Goal: Use online tool/utility: Utilize a website feature to perform a specific function

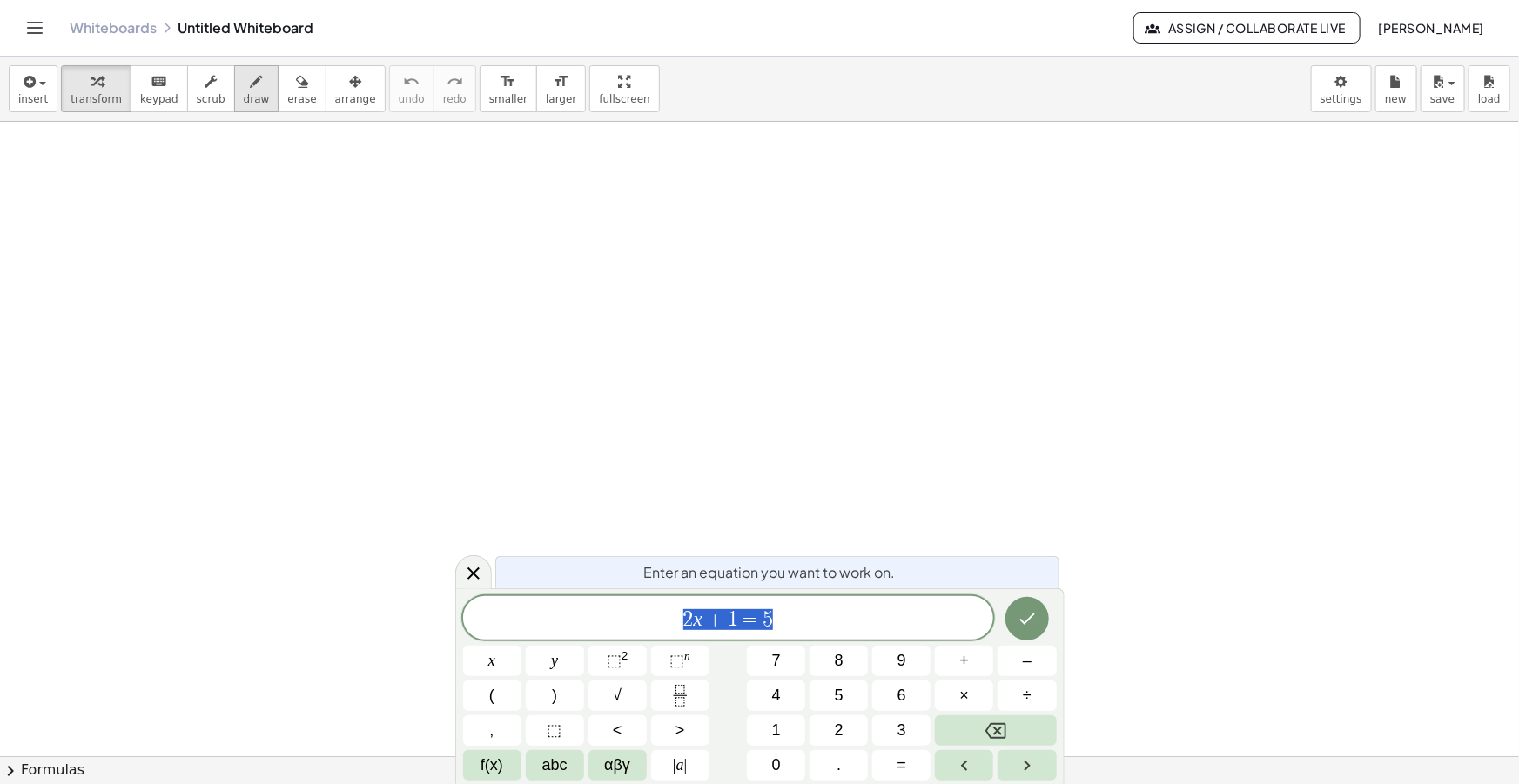
click at [244, 95] on span "draw" at bounding box center [257, 99] width 26 height 12
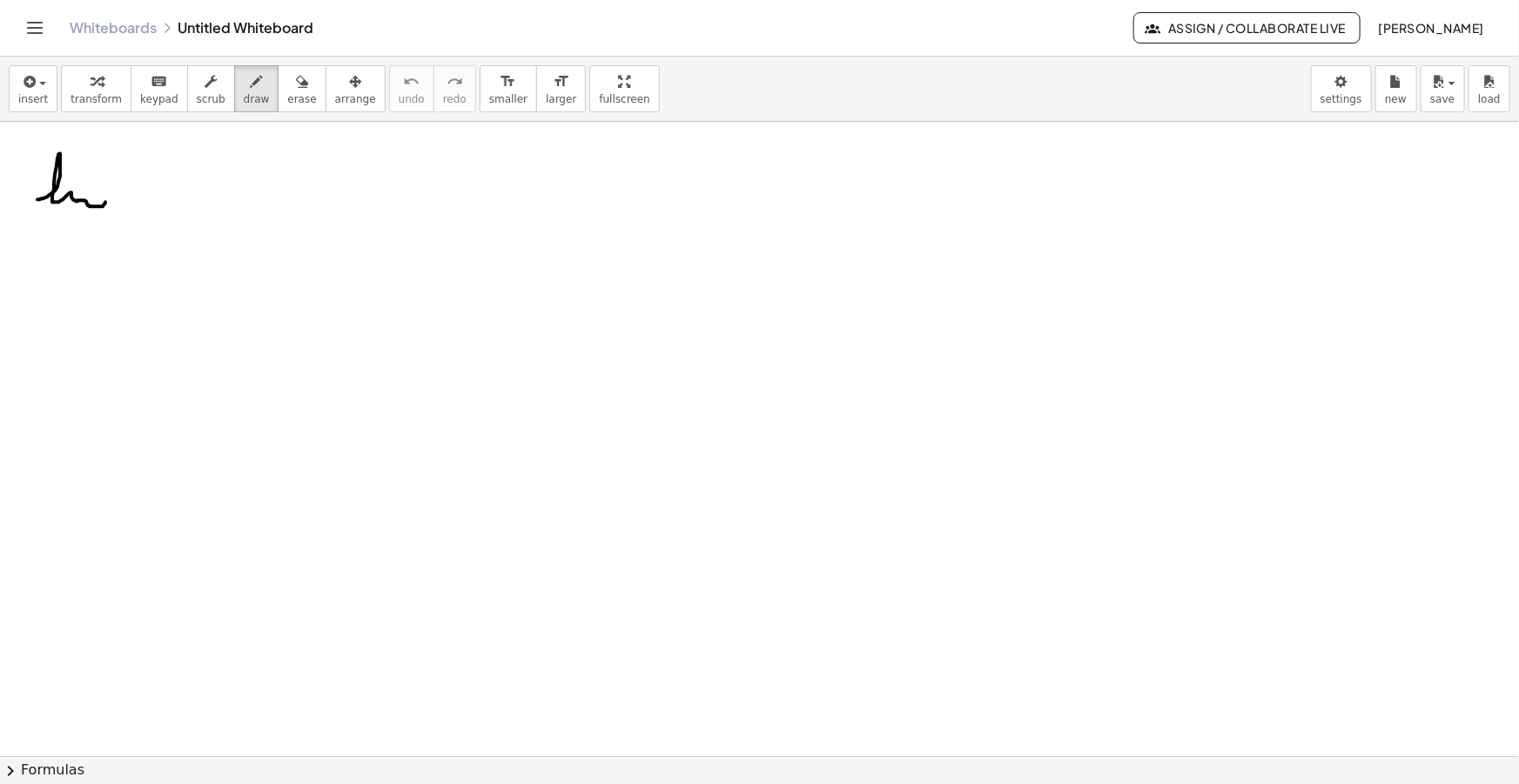
drag, startPoint x: 38, startPoint y: 199, endPoint x: 105, endPoint y: 201, distance: 67.0
drag, startPoint x: 44, startPoint y: 232, endPoint x: 53, endPoint y: 234, distance: 9.2
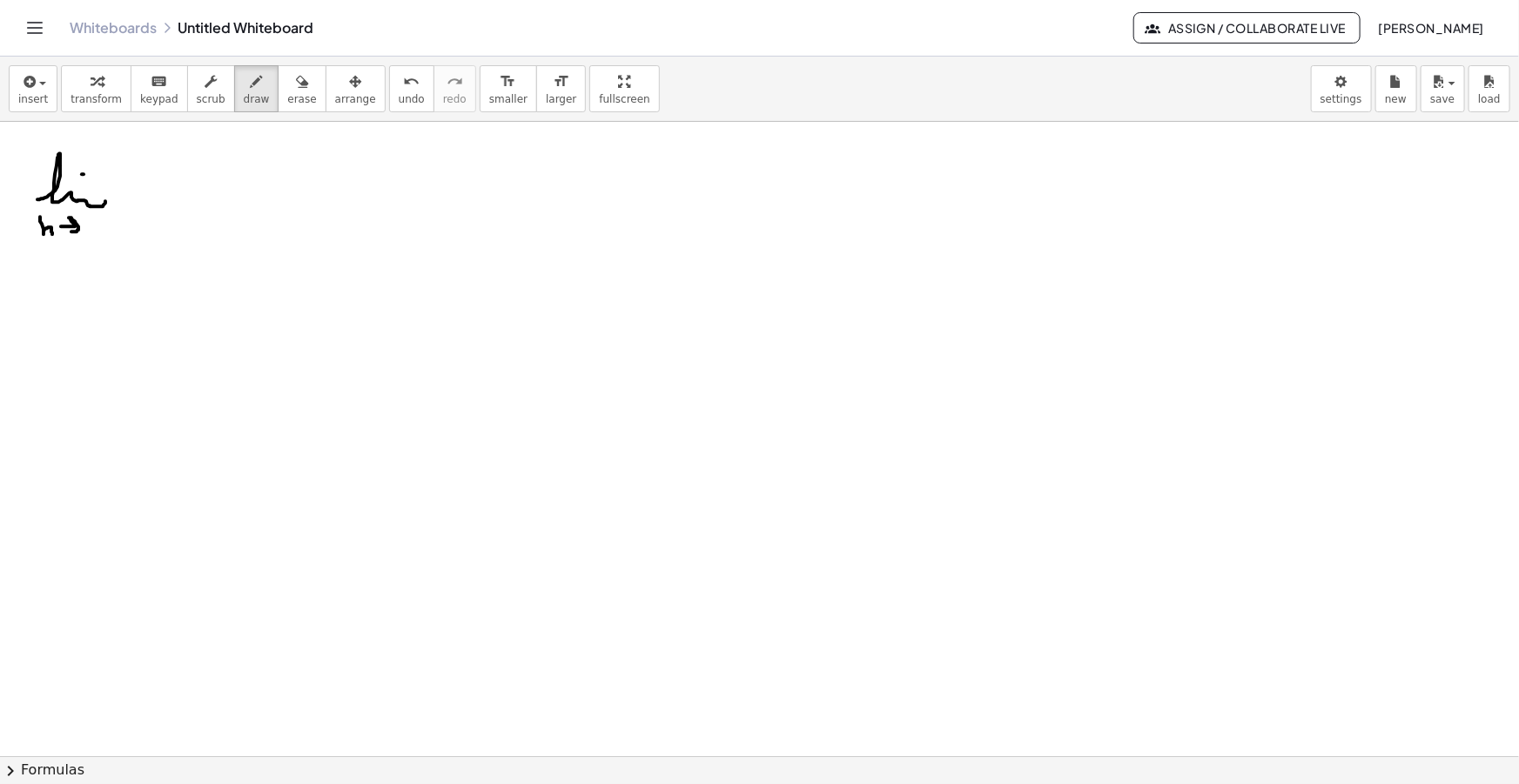
drag, startPoint x: 61, startPoint y: 226, endPoint x: 71, endPoint y: 231, distance: 11.2
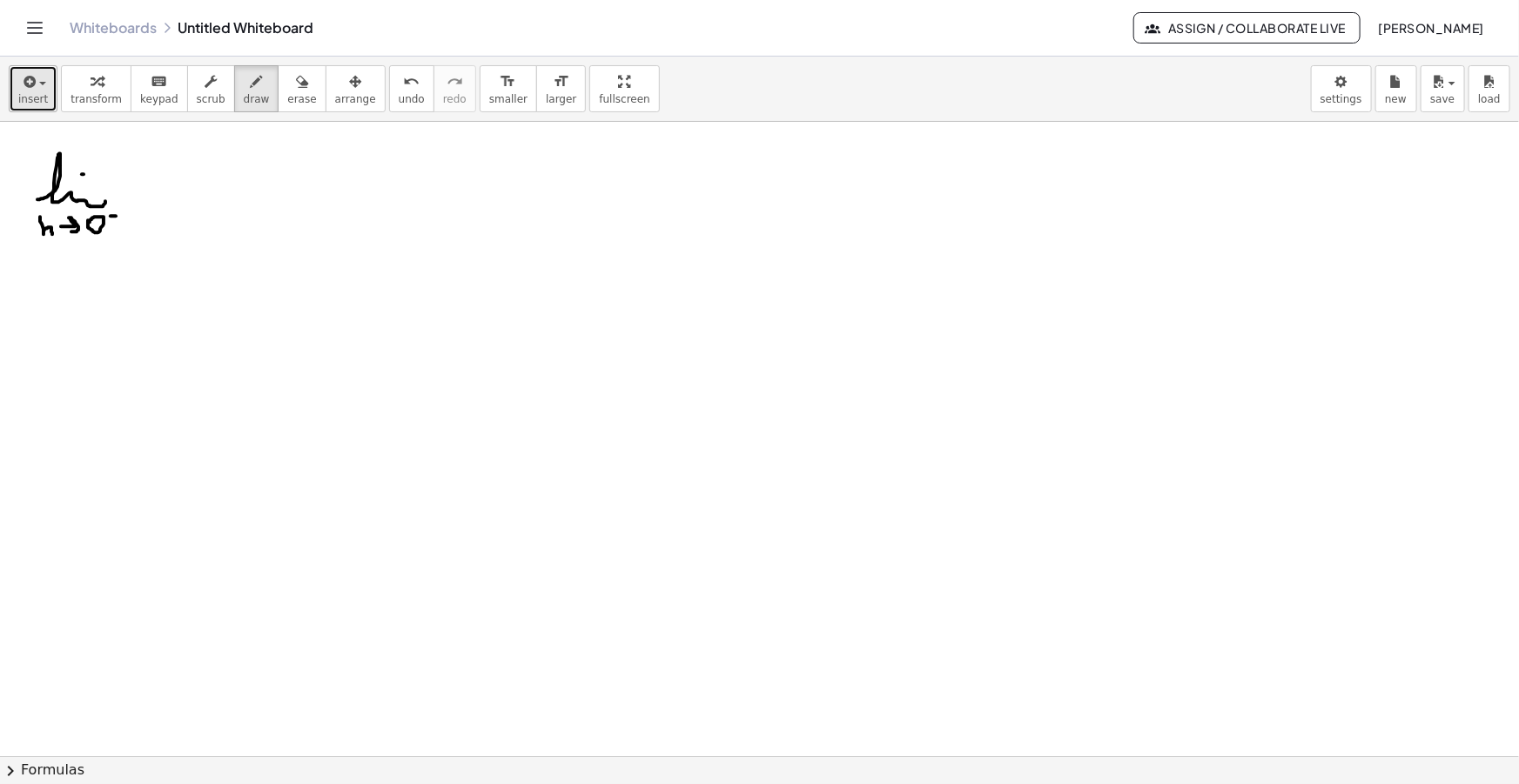
click at [31, 93] on span "insert" at bounding box center [33, 99] width 30 height 12
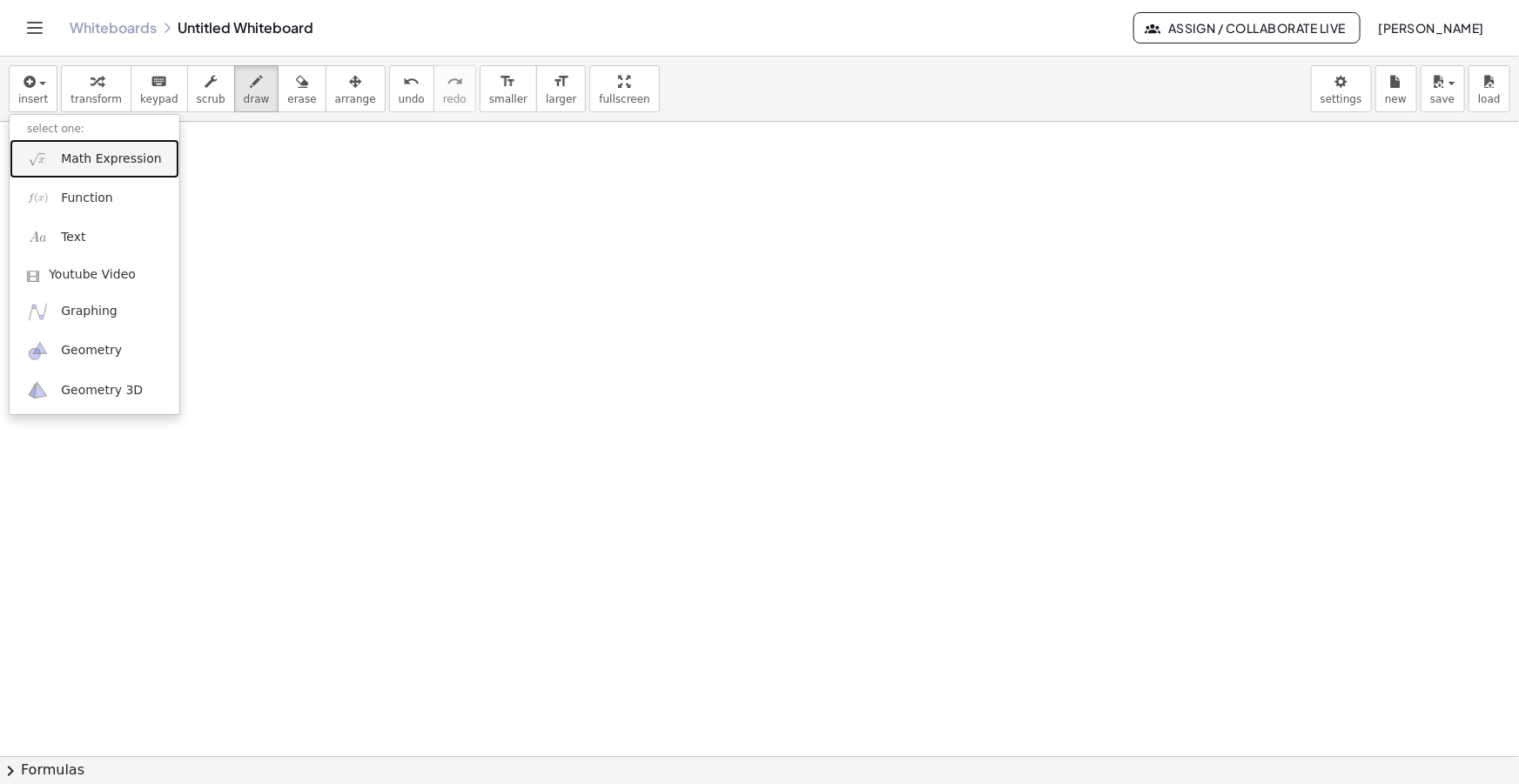
click at [88, 159] on span "Math Expression" at bounding box center [110, 160] width 100 height 18
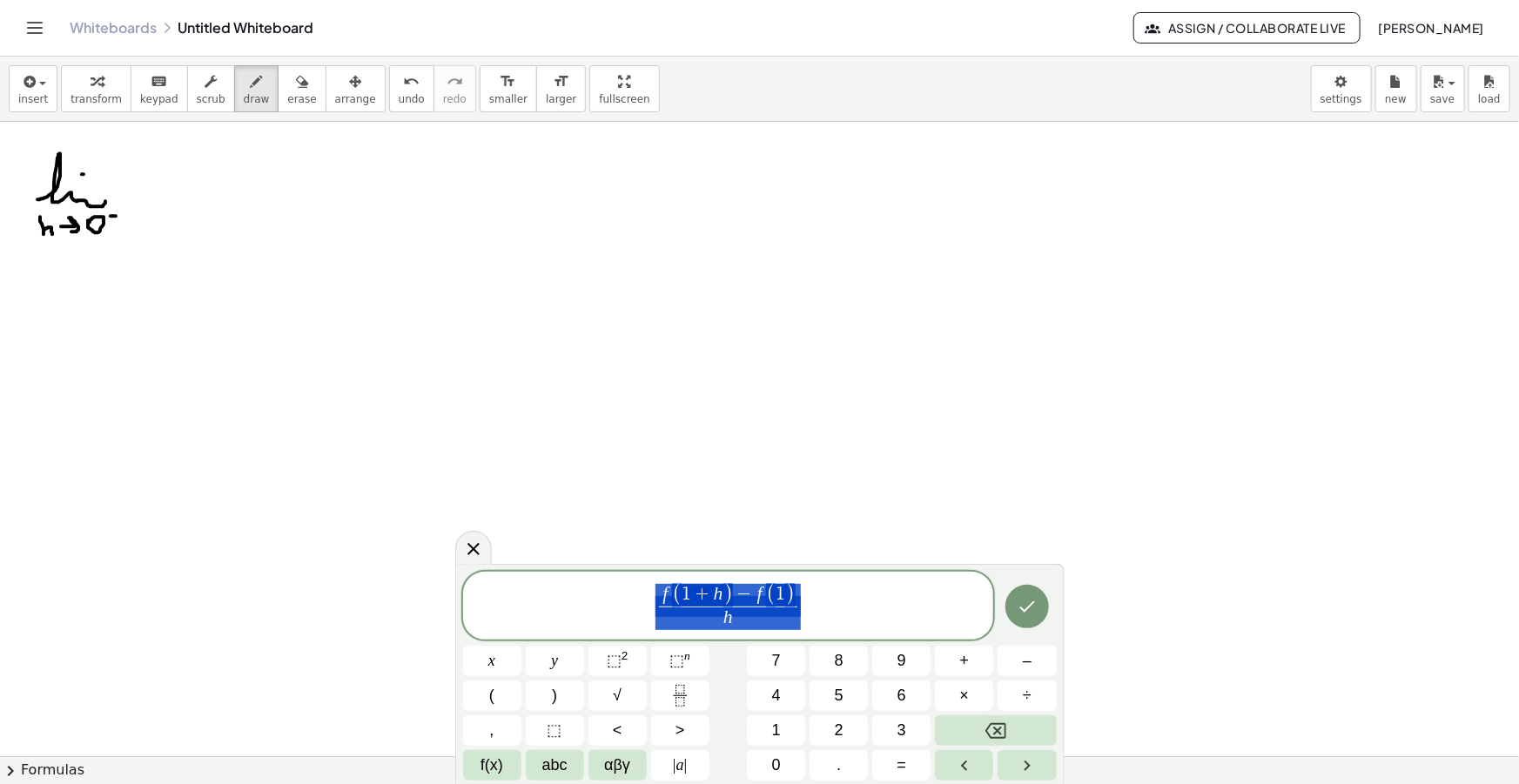
drag, startPoint x: 794, startPoint y: 605, endPoint x: 567, endPoint y: 597, distance: 227.1
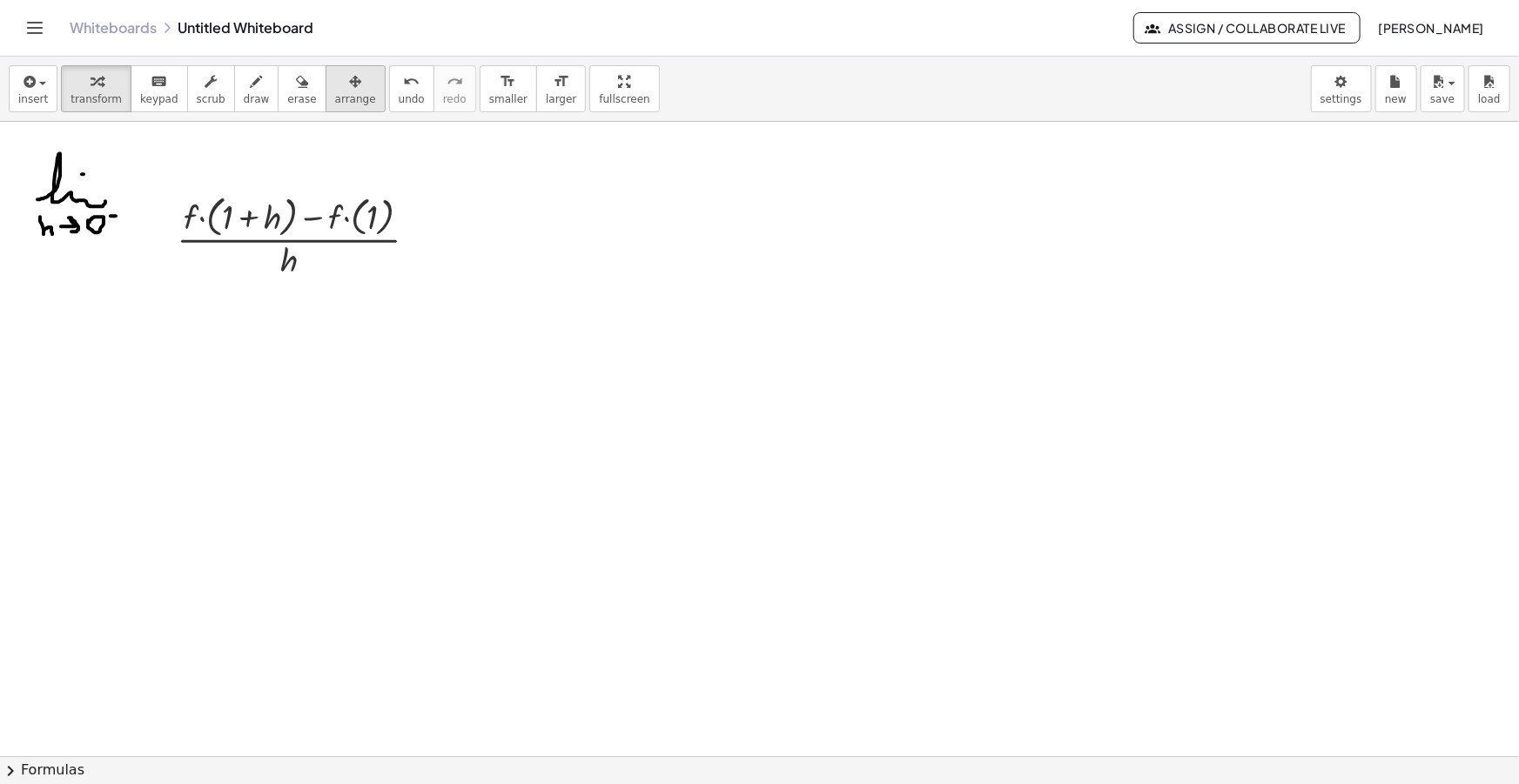
click at [336, 95] on span "arrange" at bounding box center [355, 99] width 41 height 12
click at [489, 101] on span "smaller" at bounding box center [508, 99] width 39 height 12
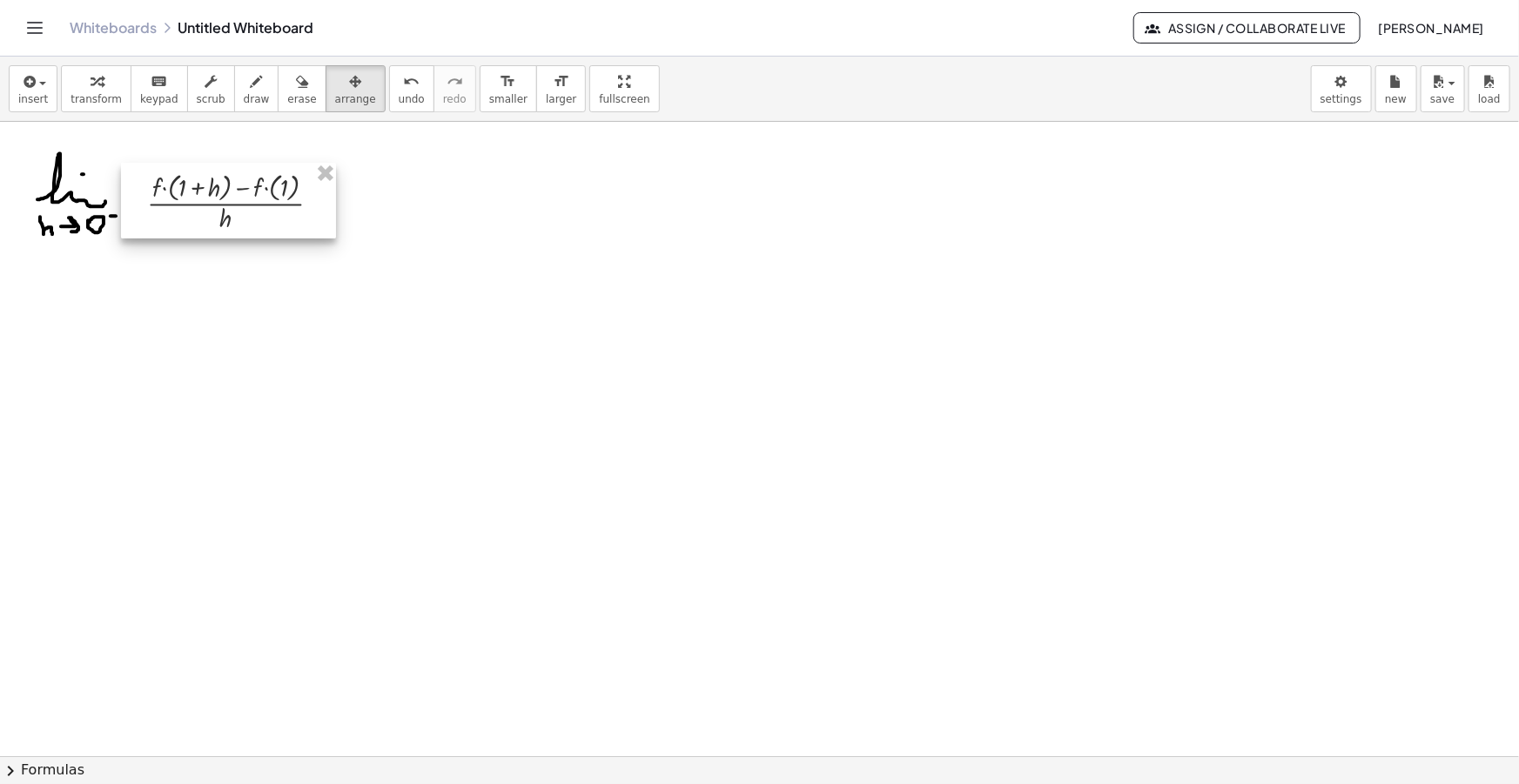
drag, startPoint x: 250, startPoint y: 231, endPoint x: 219, endPoint y: 188, distance: 53.0
click at [202, 212] on div at bounding box center [228, 200] width 215 height 75
click at [244, 75] on div "button" at bounding box center [257, 80] width 26 height 21
drag, startPoint x: 329, startPoint y: 192, endPoint x: 339, endPoint y: 192, distance: 10.0
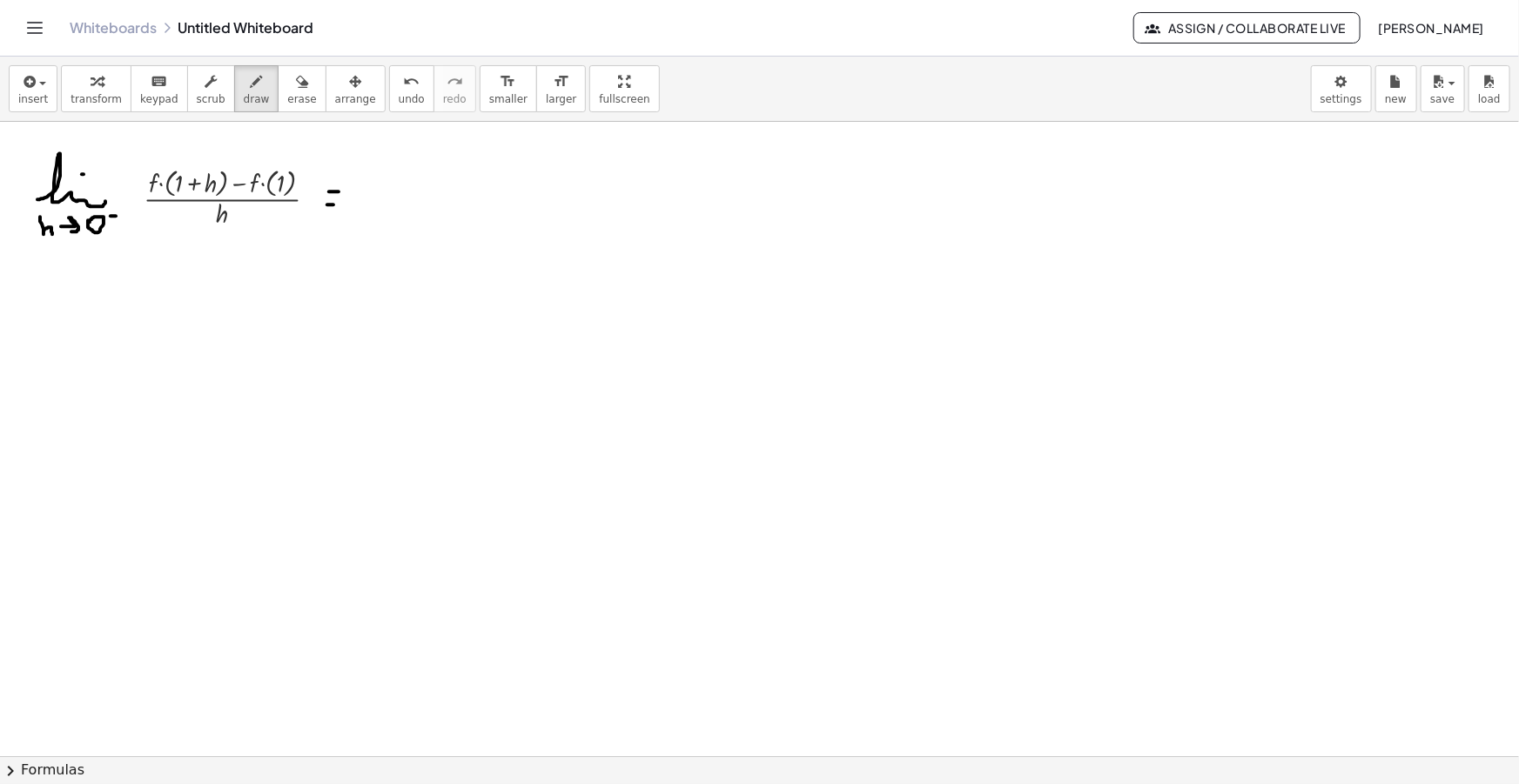
drag, startPoint x: 328, startPoint y: 204, endPoint x: 337, endPoint y: 204, distance: 9.0
drag, startPoint x: 359, startPoint y: 210, endPoint x: 409, endPoint y: 208, distance: 50.0
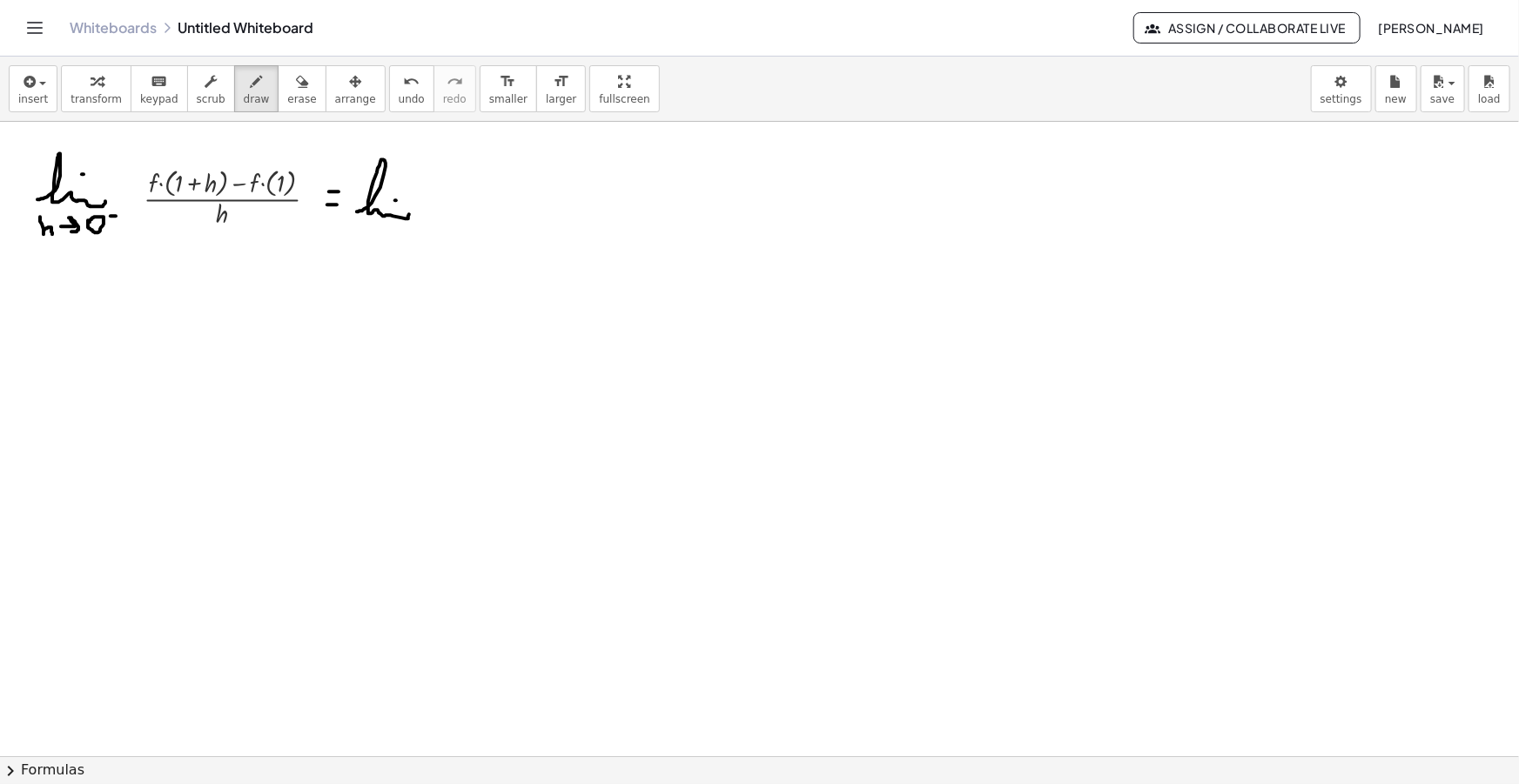
click at [28, 76] on icon "button" at bounding box center [28, 81] width 16 height 21
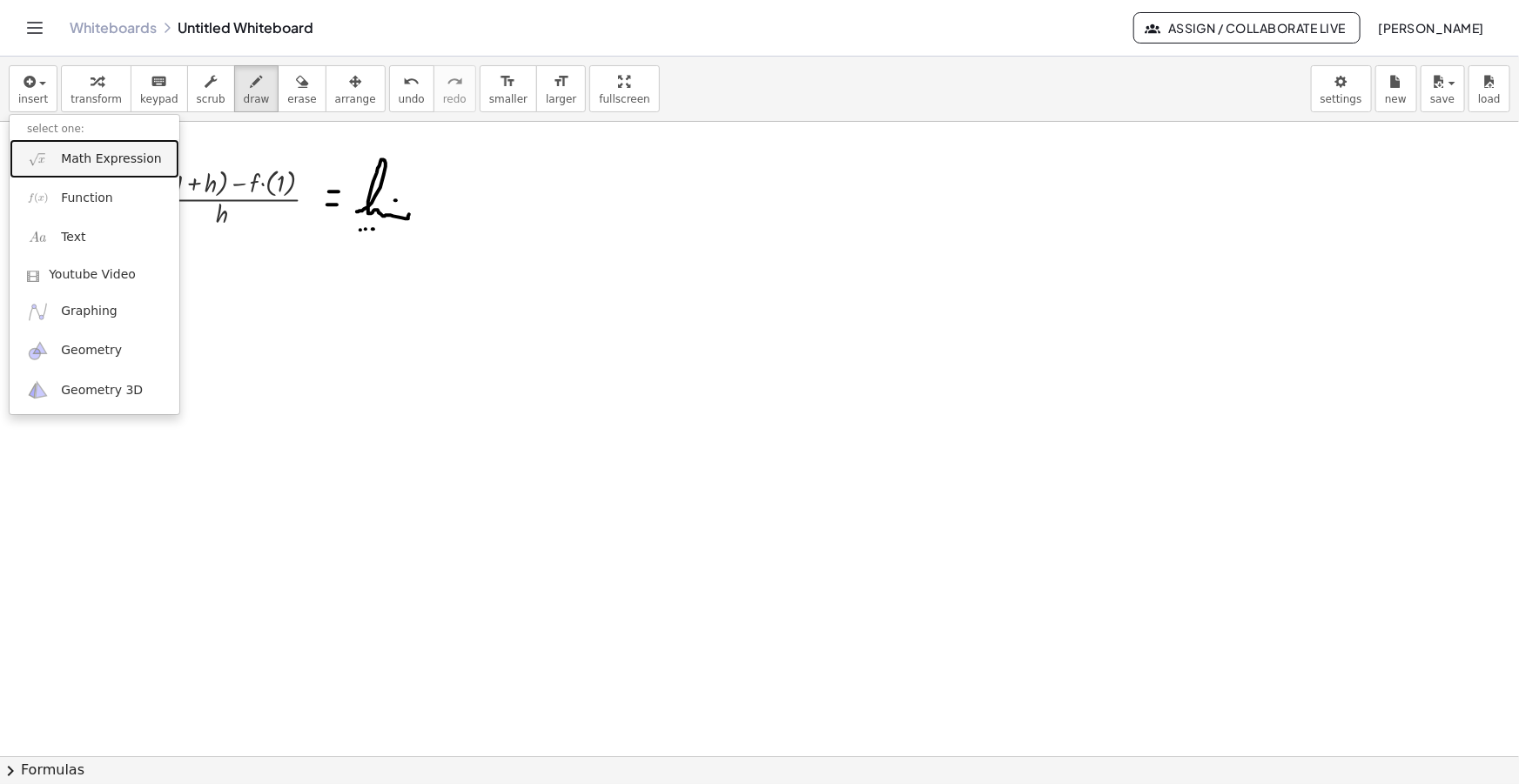
click at [78, 146] on link "Math Expression" at bounding box center [94, 158] width 170 height 39
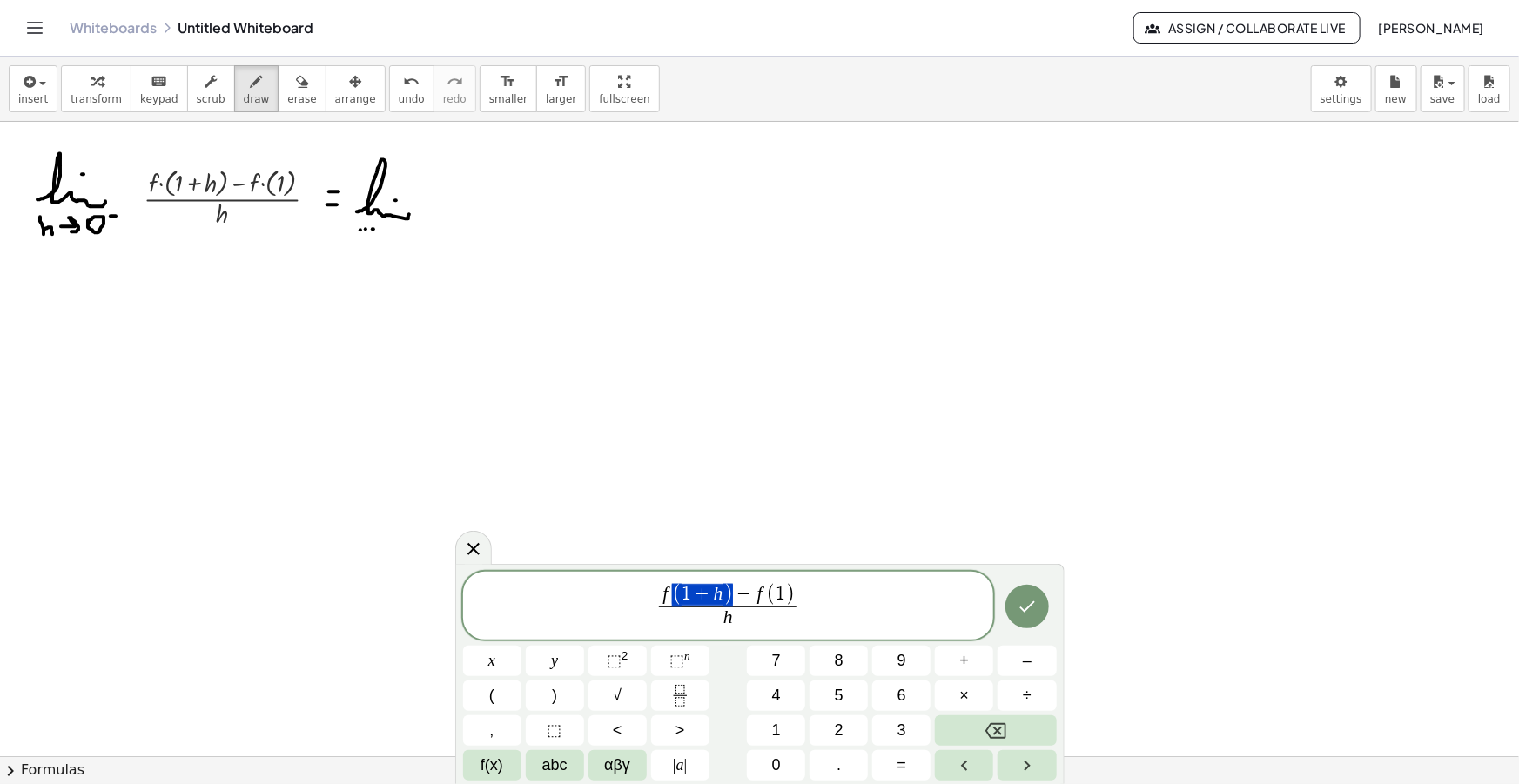
drag, startPoint x: 730, startPoint y: 591, endPoint x: 666, endPoint y: 594, distance: 64.1
click at [736, 594] on span "1" at bounding box center [737, 593] width 10 height 19
click at [773, 617] on span "h" at bounding box center [728, 618] width 271 height 24
drag, startPoint x: 714, startPoint y: 591, endPoint x: 668, endPoint y: 591, distance: 46.0
drag, startPoint x: 833, startPoint y: 592, endPoint x: 795, endPoint y: 592, distance: 38.0
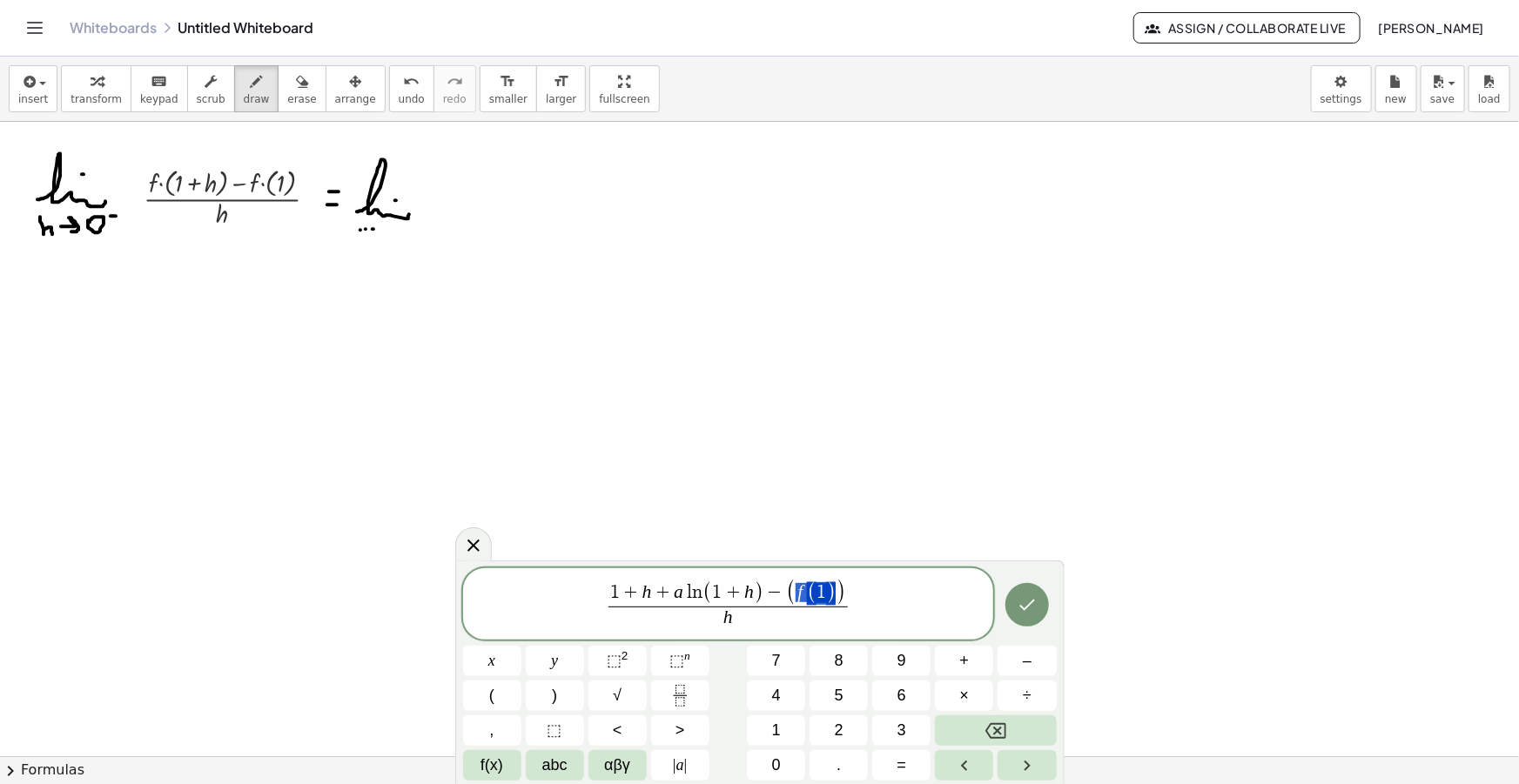
drag, startPoint x: 834, startPoint y: 588, endPoint x: 799, endPoint y: 593, distance: 35.4
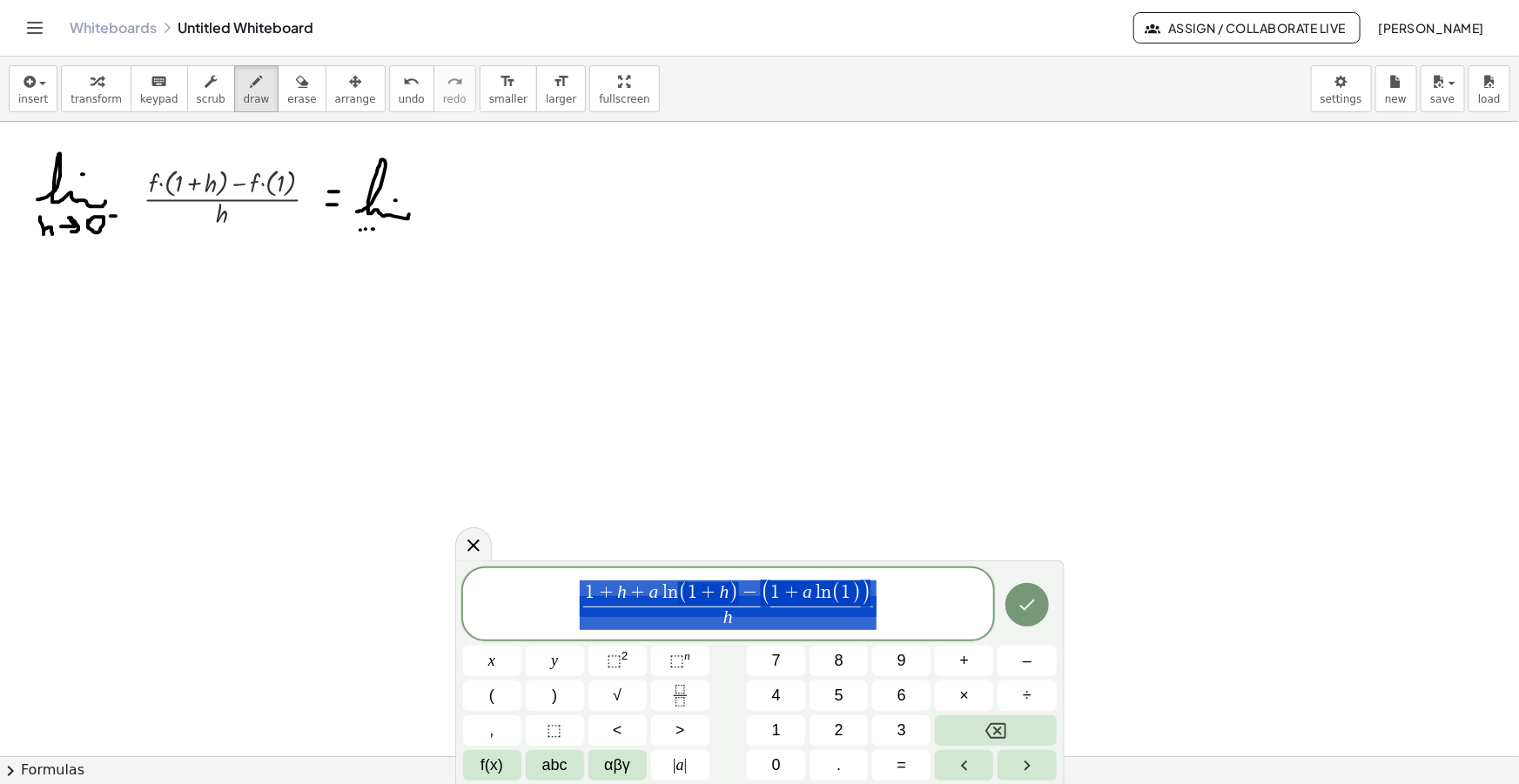
drag, startPoint x: 910, startPoint y: 612, endPoint x: 505, endPoint y: 573, distance: 406.9
click at [505, 573] on div "**********" at bounding box center [728, 604] width 531 height 71
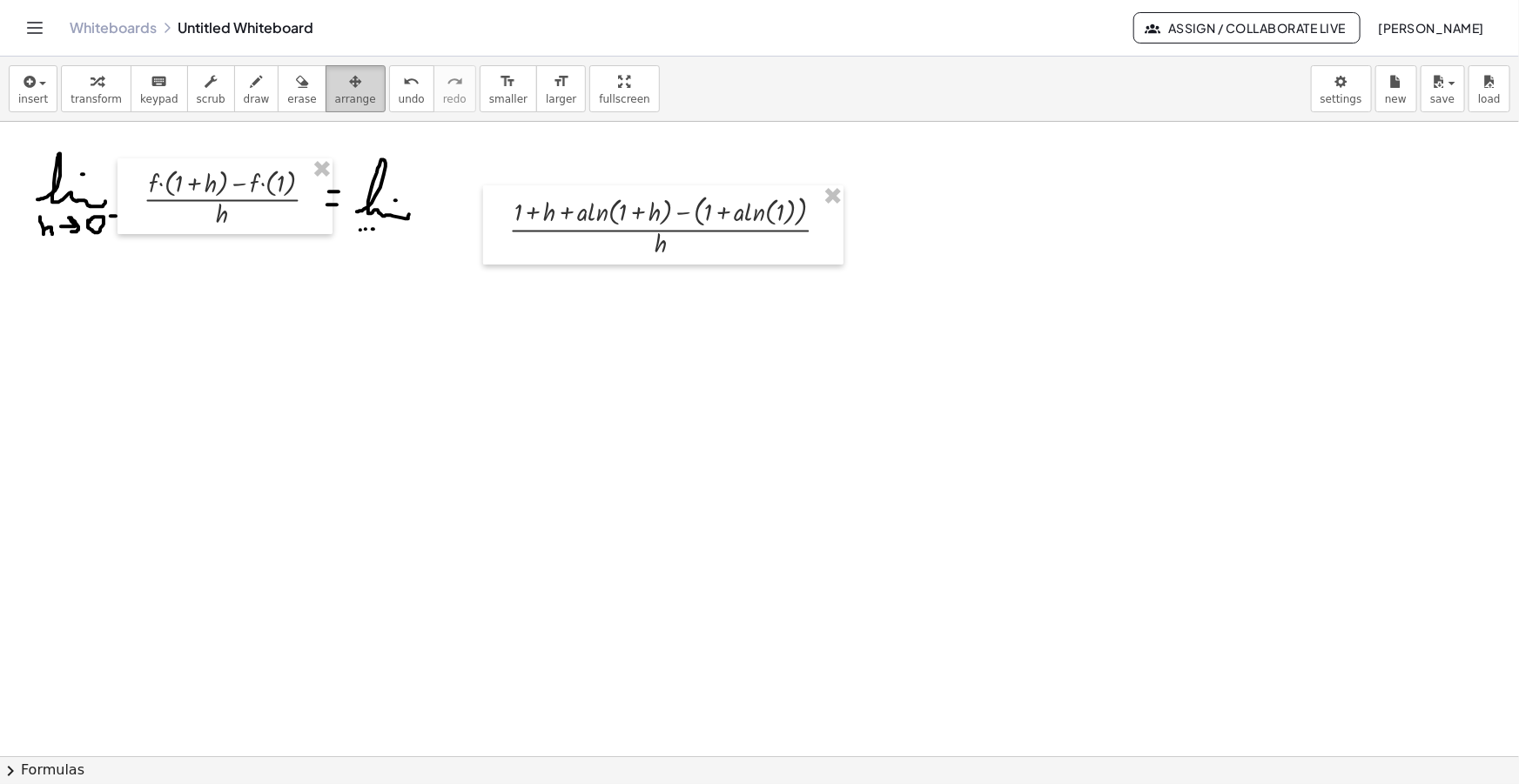
click at [336, 97] on span "arrange" at bounding box center [355, 99] width 41 height 12
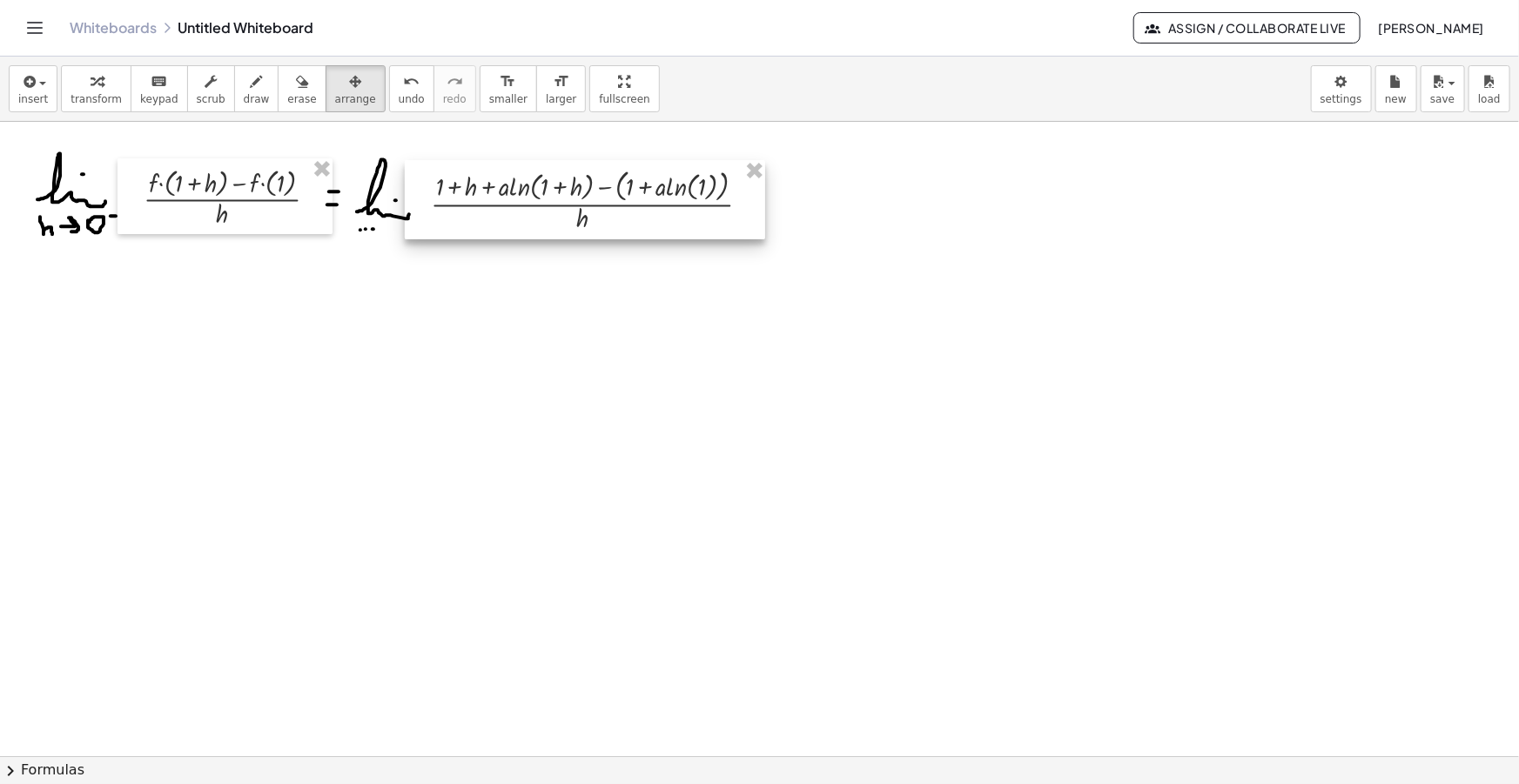
drag, startPoint x: 540, startPoint y: 221, endPoint x: 470, endPoint y: 199, distance: 73.4
click at [470, 199] on div at bounding box center [585, 199] width 360 height 79
click at [251, 98] on button "draw" at bounding box center [257, 88] width 46 height 47
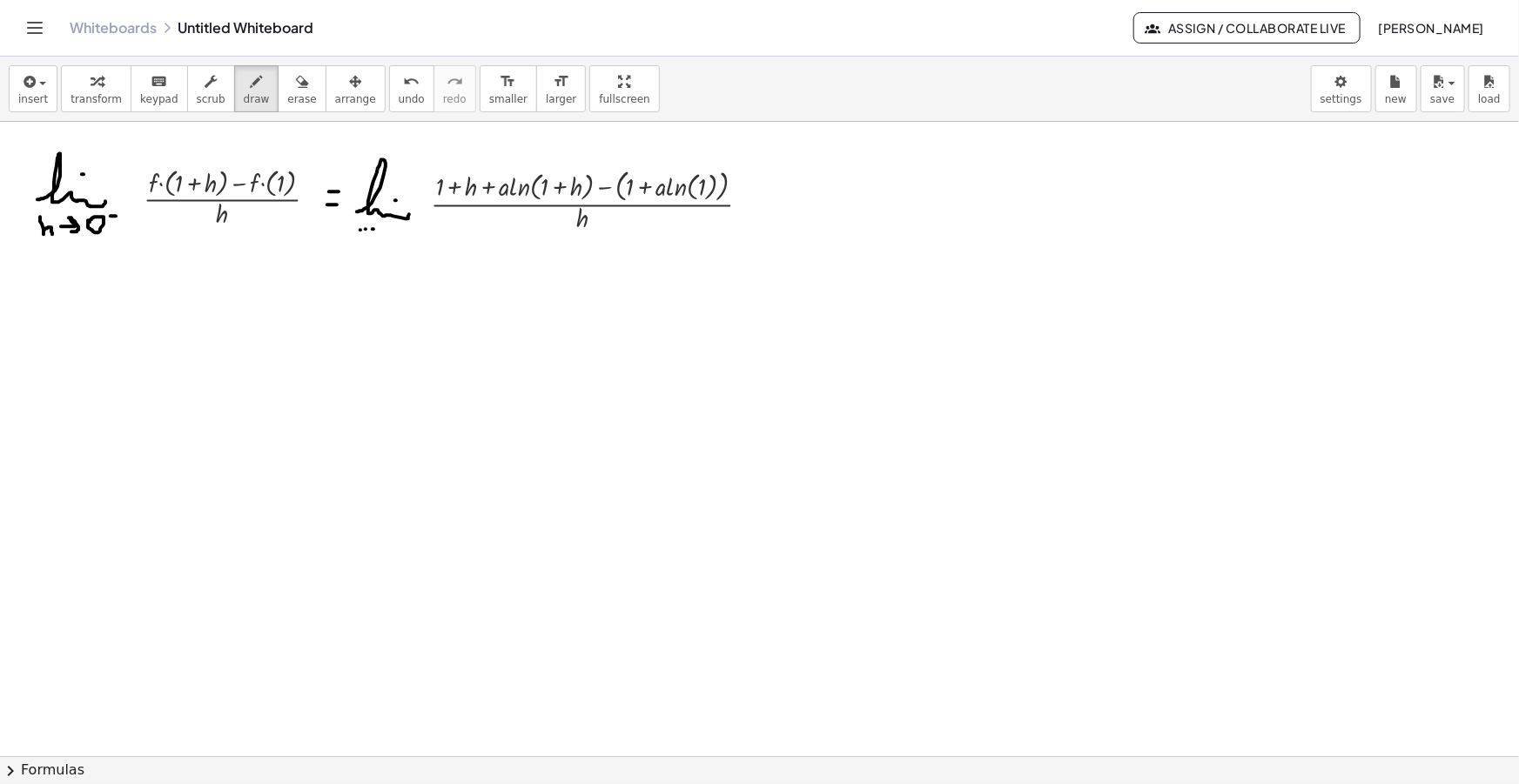
drag, startPoint x: 748, startPoint y: 198, endPoint x: 758, endPoint y: 197, distance: 10.0
drag, startPoint x: 748, startPoint y: 206, endPoint x: 760, endPoint y: 206, distance: 12.0
drag, startPoint x: 795, startPoint y: 203, endPoint x: 823, endPoint y: 209, distance: 28.6
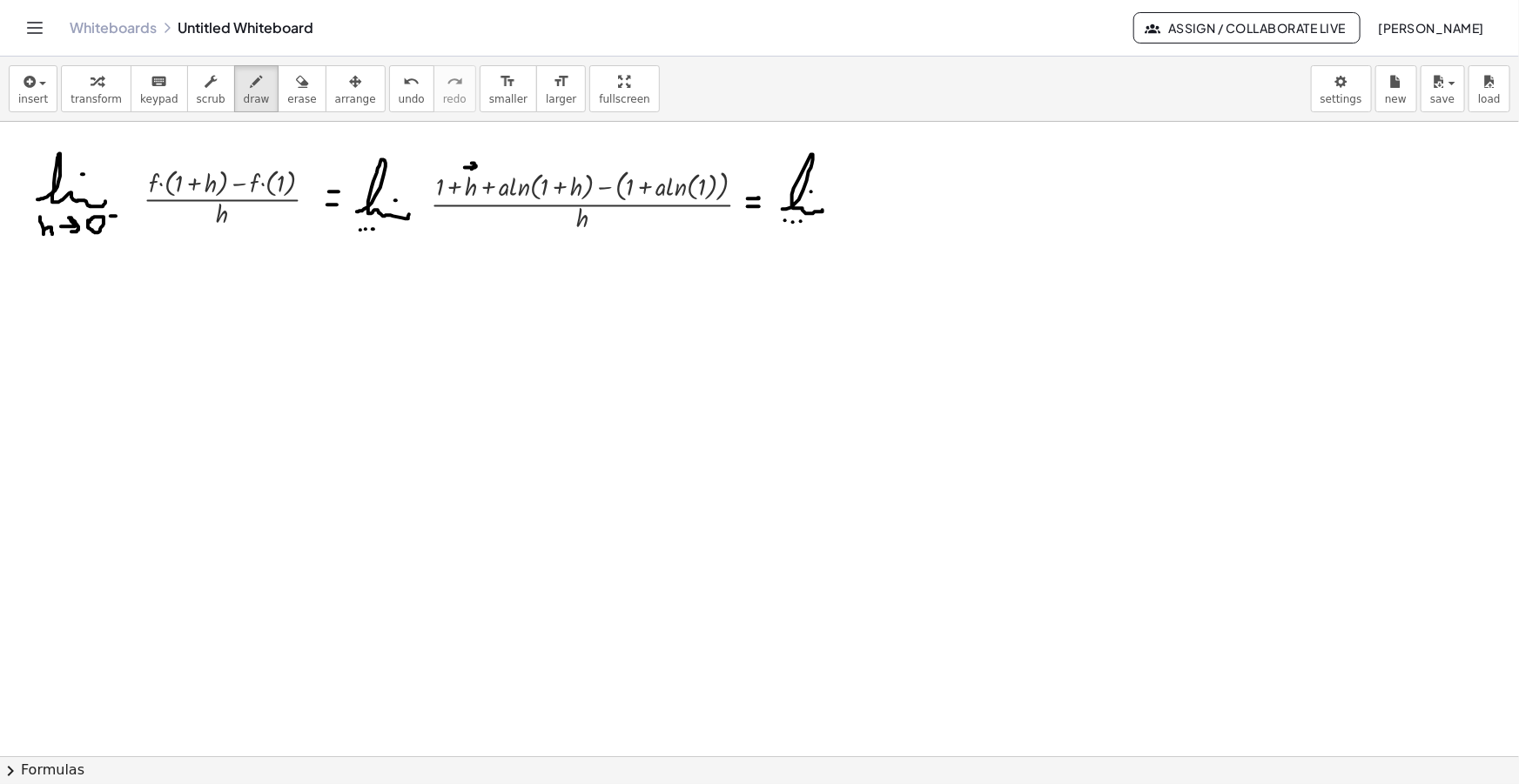
drag, startPoint x: 551, startPoint y: 166, endPoint x: 563, endPoint y: 168, distance: 12.2
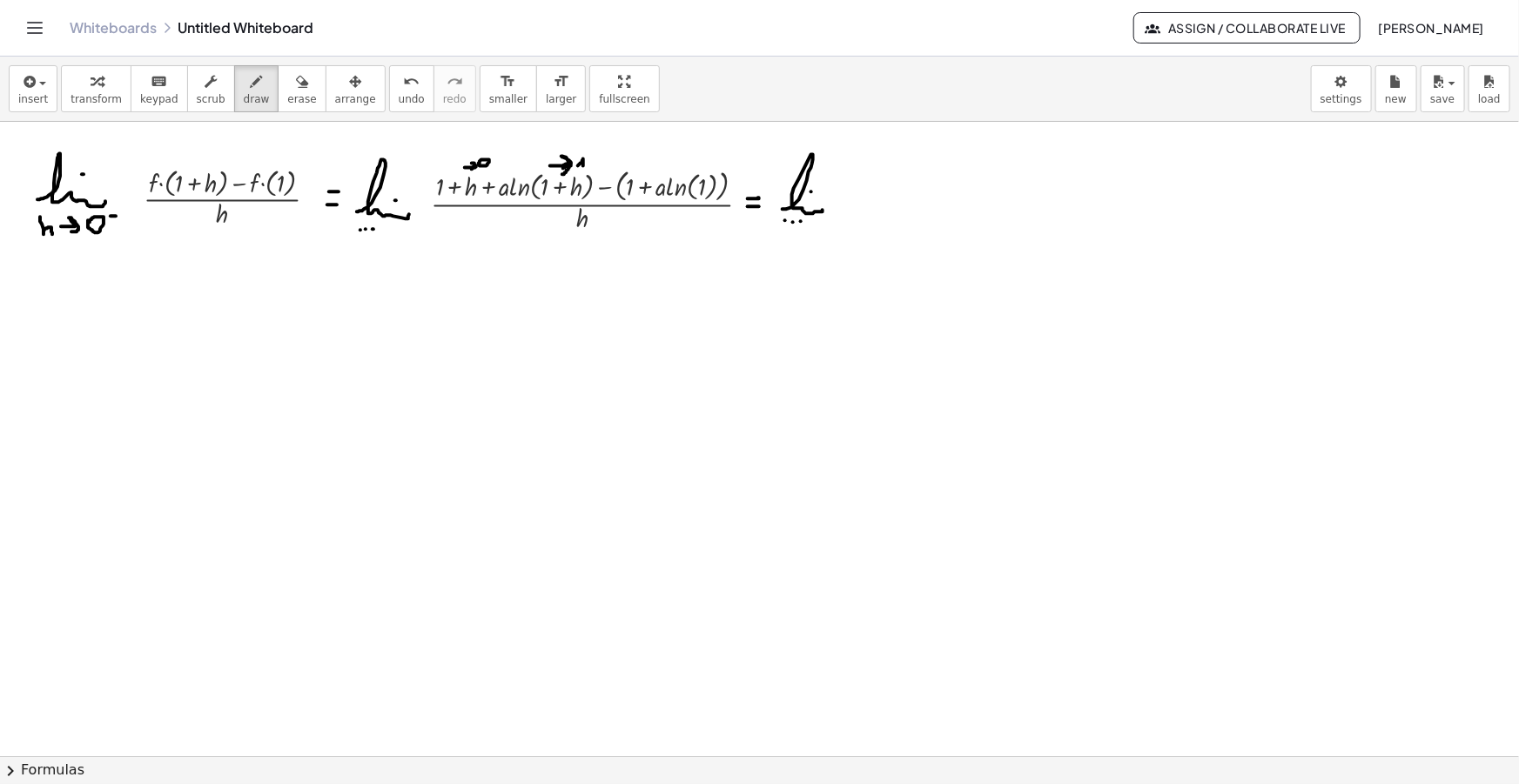
drag, startPoint x: 571, startPoint y: 163, endPoint x: 562, endPoint y: 174, distance: 14.2
click at [28, 82] on icon "button" at bounding box center [28, 81] width 16 height 21
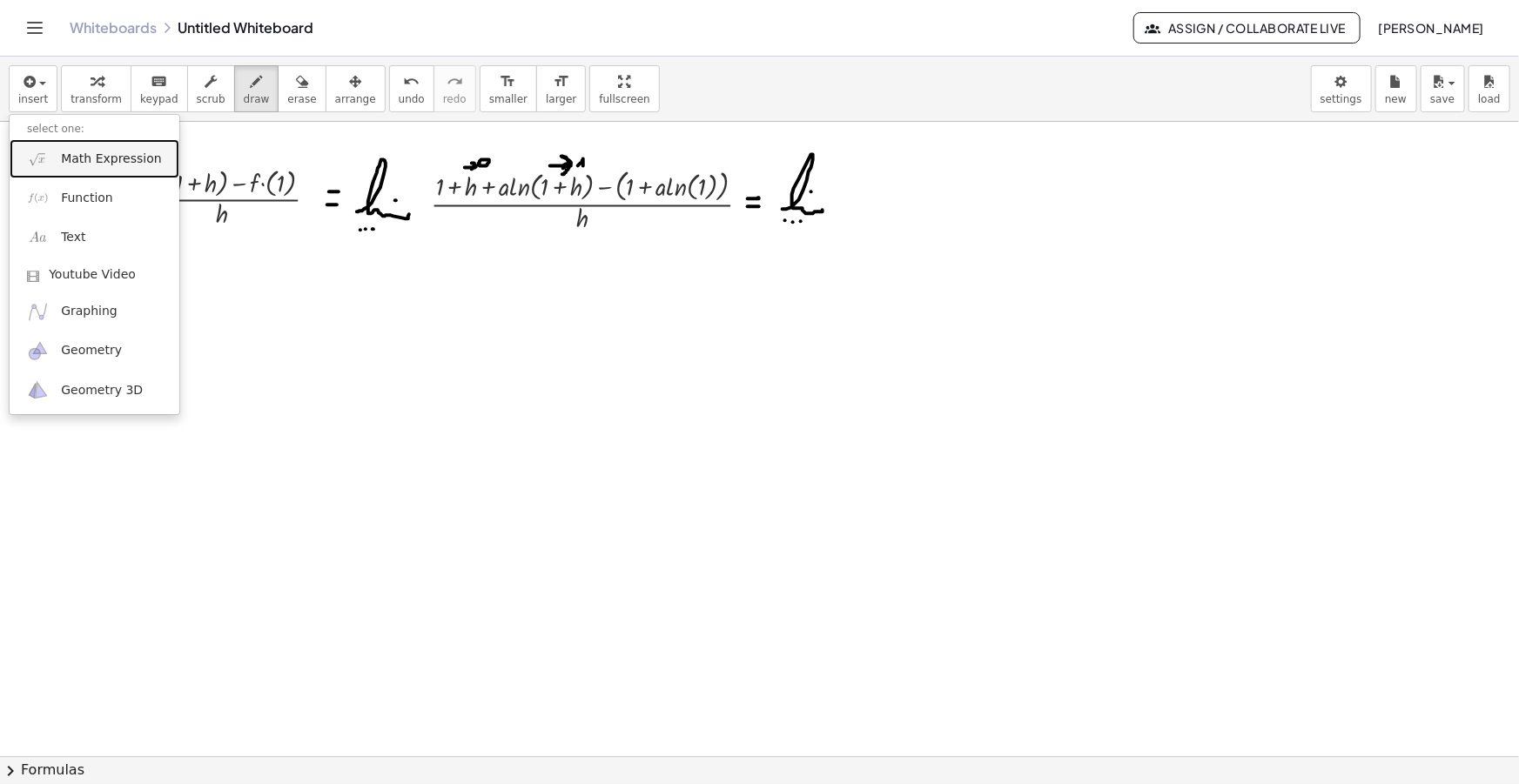
click at [97, 142] on link "Math Expression" at bounding box center [94, 158] width 170 height 39
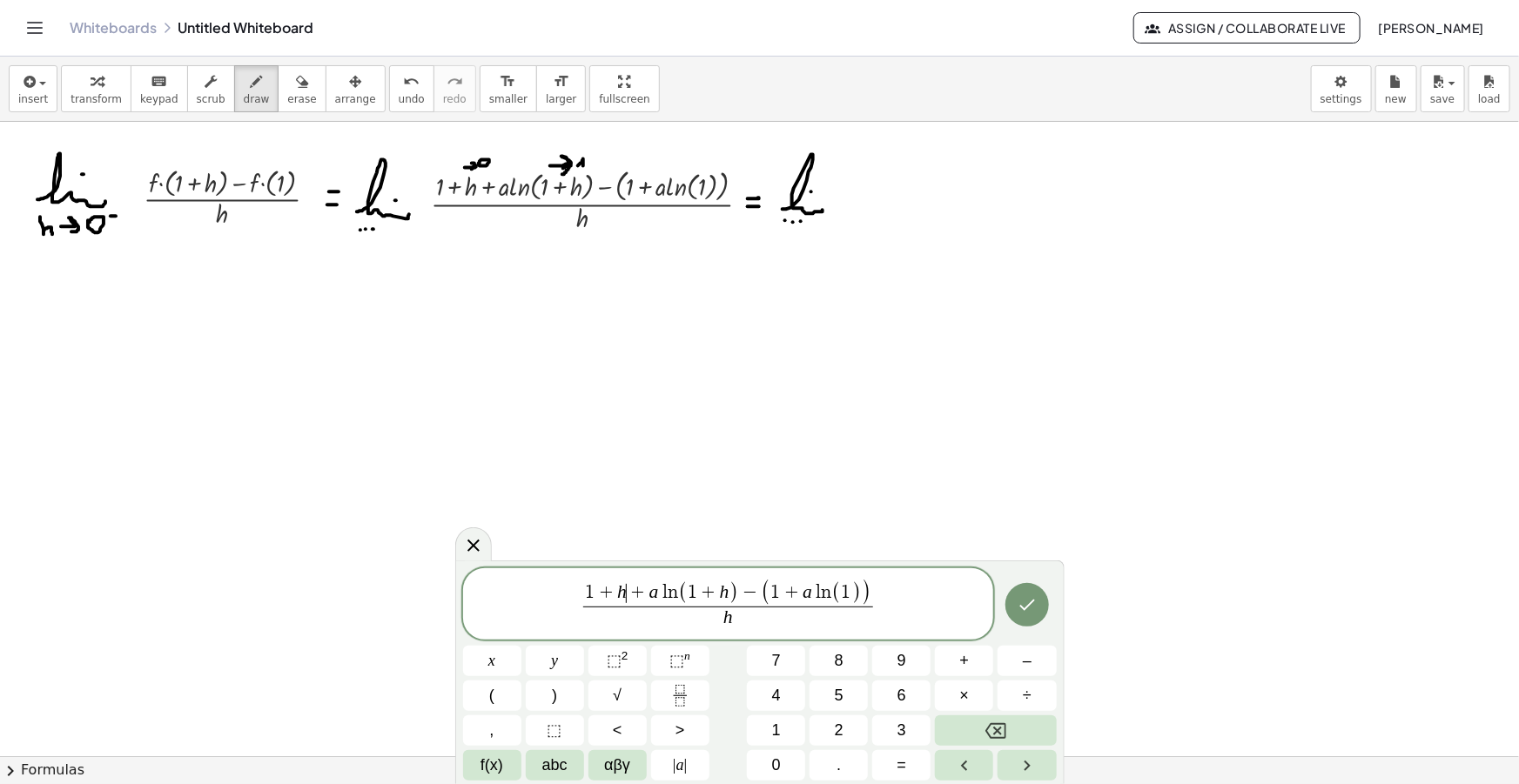
click at [625, 592] on span "1 + h ​ + a l n ( 1 + h ) − ( 1 + a l n ( 1 ) )" at bounding box center [727, 593] width 289 height 26
click at [711, 593] on span "1 + h" at bounding box center [692, 592] width 41 height 19
drag, startPoint x: 785, startPoint y: 588, endPoint x: 744, endPoint y: 594, distance: 41.4
drag, startPoint x: 754, startPoint y: 589, endPoint x: 674, endPoint y: 593, distance: 80.1
drag, startPoint x: 755, startPoint y: 589, endPoint x: 701, endPoint y: 589, distance: 54.0
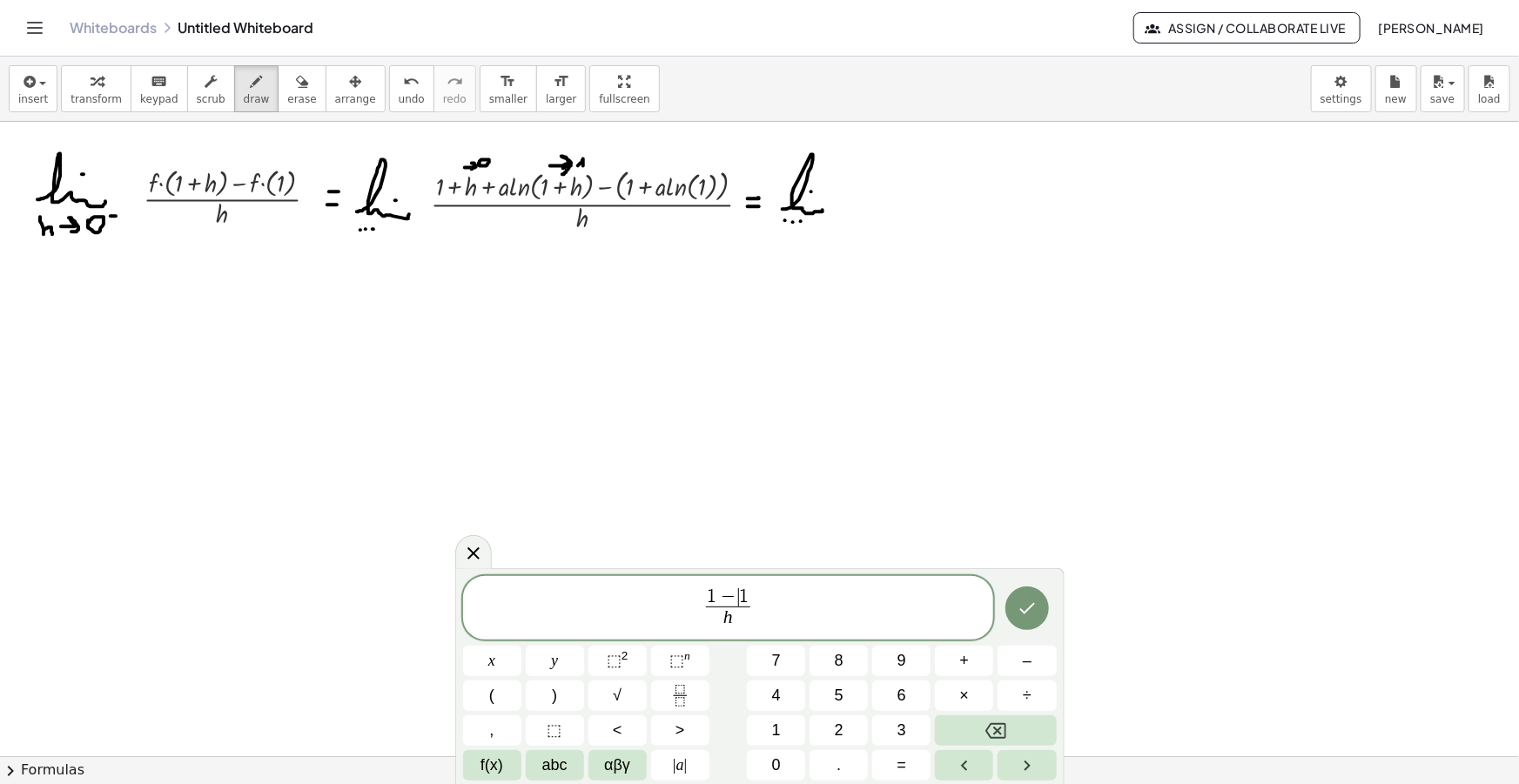
click at [748, 595] on span "1 − ​ 1" at bounding box center [729, 597] width 46 height 19
drag, startPoint x: 765, startPoint y: 609, endPoint x: 583, endPoint y: 611, distance: 182.0
click at [583, 611] on span "1 − 1 h ​" at bounding box center [728, 609] width 531 height 46
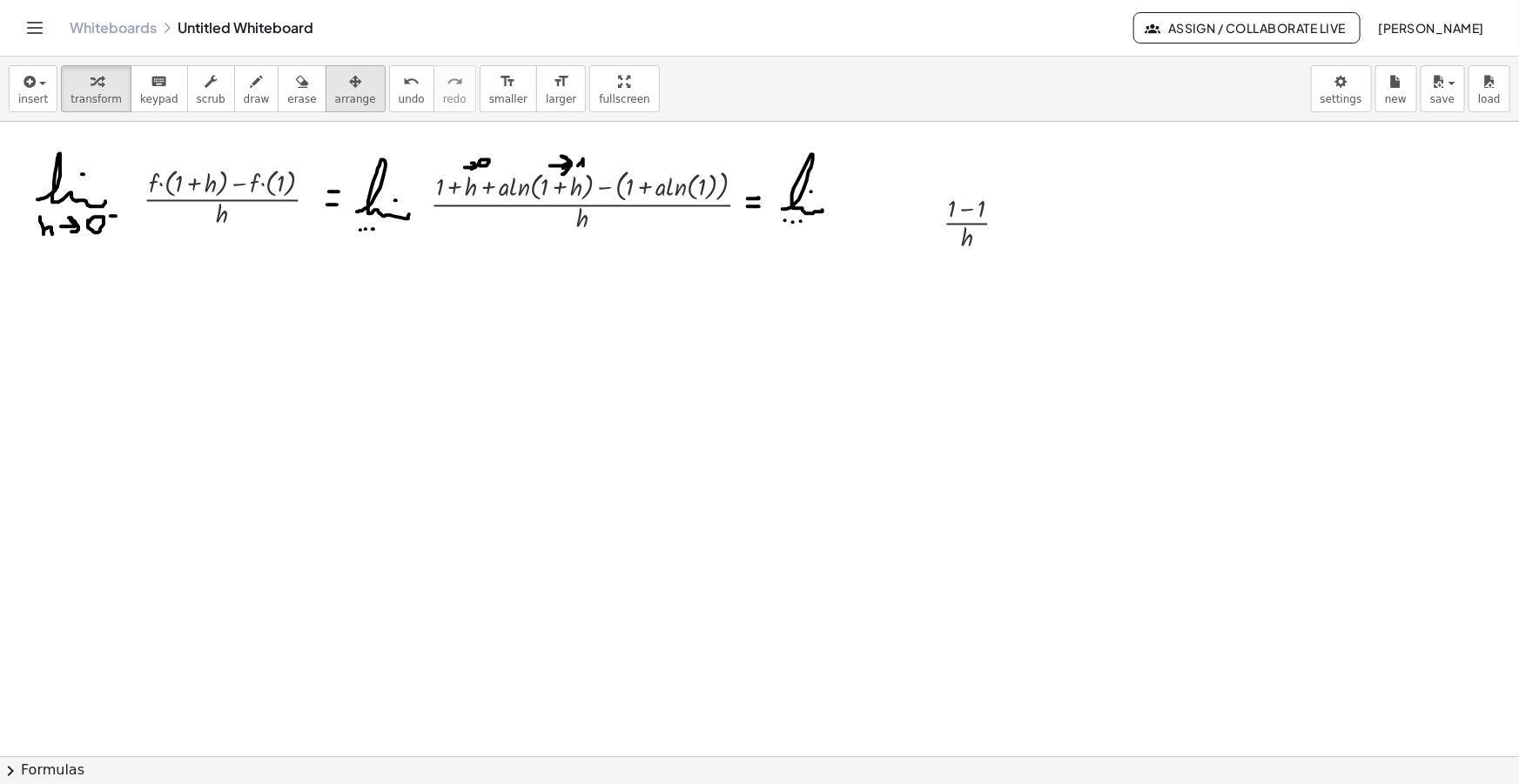
click at [336, 93] on span "arrange" at bounding box center [355, 99] width 41 height 12
drag, startPoint x: 911, startPoint y: 212, endPoint x: 879, endPoint y: 209, distance: 32.1
click at [879, 209] on div at bounding box center [882, 201] width 104 height 72
click at [251, 88] on icon "button" at bounding box center [257, 81] width 12 height 21
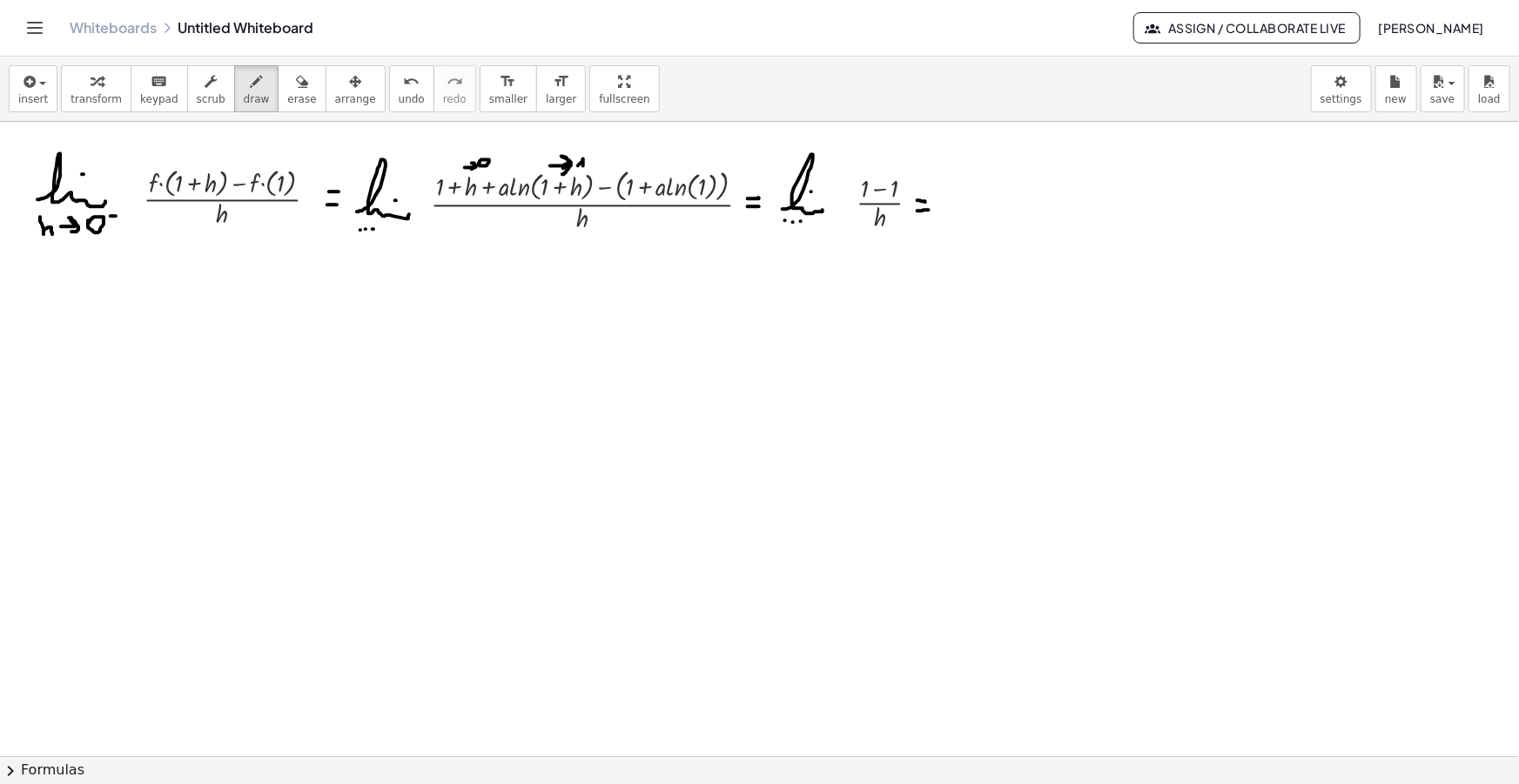
drag, startPoint x: 917, startPoint y: 210, endPoint x: 929, endPoint y: 209, distance: 12.0
click at [31, 104] on span "insert" at bounding box center [33, 99] width 30 height 12
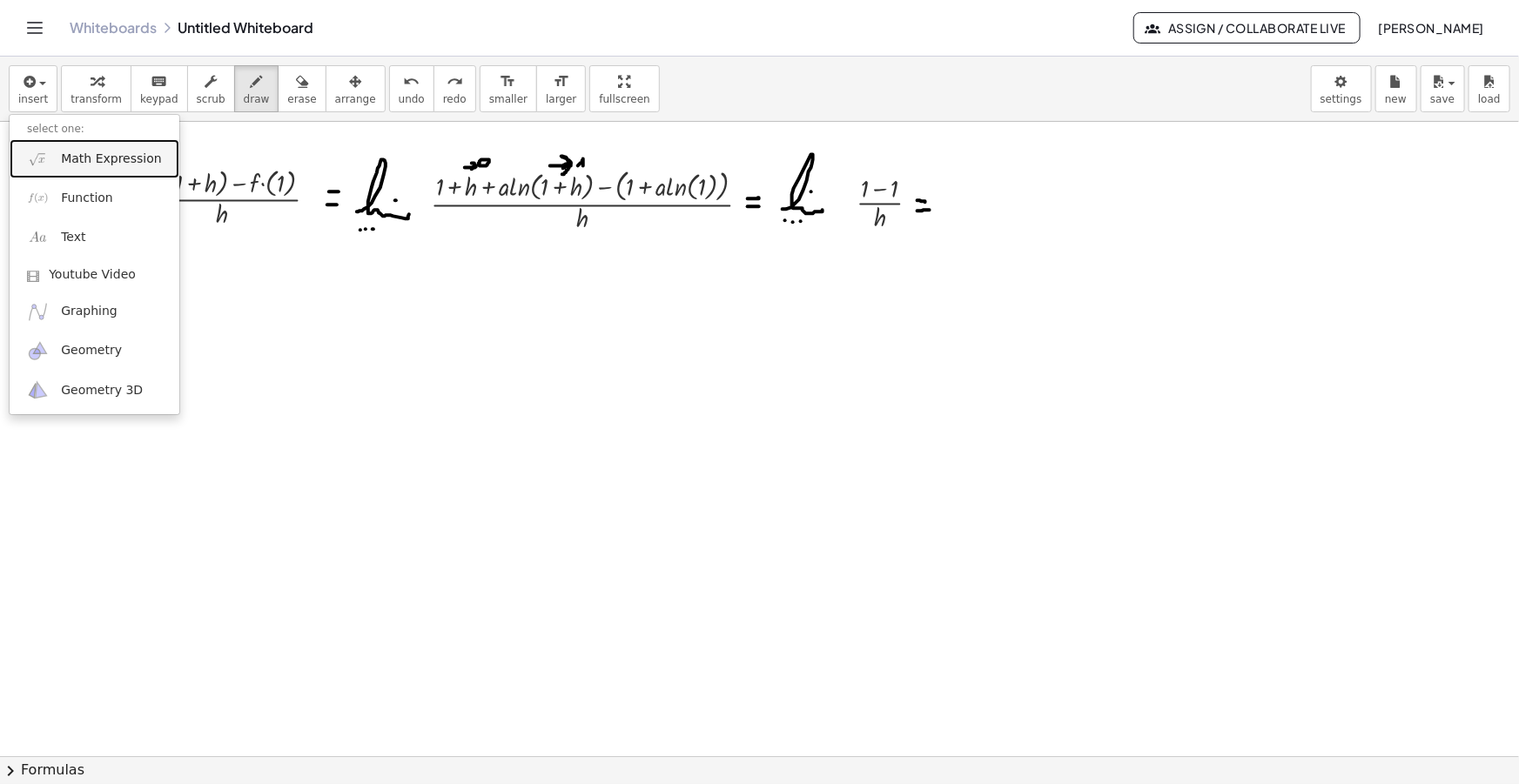
click at [85, 162] on span "Math Expression" at bounding box center [110, 160] width 100 height 18
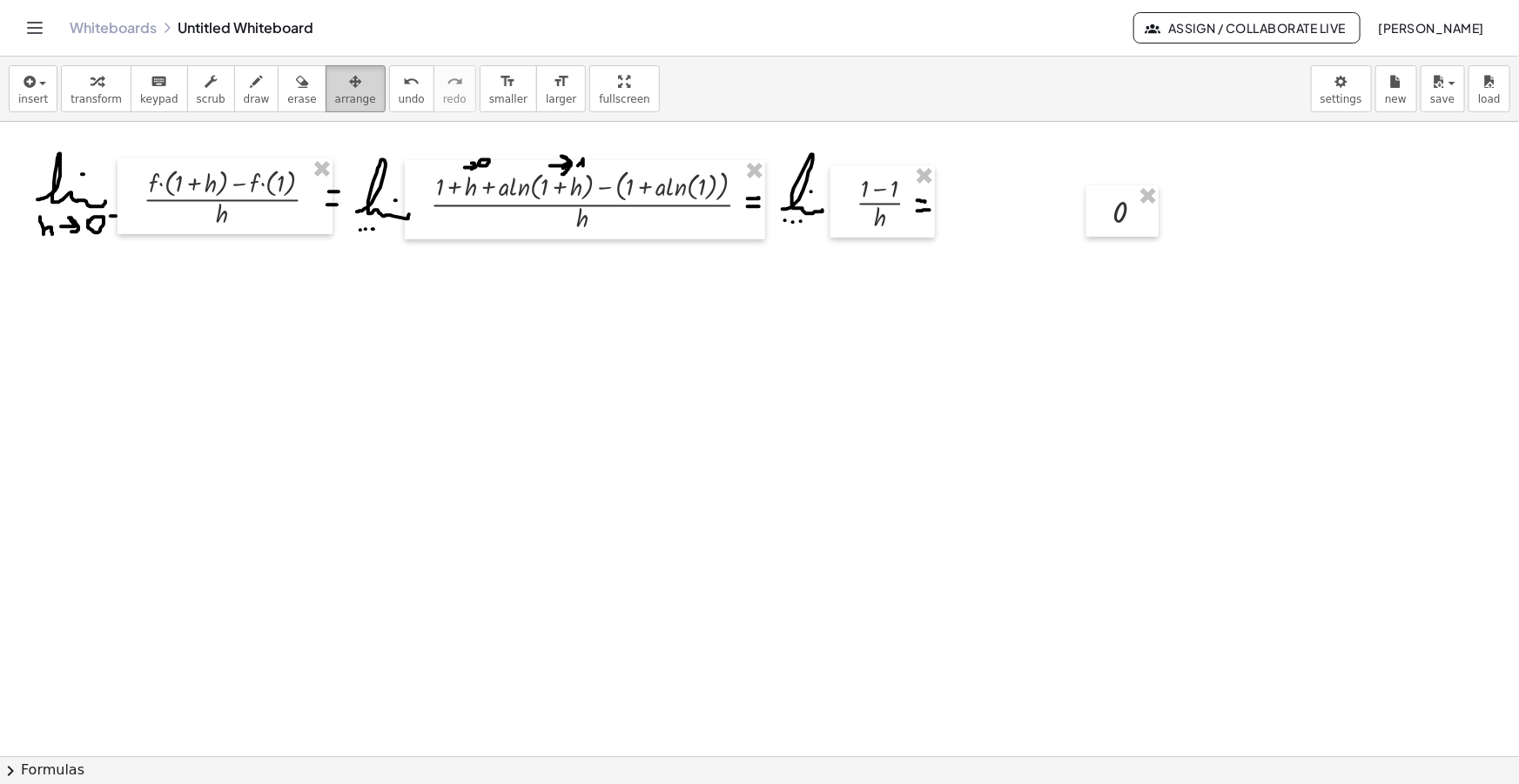
click at [326, 86] on button "arrange" at bounding box center [355, 88] width 60 height 47
drag, startPoint x: 1104, startPoint y: 226, endPoint x: 957, endPoint y: 218, distance: 147.2
click at [957, 218] on div at bounding box center [976, 203] width 72 height 52
click at [251, 87] on icon "button" at bounding box center [257, 81] width 12 height 21
drag, startPoint x: 46, startPoint y: 343, endPoint x: 90, endPoint y: 348, distance: 44.3
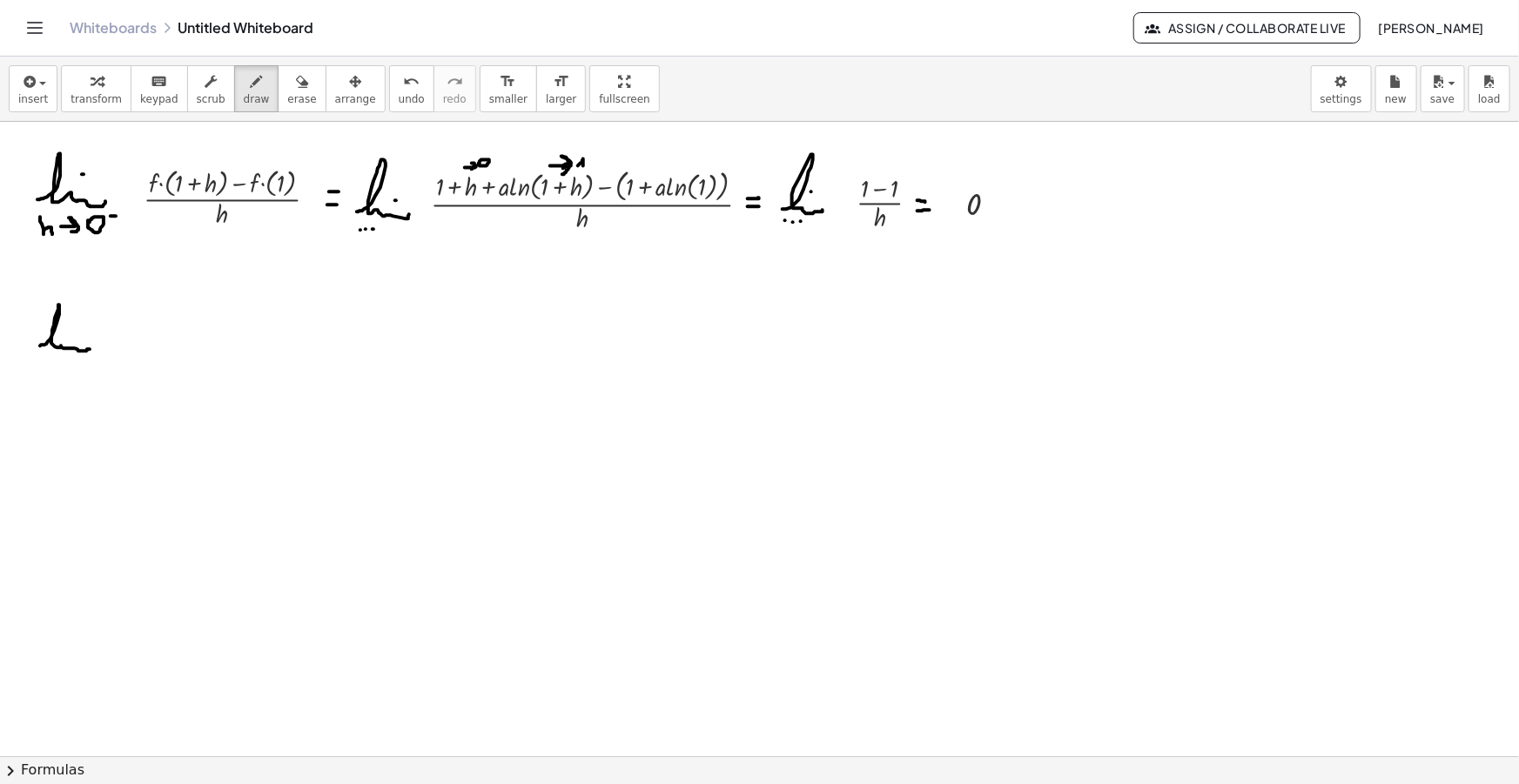
drag, startPoint x: 40, startPoint y: 361, endPoint x: 51, endPoint y: 377, distance: 19.4
drag, startPoint x: 61, startPoint y: 371, endPoint x: 74, endPoint y: 381, distance: 16.4
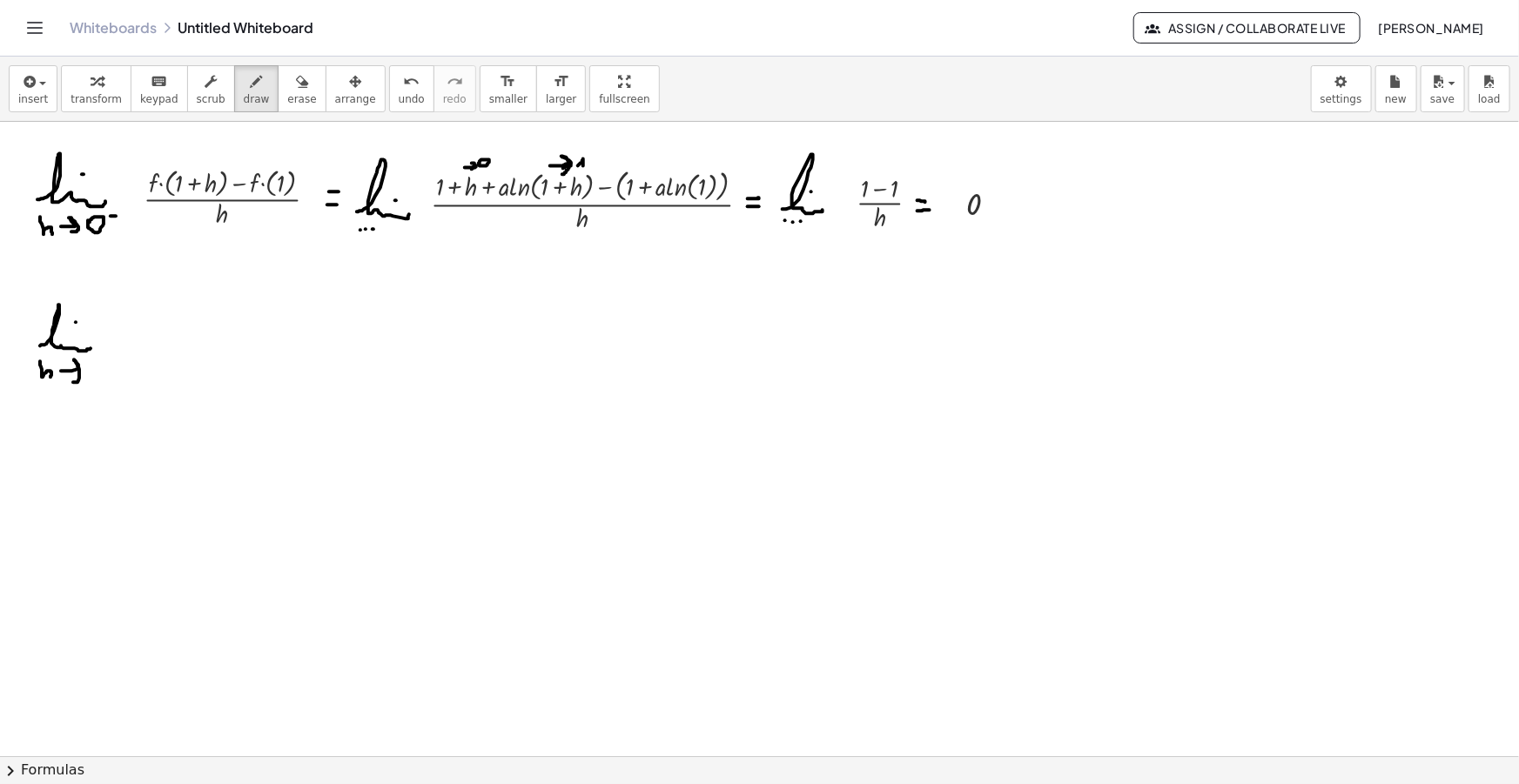
drag, startPoint x: 88, startPoint y: 367, endPoint x: 98, endPoint y: 365, distance: 10.2
drag, startPoint x: 109, startPoint y: 356, endPoint x: 109, endPoint y: 368, distance: 12.0
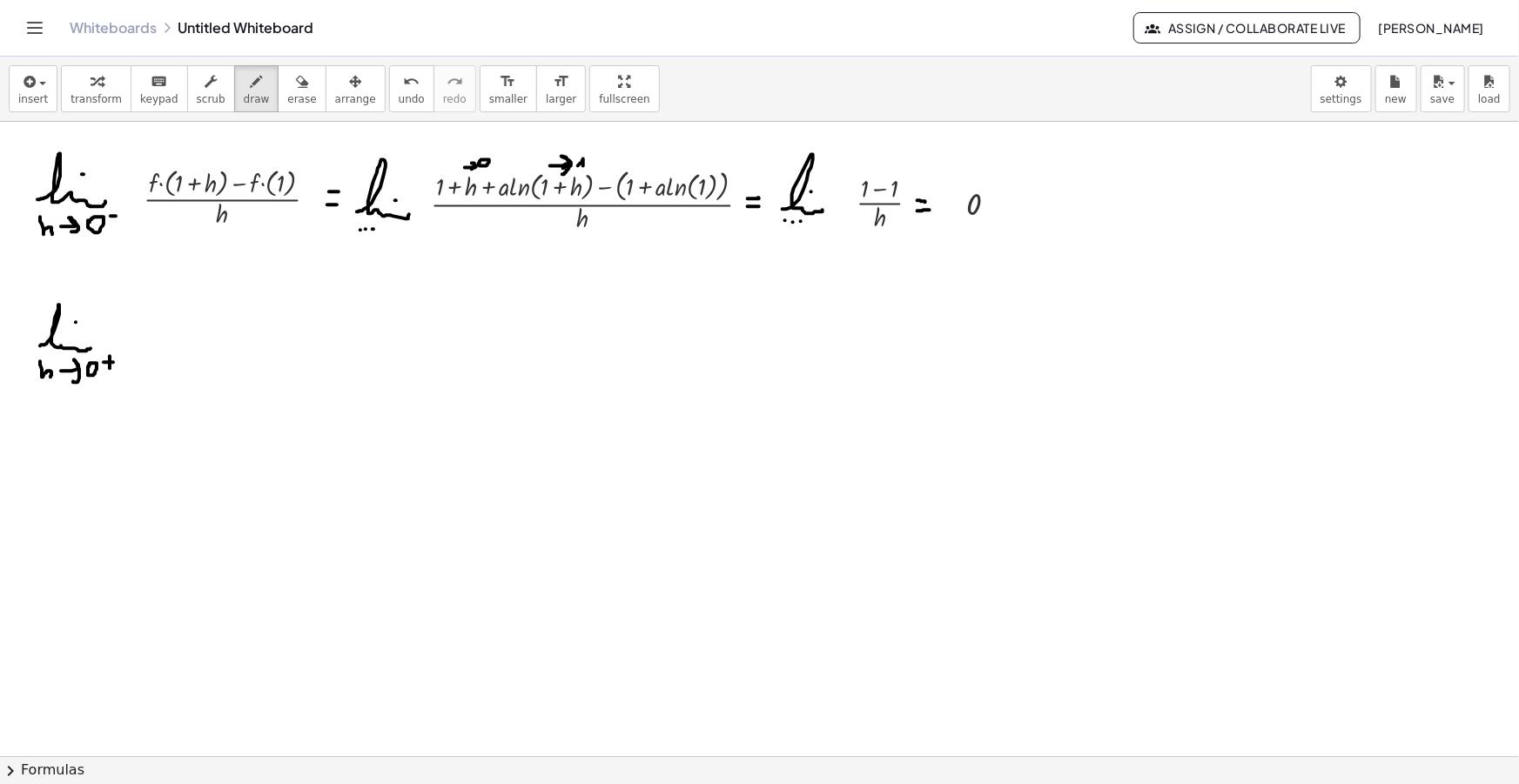
click at [39, 81] on span "button" at bounding box center [42, 83] width 7 height 4
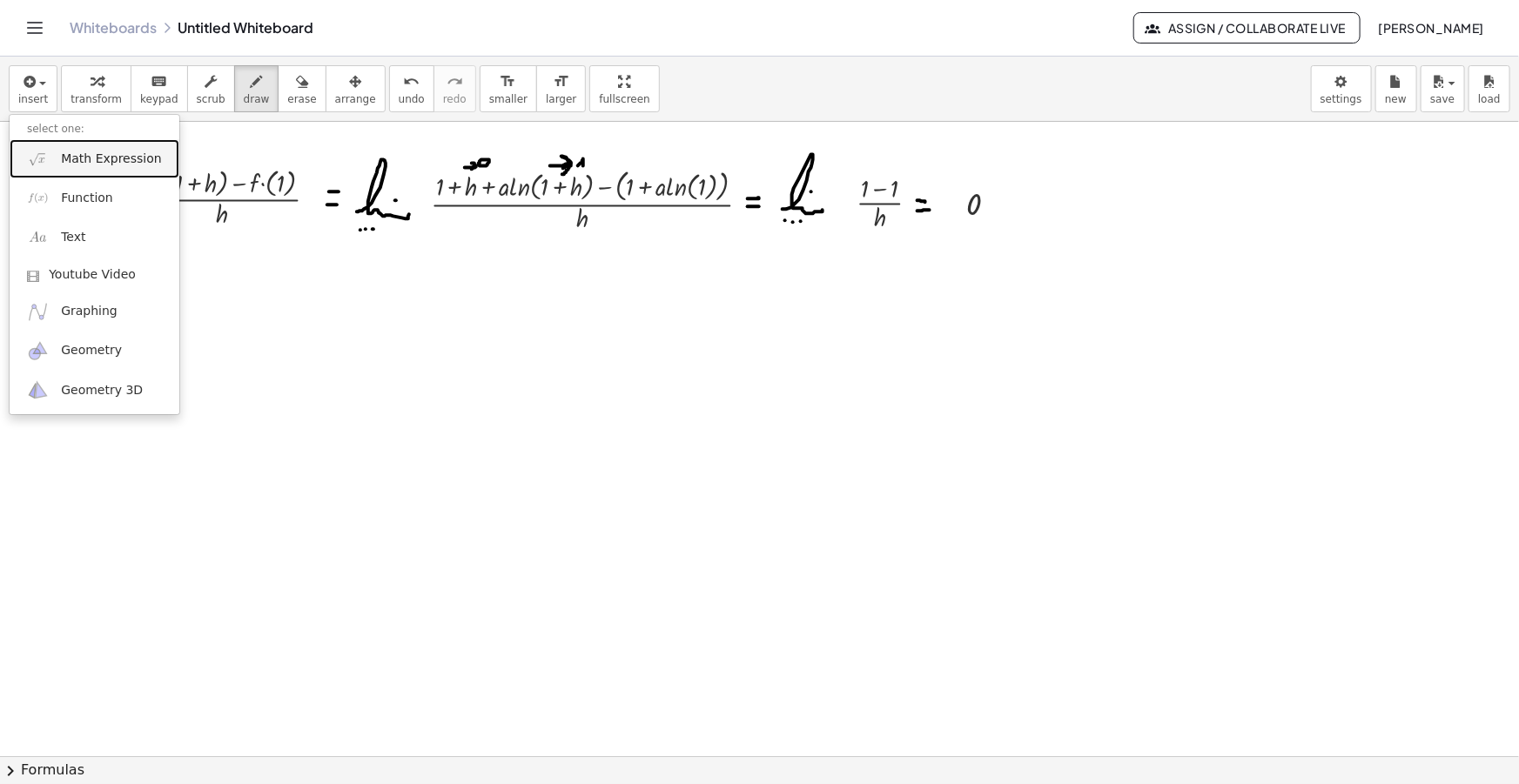
click at [69, 155] on span "Math Expression" at bounding box center [110, 160] width 100 height 18
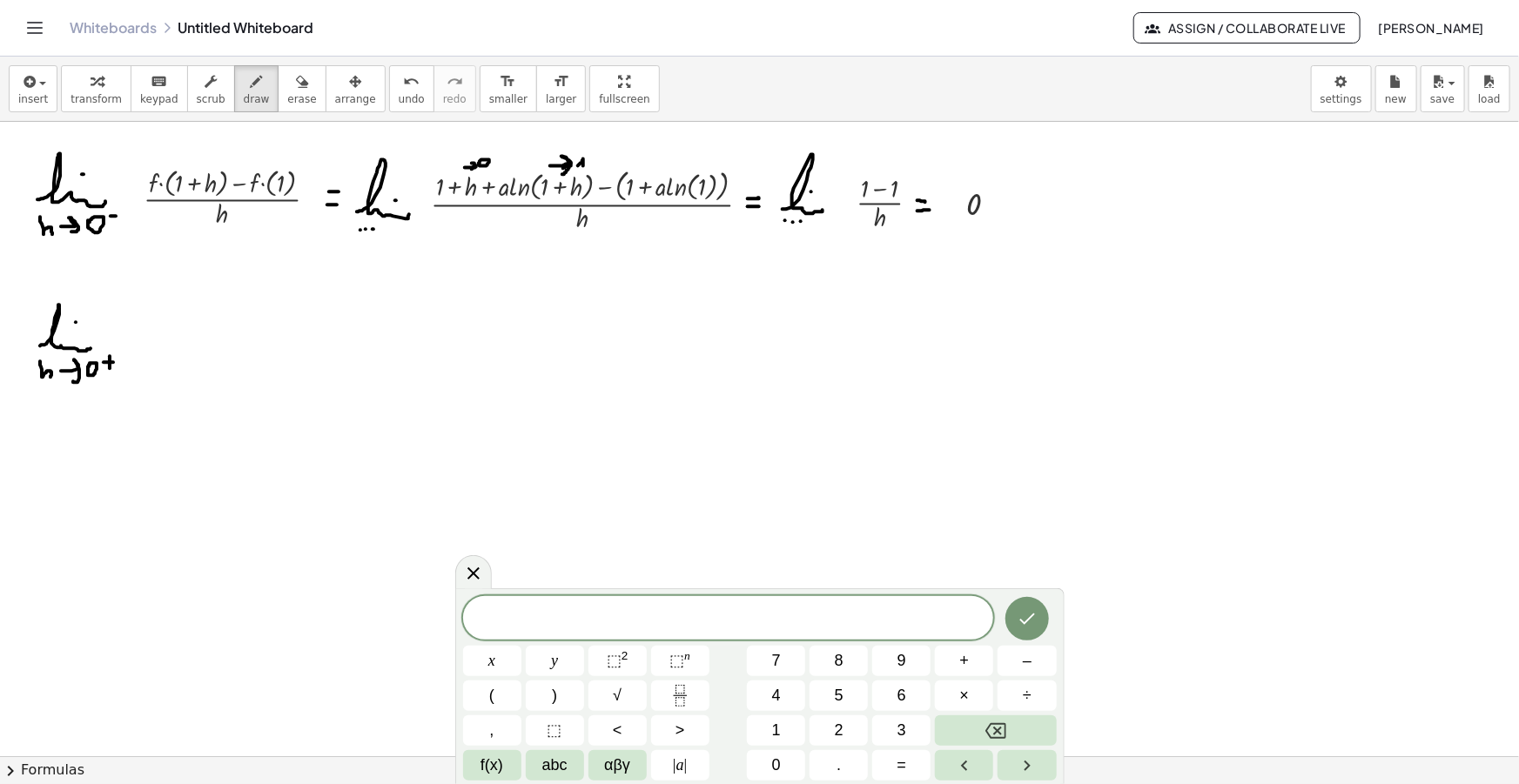
click at [740, 618] on span "​" at bounding box center [728, 619] width 531 height 25
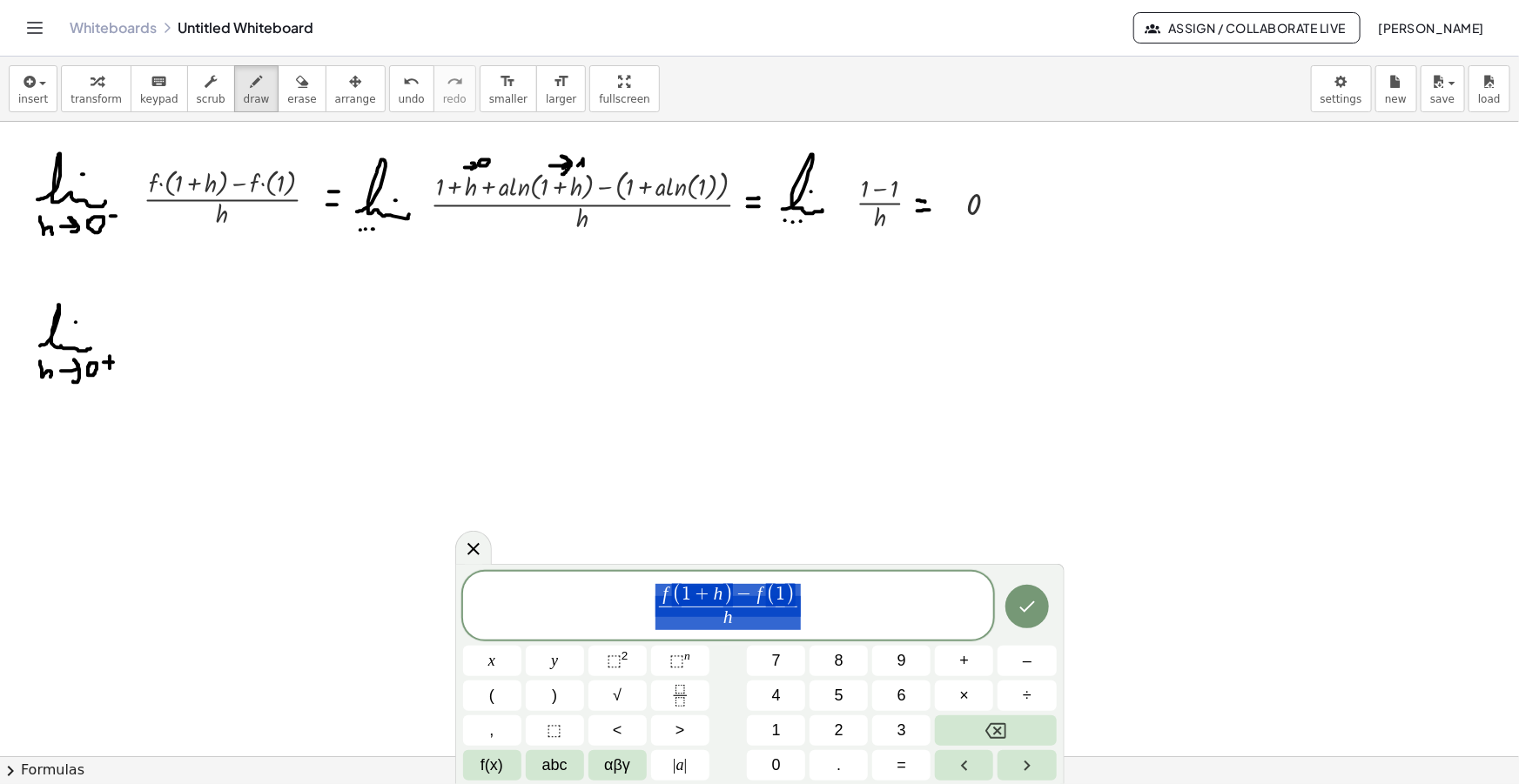
drag, startPoint x: 800, startPoint y: 603, endPoint x: 595, endPoint y: 609, distance: 205.1
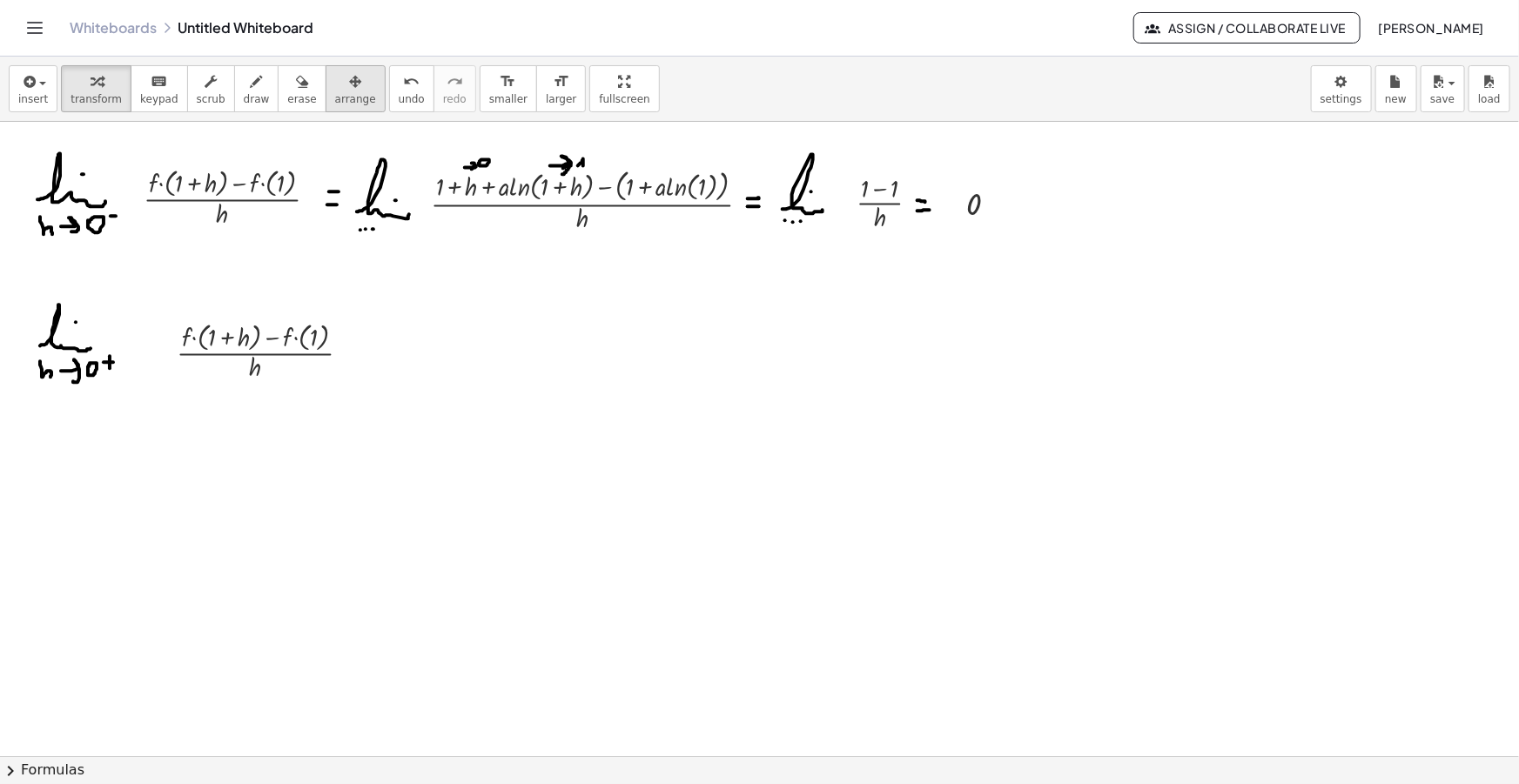
click at [349, 87] on icon "button" at bounding box center [355, 81] width 12 height 21
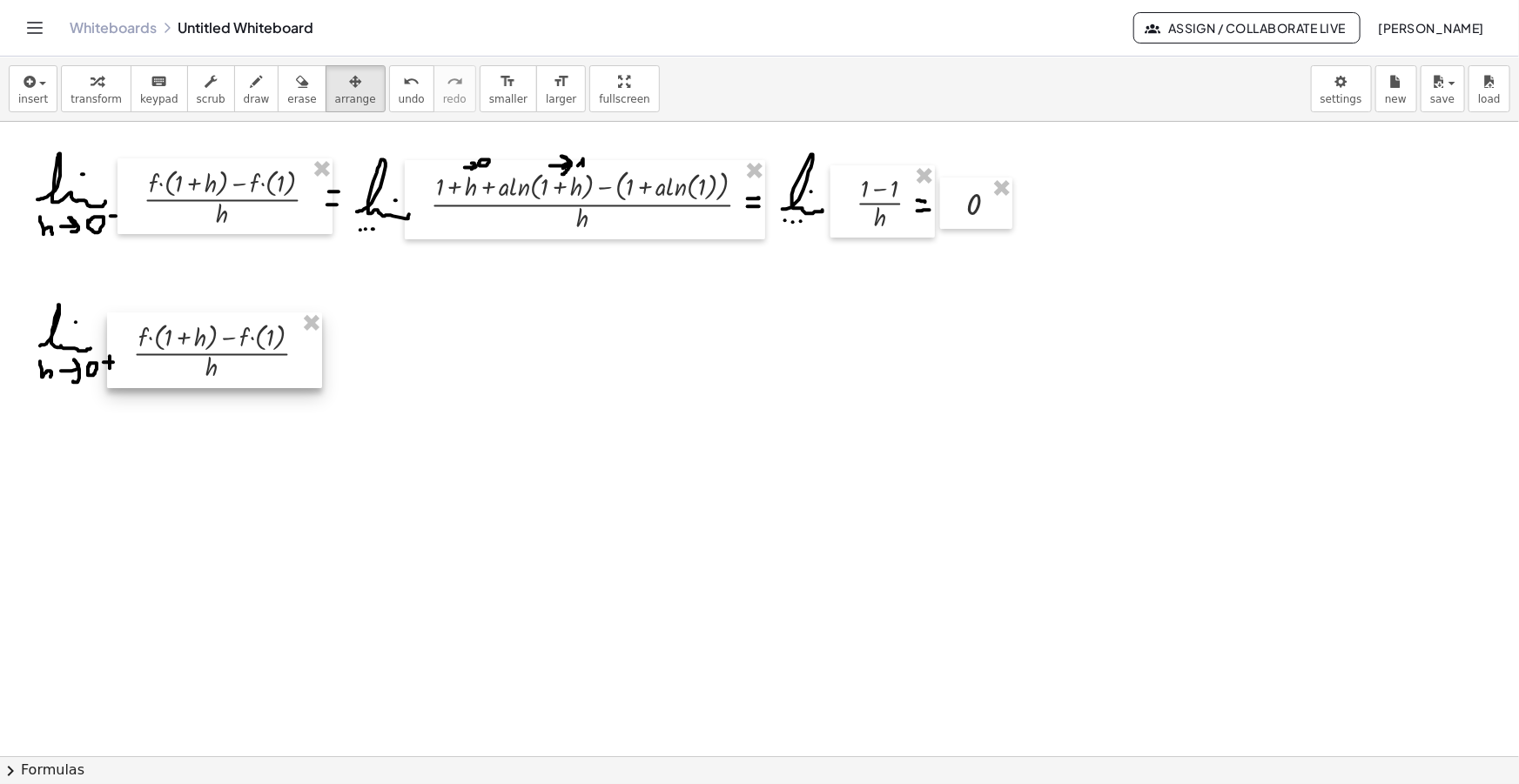
drag, startPoint x: 273, startPoint y: 356, endPoint x: 229, endPoint y: 356, distance: 44.0
click at [229, 356] on div at bounding box center [214, 350] width 215 height 75
click at [244, 93] on span "draw" at bounding box center [257, 99] width 26 height 12
drag, startPoint x: 316, startPoint y: 347, endPoint x: 329, endPoint y: 347, distance: 13.0
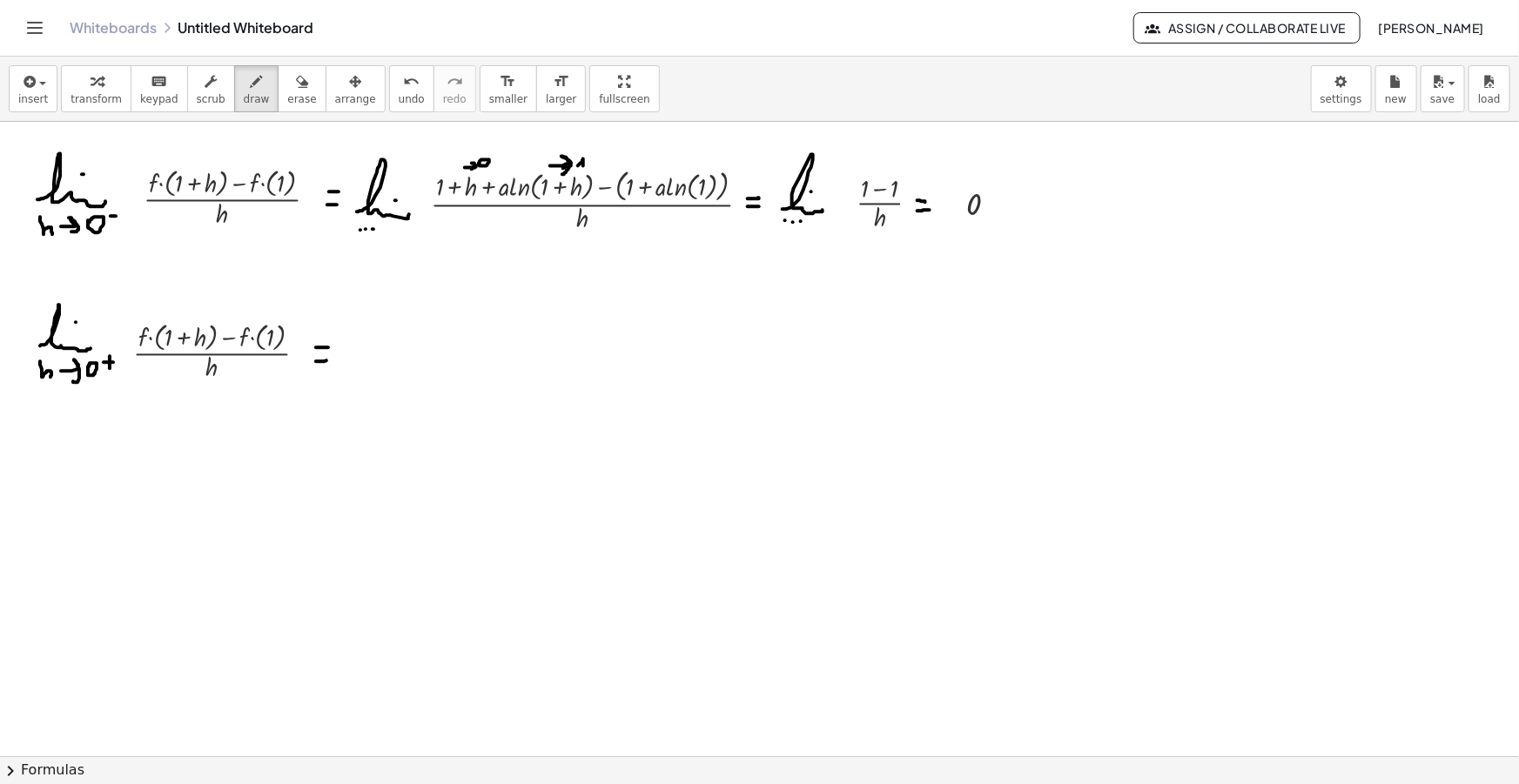
drag, startPoint x: 316, startPoint y: 361, endPoint x: 331, endPoint y: 359, distance: 15.1
drag, startPoint x: 345, startPoint y: 359, endPoint x: 399, endPoint y: 356, distance: 54.1
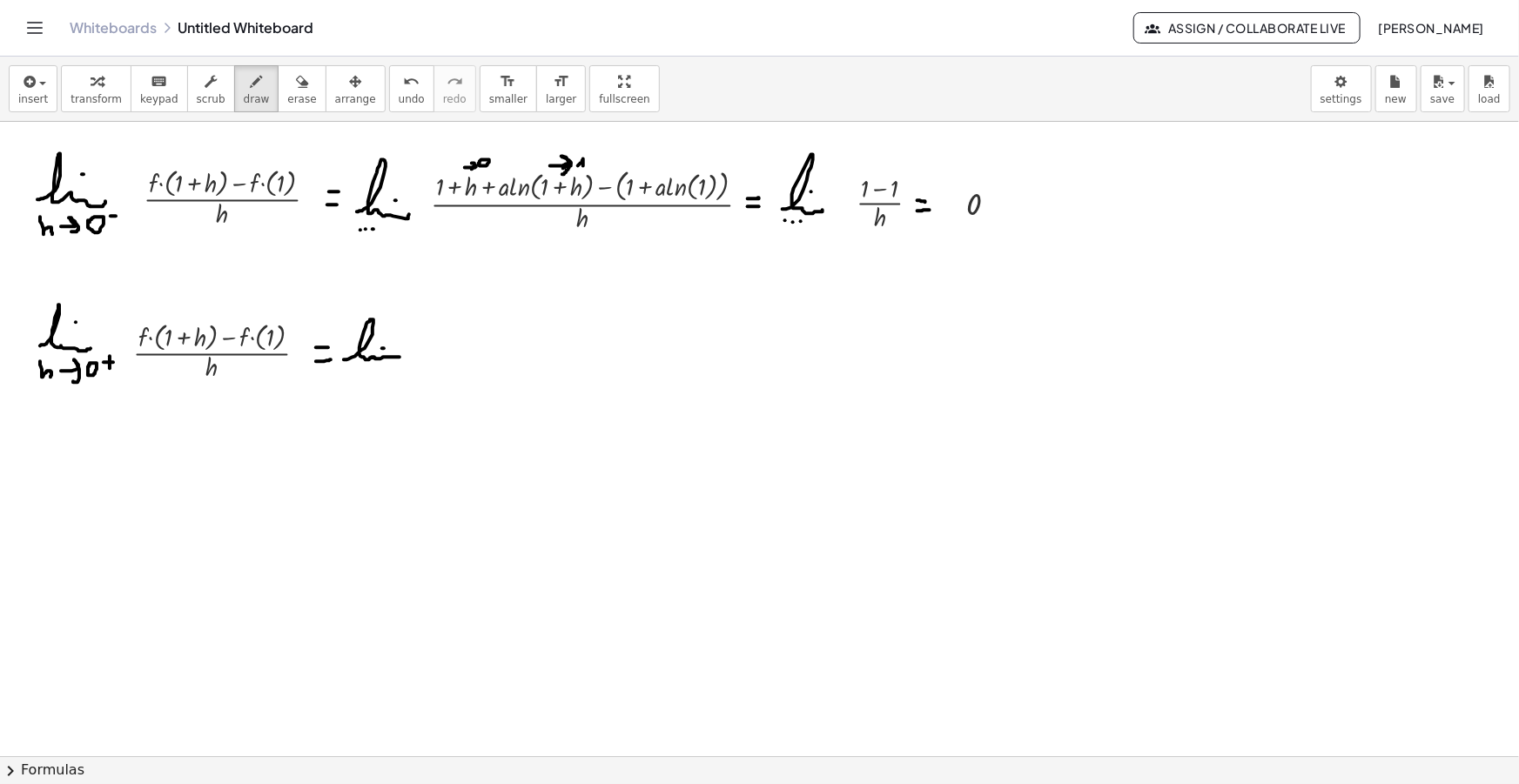
click at [20, 79] on icon "button" at bounding box center [28, 81] width 16 height 21
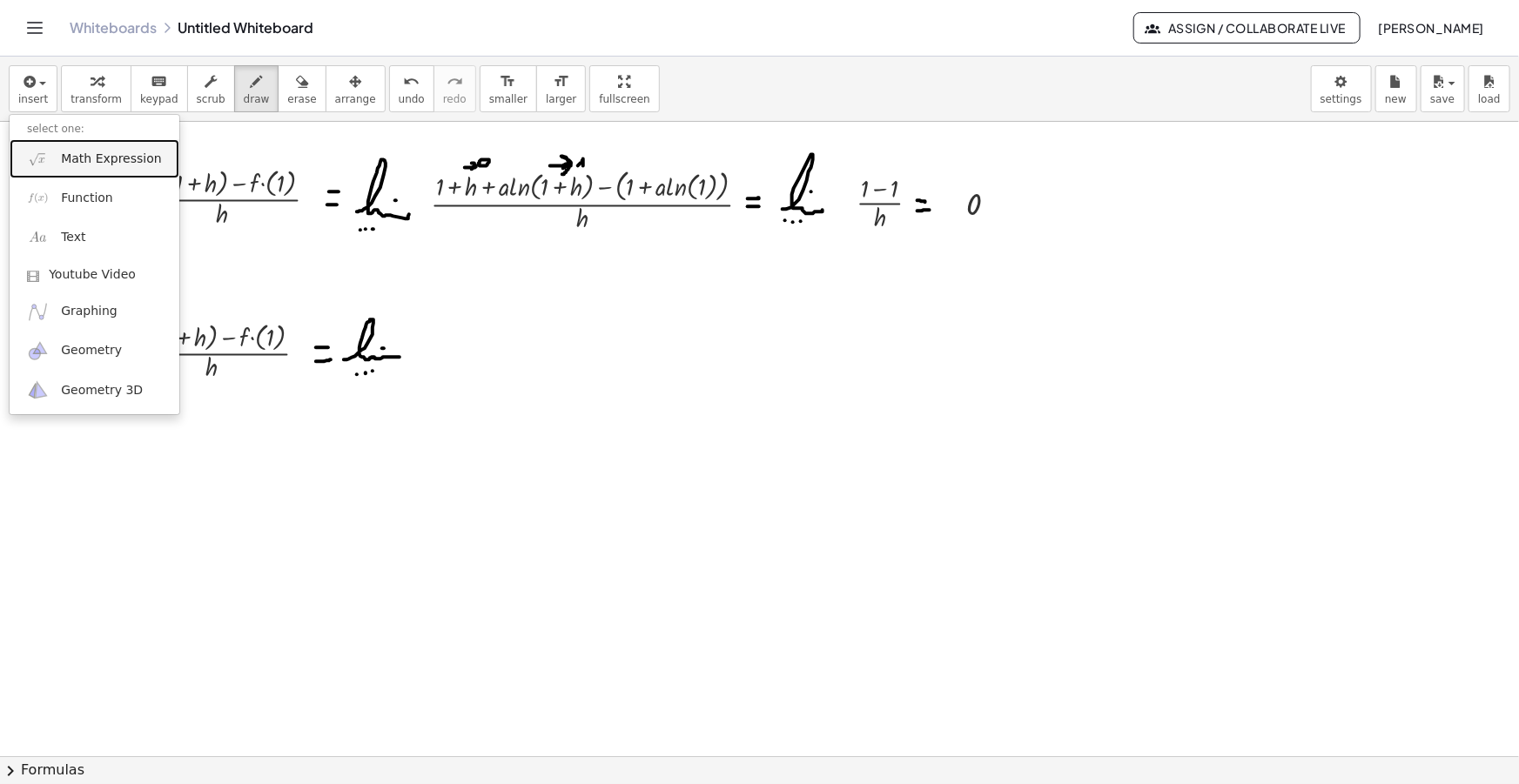
click at [73, 160] on span "Math Expression" at bounding box center [110, 160] width 100 height 18
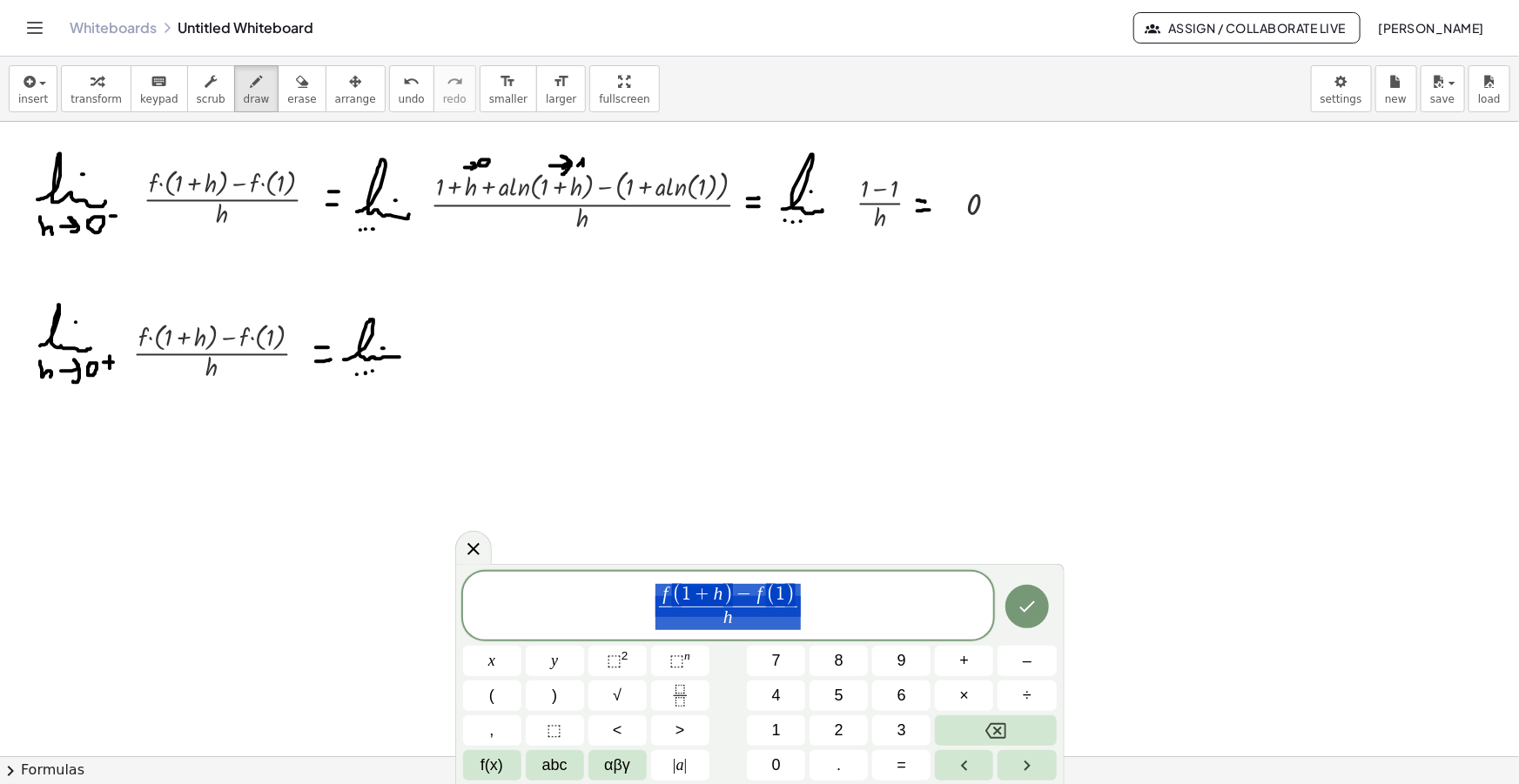
drag, startPoint x: 731, startPoint y: 590, endPoint x: 657, endPoint y: 591, distance: 74.0
click at [670, 596] on span "f ( ​ 1 + h ) − f ( 1 )" at bounding box center [728, 594] width 138 height 23
click at [732, 590] on span "b ( 1 + h ) ​ − f ( 1 )" at bounding box center [729, 594] width 137 height 23
drag, startPoint x: 809, startPoint y: 589, endPoint x: 774, endPoint y: 591, distance: 35.1
click at [778, 626] on span "h ​" at bounding box center [728, 618] width 189 height 24
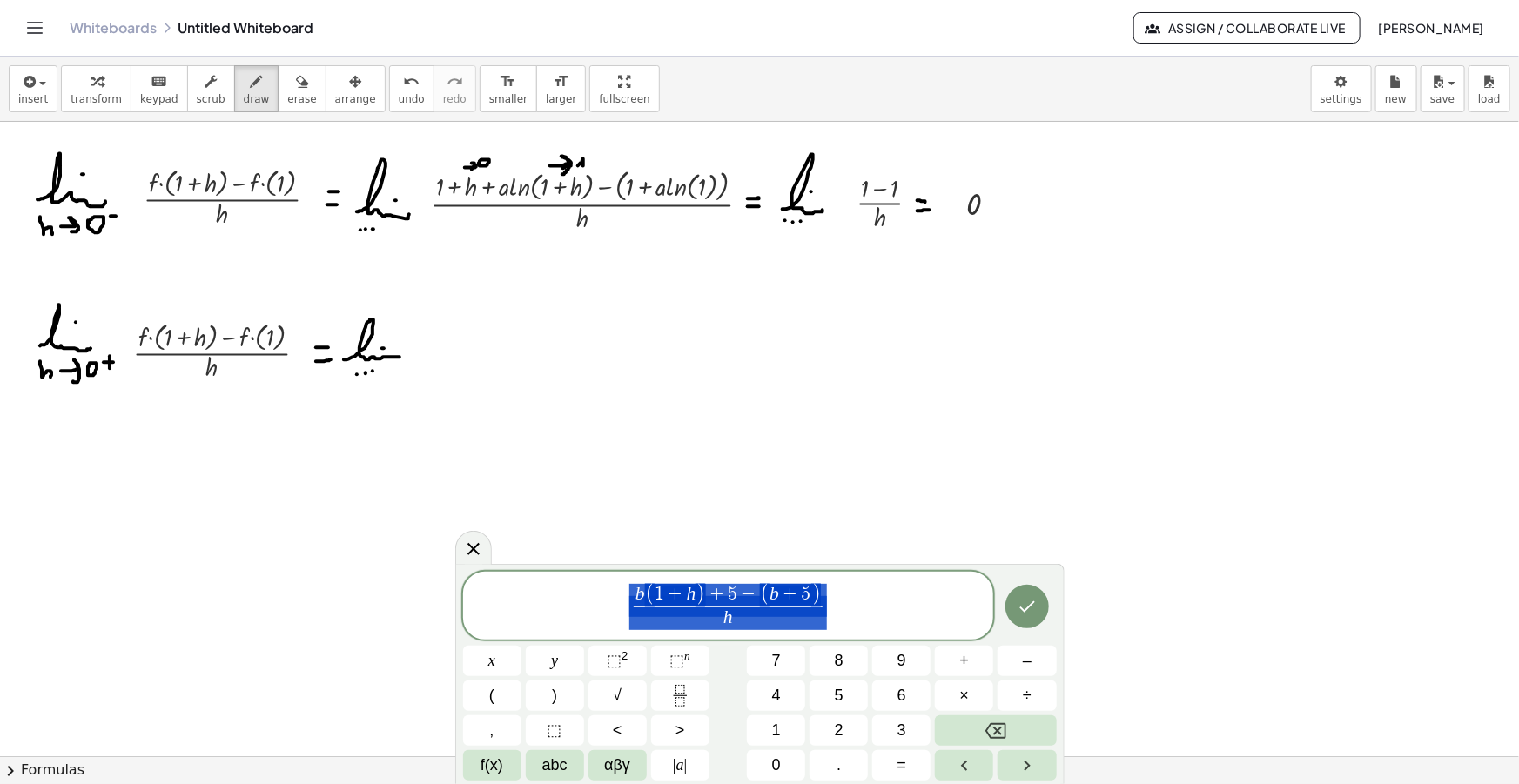
drag, startPoint x: 832, startPoint y: 607, endPoint x: 599, endPoint y: 584, distance: 234.1
click at [599, 584] on span "b ( 1 + h ) + 5 − ( b + 5 ) h ​" at bounding box center [728, 607] width 531 height 50
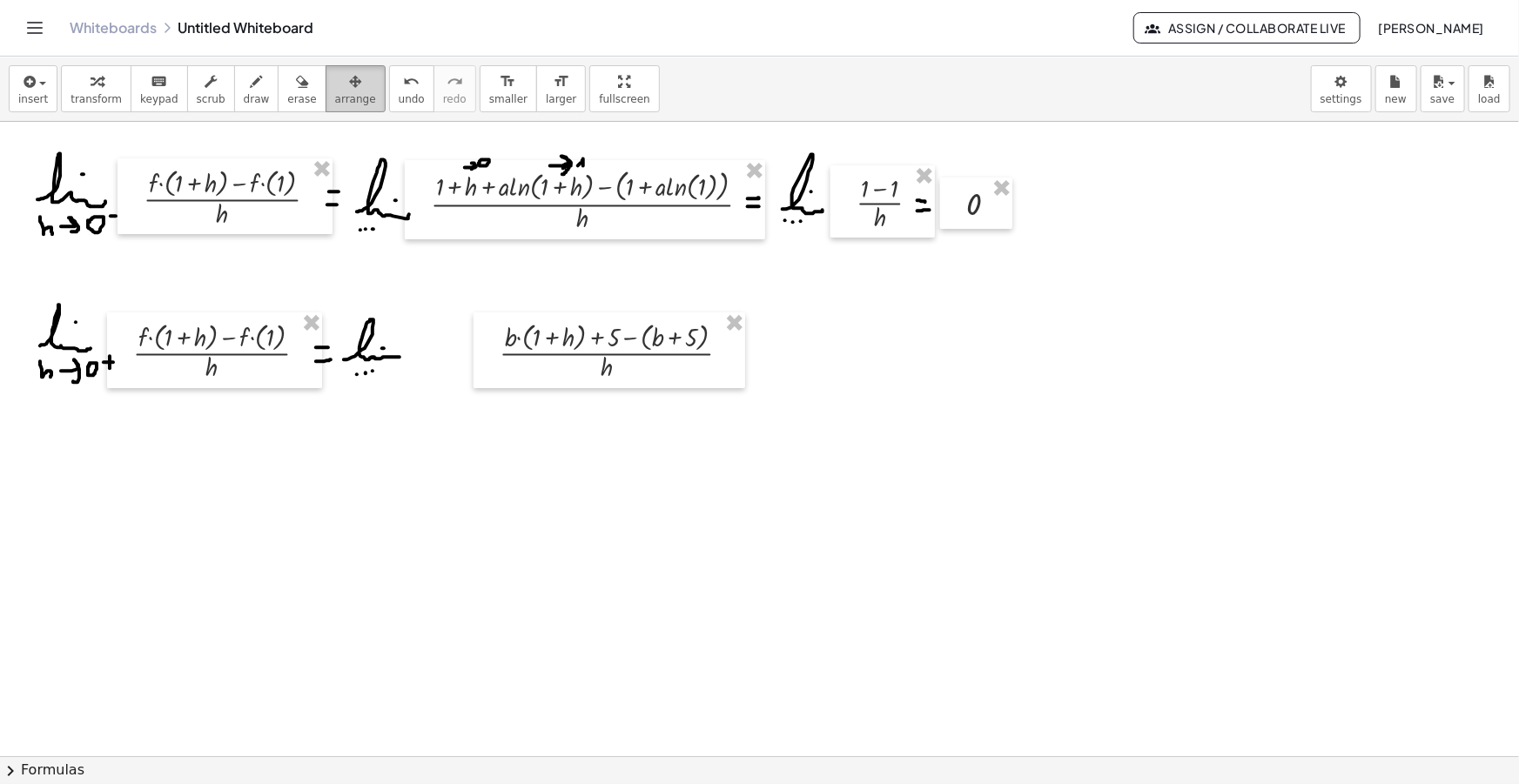
click at [326, 67] on button "arrange" at bounding box center [355, 88] width 60 height 47
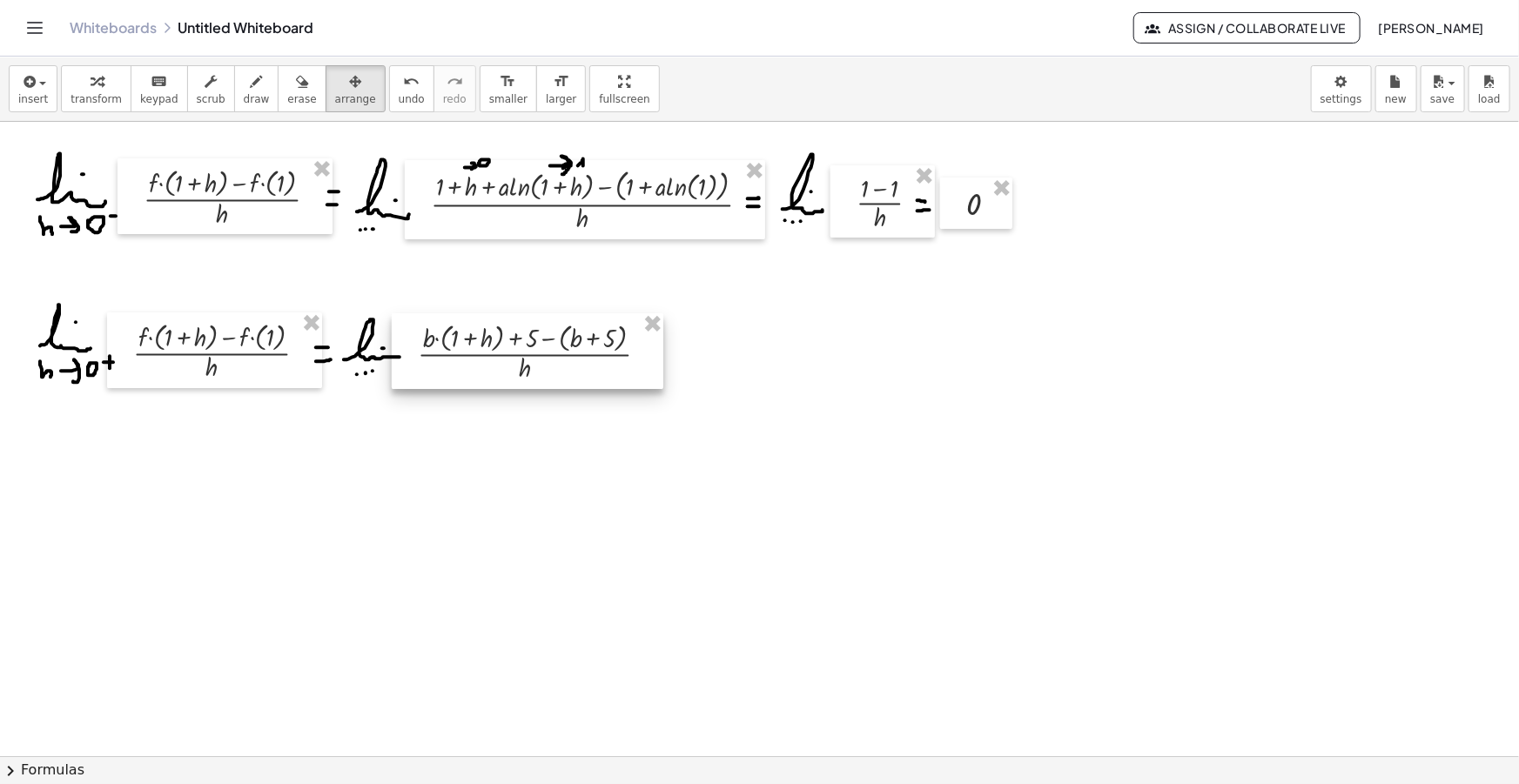
drag, startPoint x: 526, startPoint y: 348, endPoint x: 447, endPoint y: 345, distance: 79.1
click at [447, 345] on div at bounding box center [528, 351] width 272 height 75
click at [239, 105] on button "draw" at bounding box center [257, 88] width 46 height 47
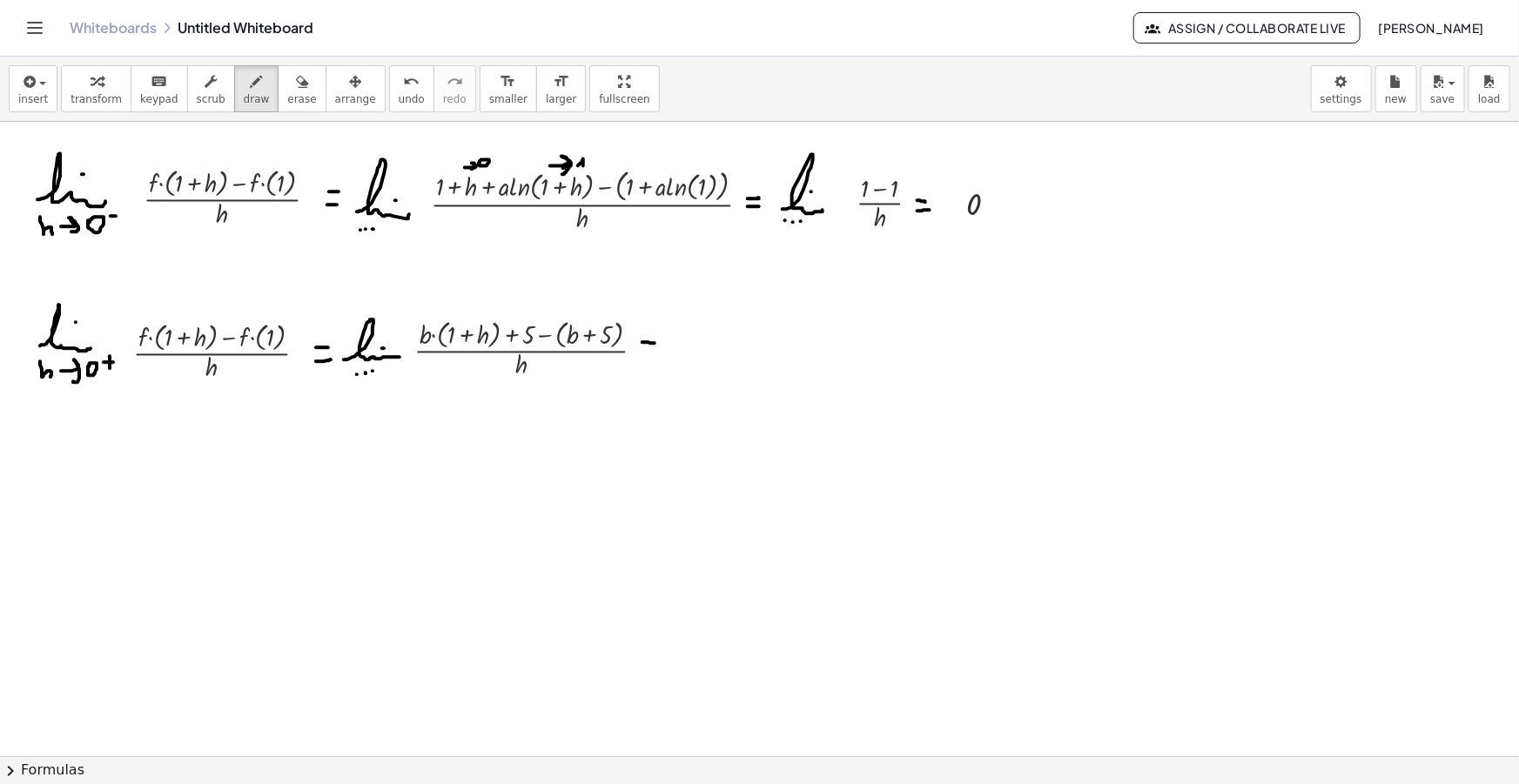
drag, startPoint x: 642, startPoint y: 342, endPoint x: 655, endPoint y: 342, distance: 13.0
drag, startPoint x: 642, startPoint y: 353, endPoint x: 653, endPoint y: 353, distance: 11.0
drag, startPoint x: 686, startPoint y: 356, endPoint x: 739, endPoint y: 355, distance: 53.0
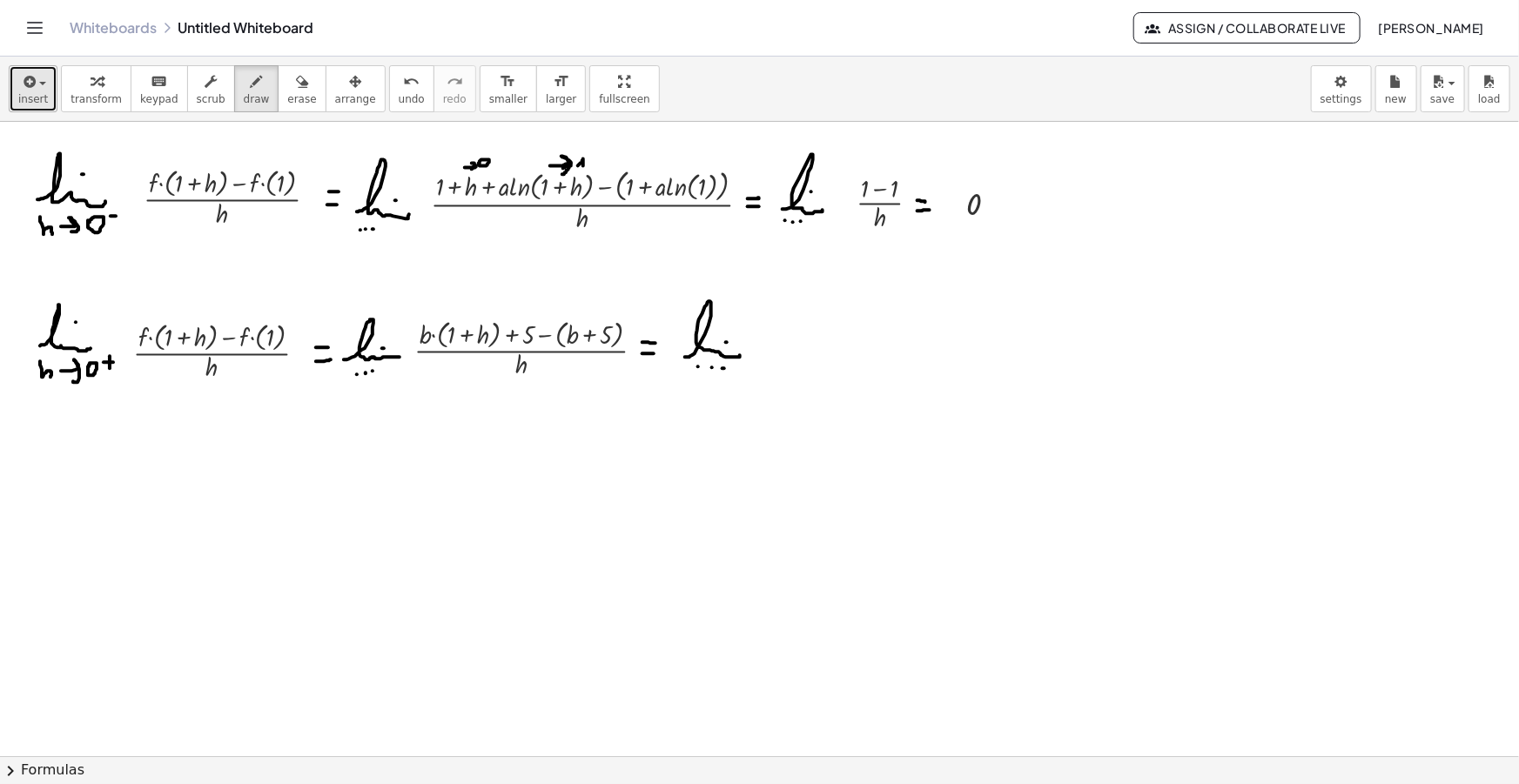
click at [28, 83] on icon "button" at bounding box center [28, 81] width 16 height 21
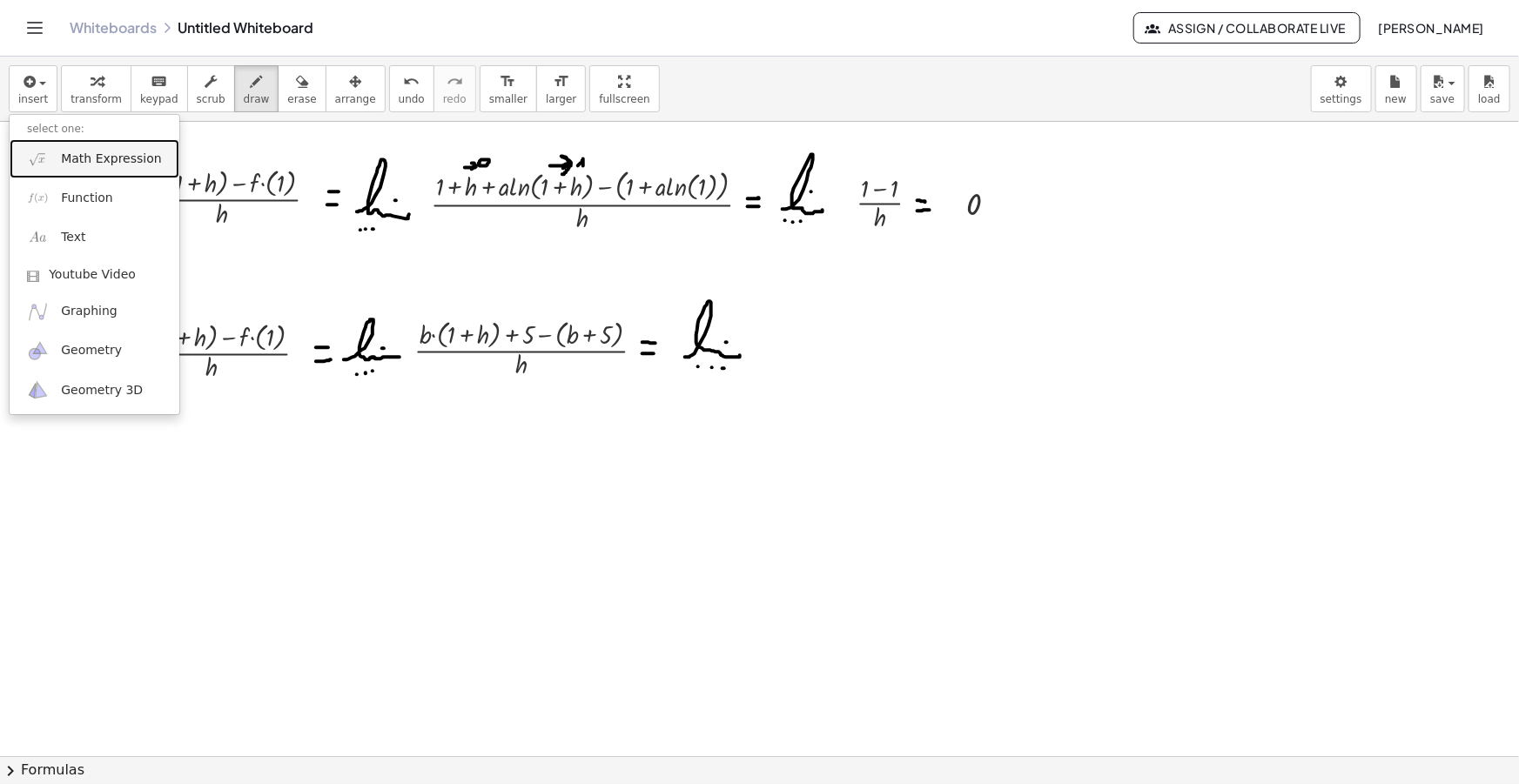
click at [79, 147] on link "Math Expression" at bounding box center [94, 158] width 170 height 39
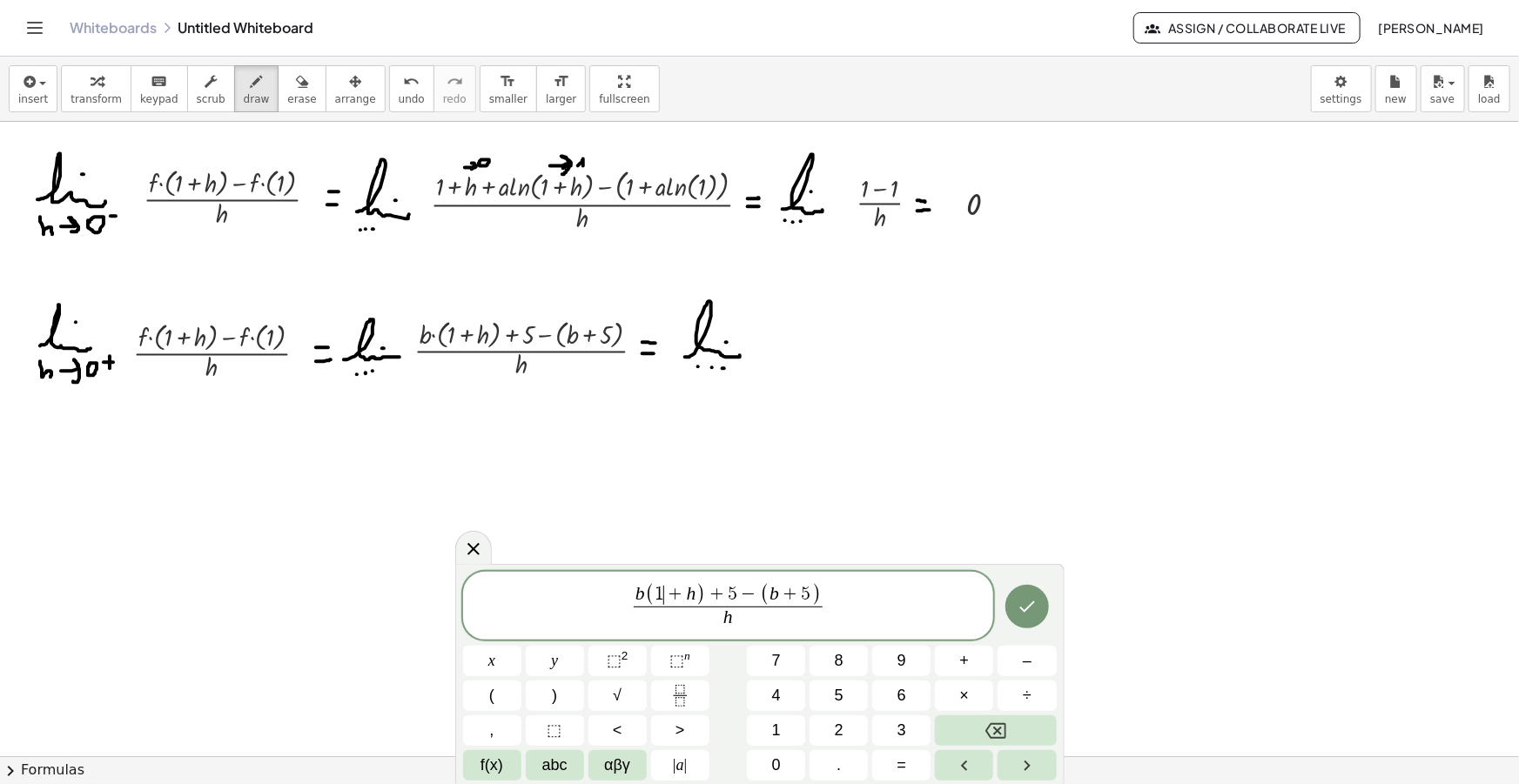
click at [662, 593] on span "1 ​ + h" at bounding box center [674, 594] width 41 height 19
click at [234, 78] on button "draw" at bounding box center [257, 88] width 46 height 47
drag, startPoint x: 459, startPoint y: 319, endPoint x: 473, endPoint y: 325, distance: 15.2
drag, startPoint x: 484, startPoint y: 316, endPoint x: 490, endPoint y: 324, distance: 10.0
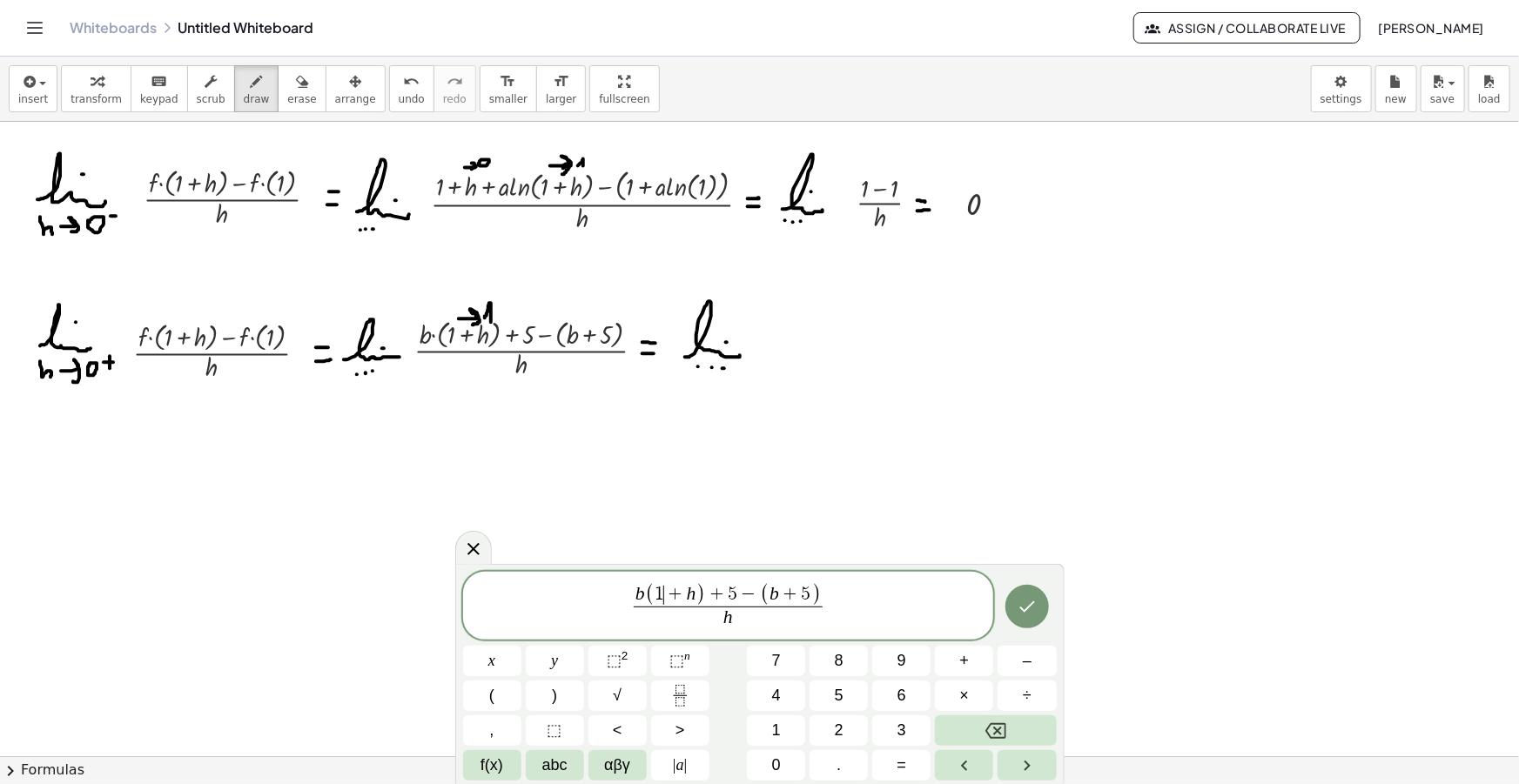
drag, startPoint x: 703, startPoint y: 592, endPoint x: 629, endPoint y: 594, distance: 74.0
drag, startPoint x: 702, startPoint y: 591, endPoint x: 639, endPoint y: 590, distance: 63.0
drag, startPoint x: 706, startPoint y: 590, endPoint x: 663, endPoint y: 591, distance: 43.0
click at [663, 591] on span "b ( 1 + h ) + 5 − ( b + 5 )" at bounding box center [728, 594] width 189 height 23
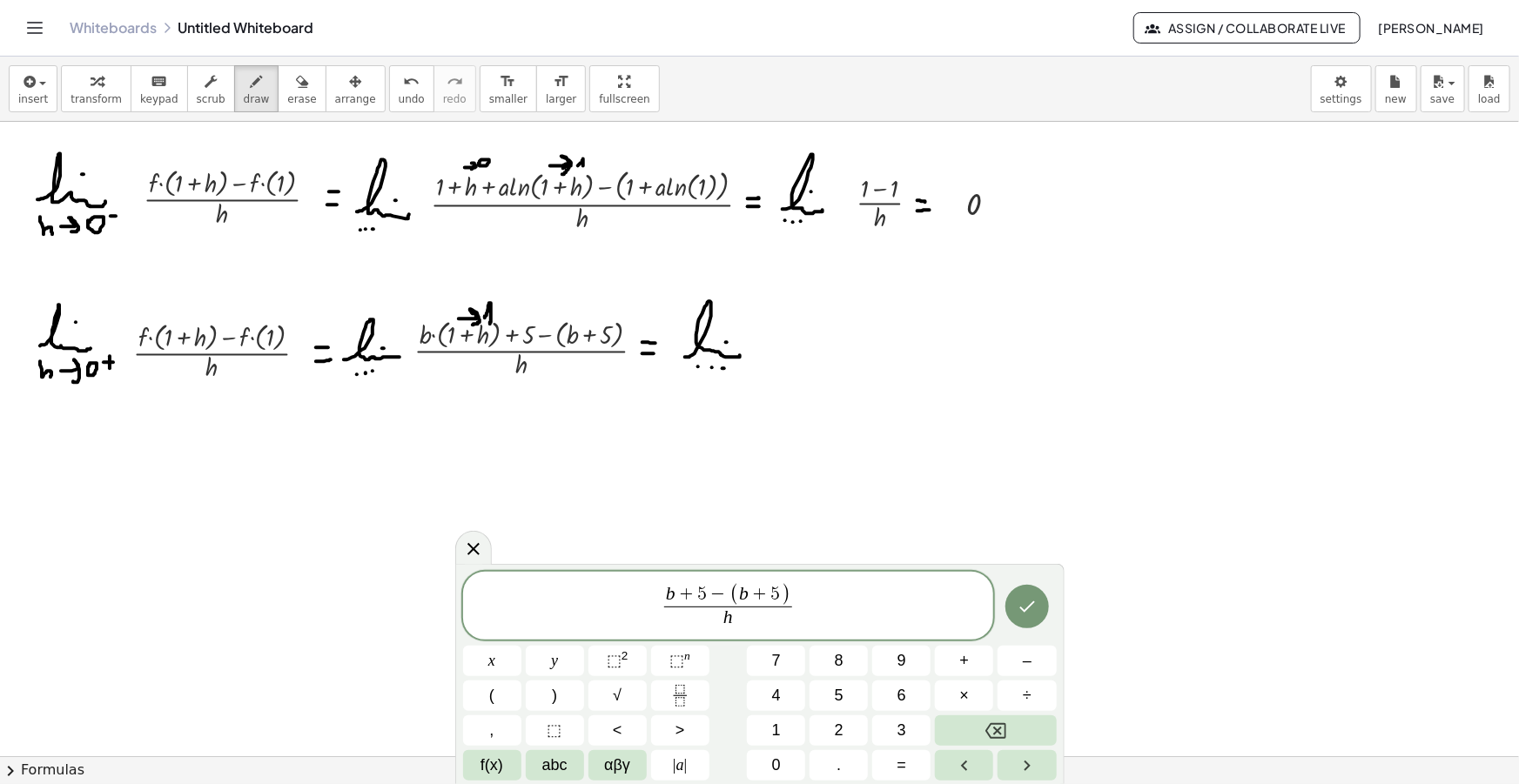
click at [739, 592] on span "( b + 5 )" at bounding box center [760, 594] width 61 height 23
drag, startPoint x: 785, startPoint y: 609, endPoint x: 626, endPoint y: 600, distance: 159.3
click at [815, 606] on span "b + 5 − b + 5 h ​" at bounding box center [728, 609] width 531 height 46
click at [815, 606] on span "b + 5 − b − ​ 5 h ​" at bounding box center [728, 609] width 531 height 46
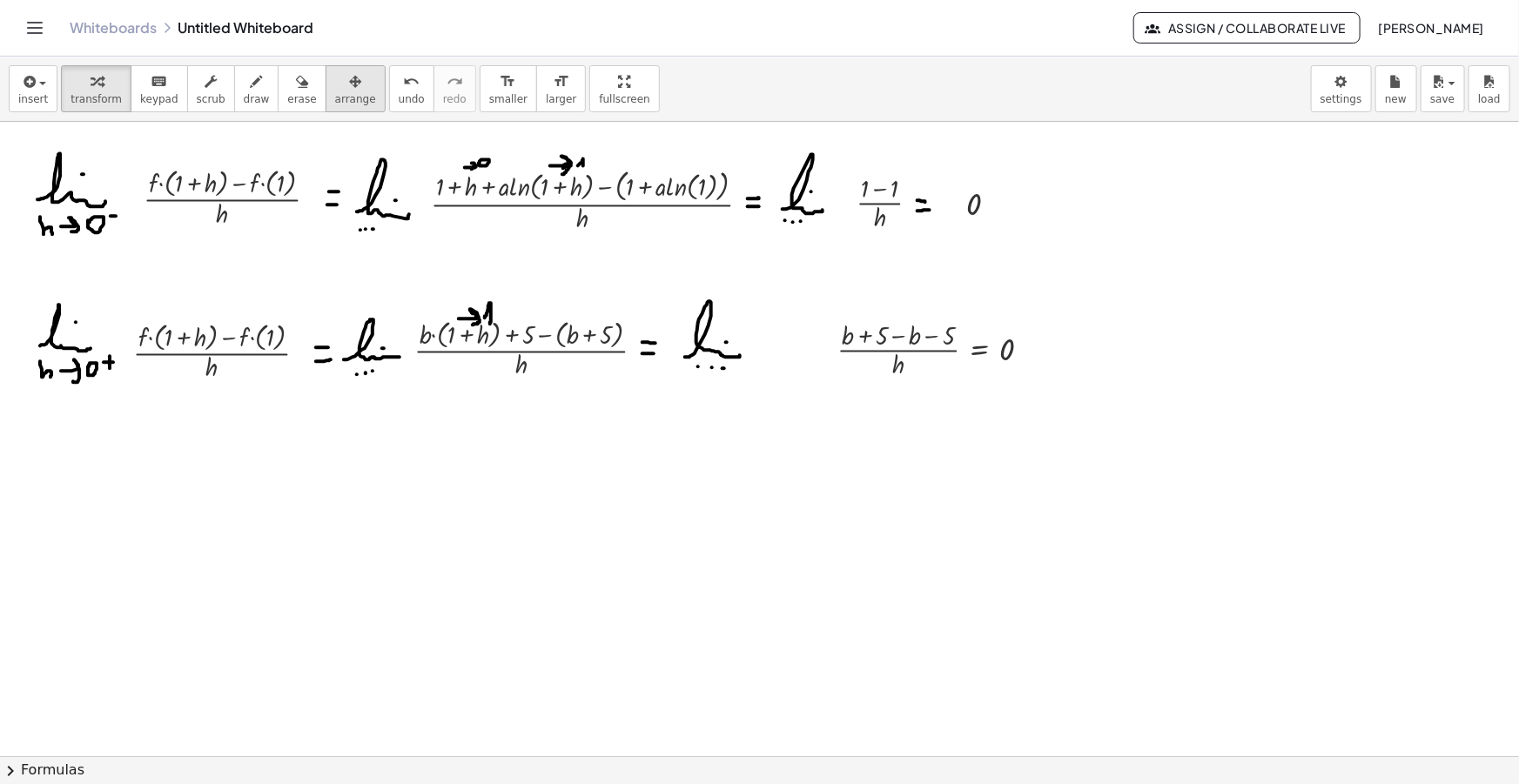
click at [336, 89] on div "button" at bounding box center [355, 80] width 41 height 21
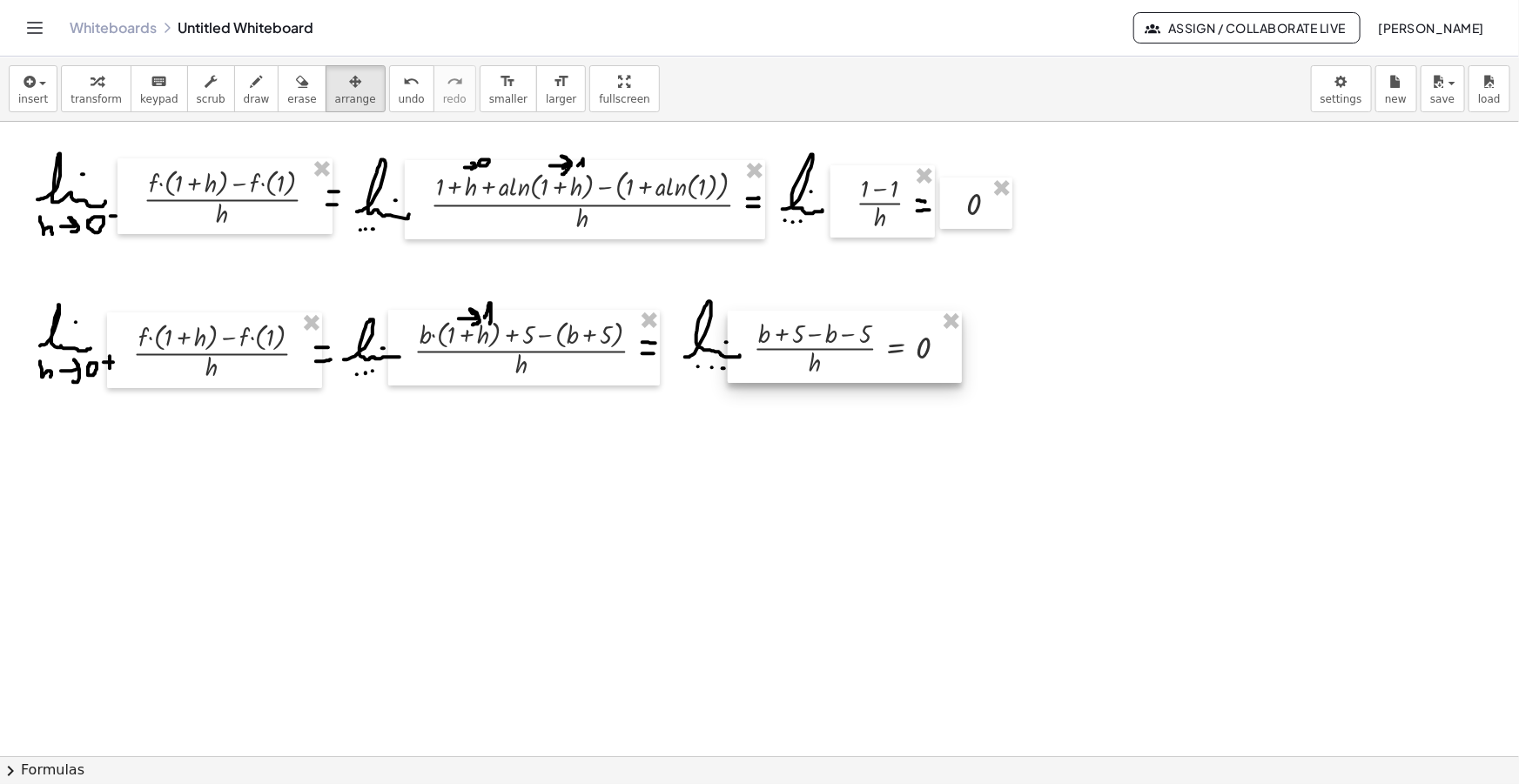
drag, startPoint x: 932, startPoint y: 336, endPoint x: 848, endPoint y: 335, distance: 84.0
click at [848, 335] on div at bounding box center [845, 346] width 234 height 72
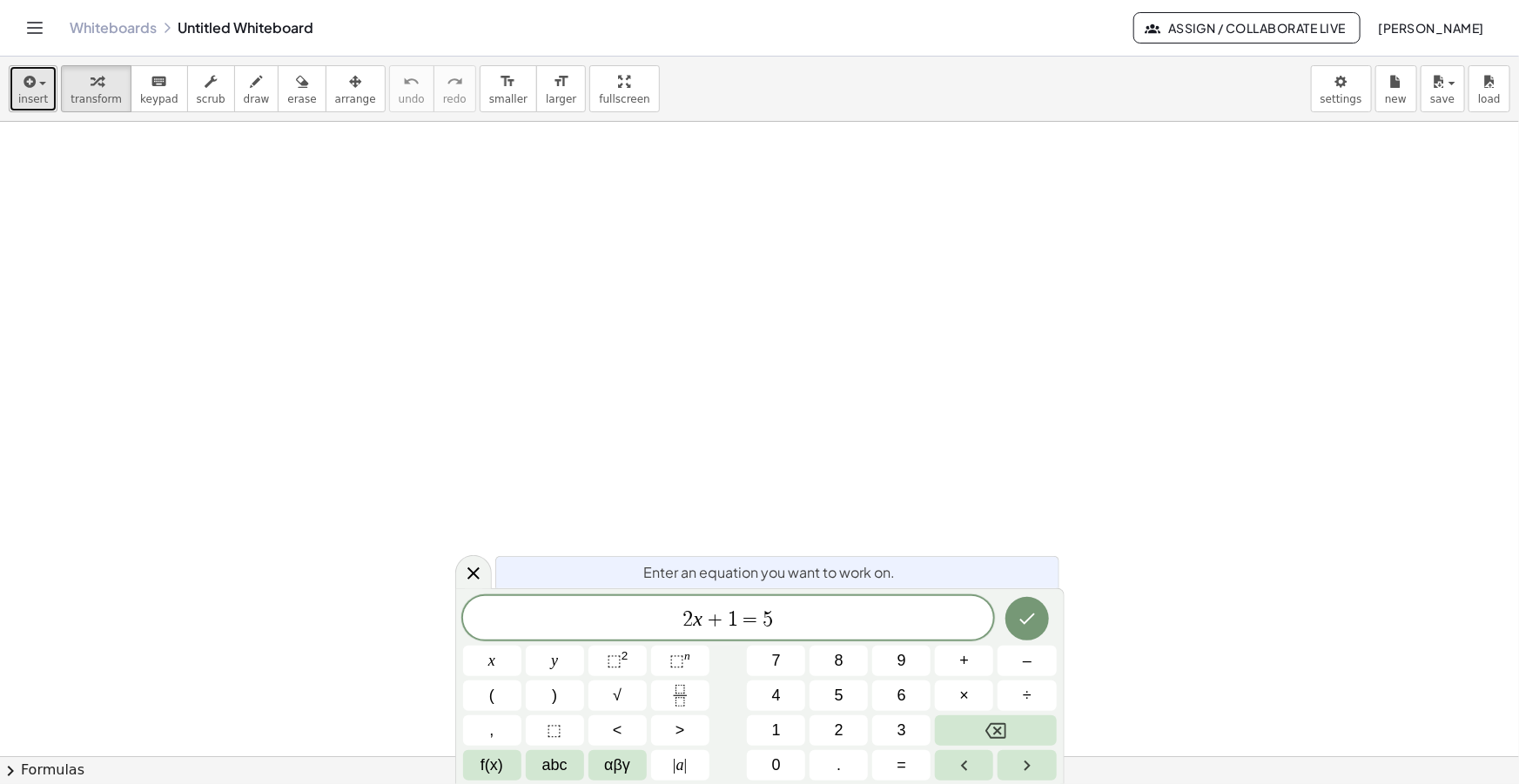
click at [44, 68] on button "insert" at bounding box center [33, 88] width 49 height 47
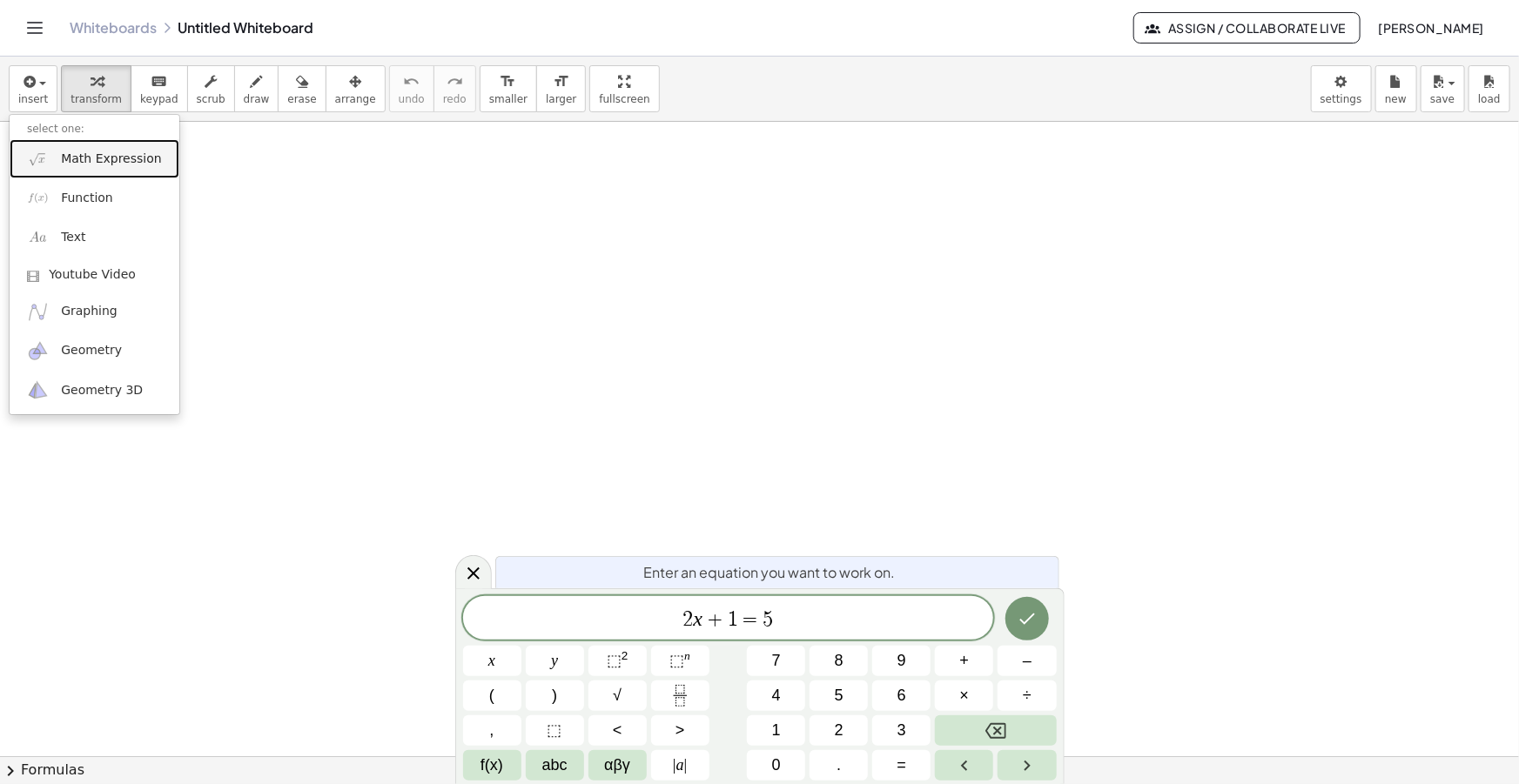
click at [74, 151] on span "Math Expression" at bounding box center [110, 160] width 100 height 18
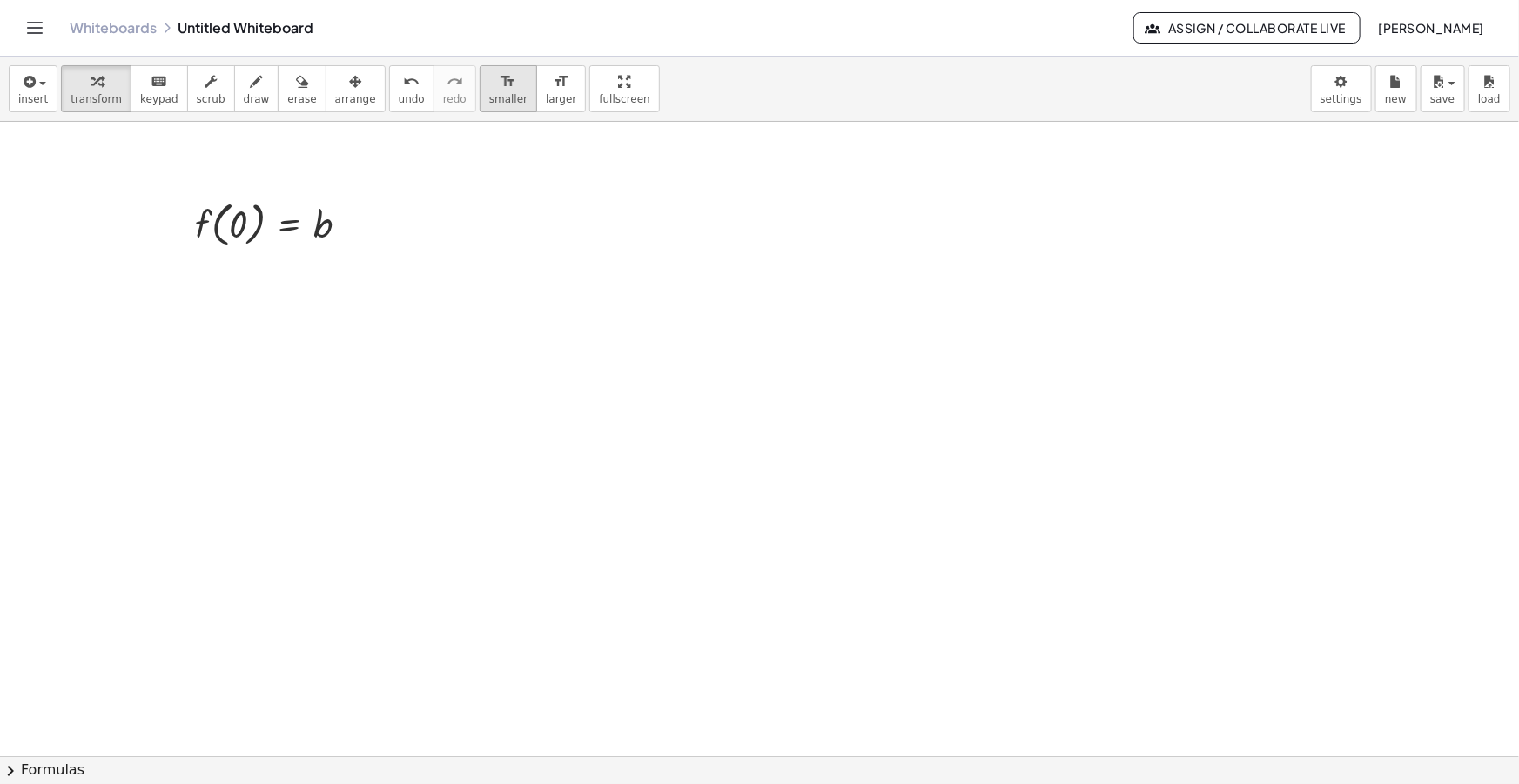
click at [489, 95] on span "smaller" at bounding box center [508, 99] width 39 height 12
drag, startPoint x: 343, startPoint y: 91, endPoint x: 284, endPoint y: 185, distance: 111.0
click at [343, 91] on button "arrange" at bounding box center [355, 88] width 60 height 47
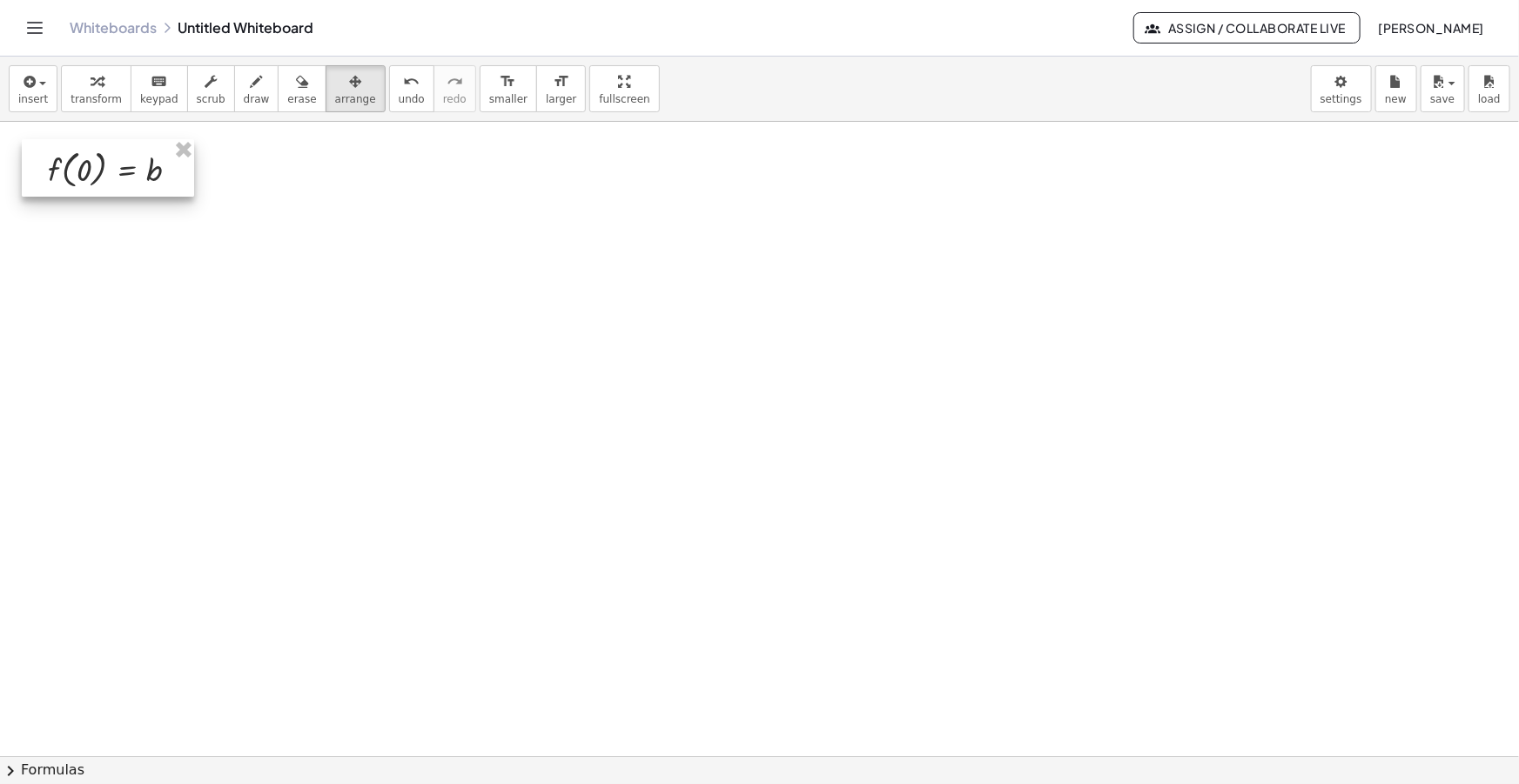
drag, startPoint x: 264, startPoint y: 230, endPoint x: 101, endPoint y: 176, distance: 171.7
click at [101, 176] on div at bounding box center [108, 168] width 173 height 58
click at [244, 101] on span "draw" at bounding box center [257, 99] width 26 height 12
drag, startPoint x: 56, startPoint y: 280, endPoint x: 109, endPoint y: 281, distance: 53.0
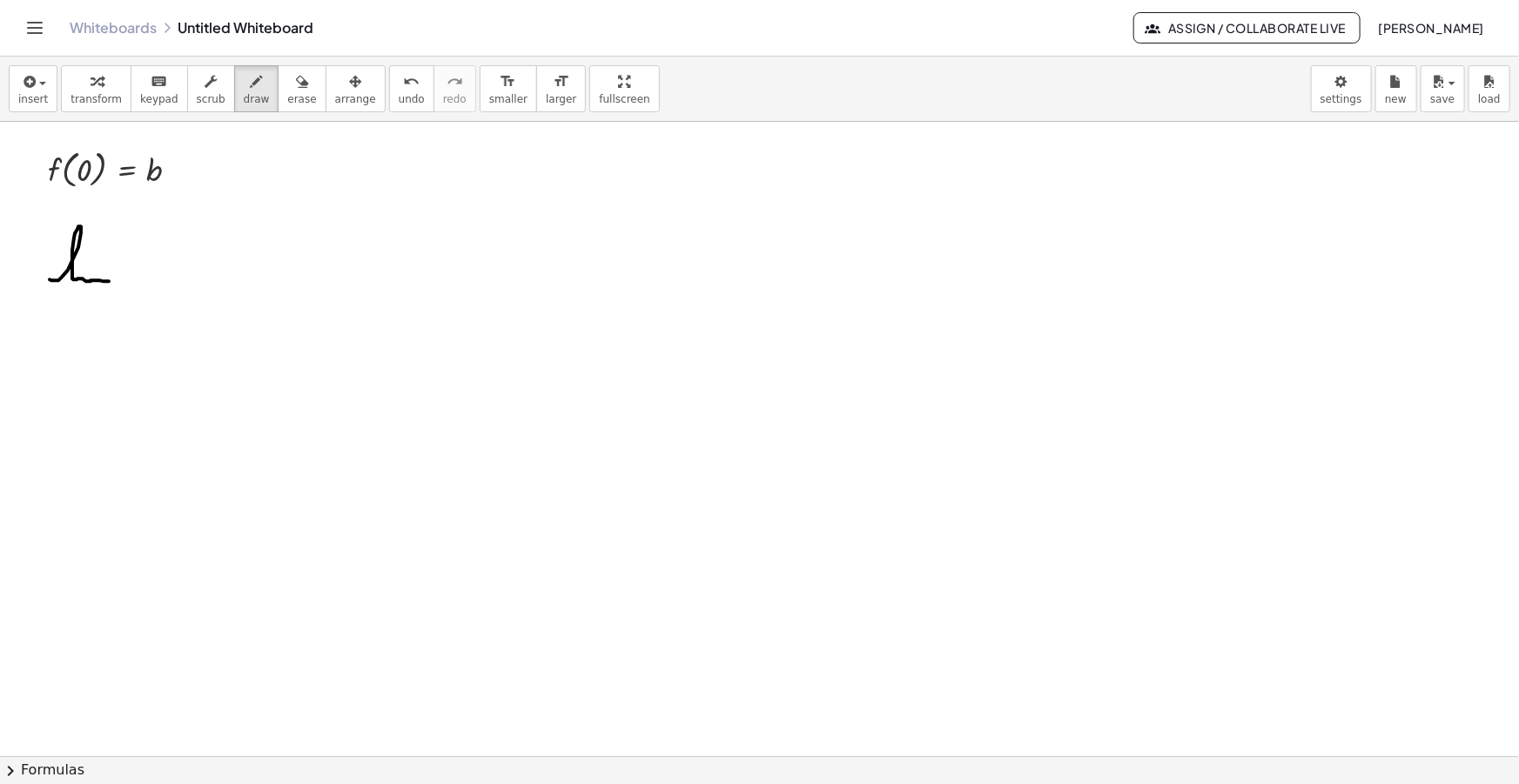
drag, startPoint x: 44, startPoint y: 293, endPoint x: 54, endPoint y: 314, distance: 23.3
drag, startPoint x: 44, startPoint y: 310, endPoint x: 59, endPoint y: 297, distance: 19.8
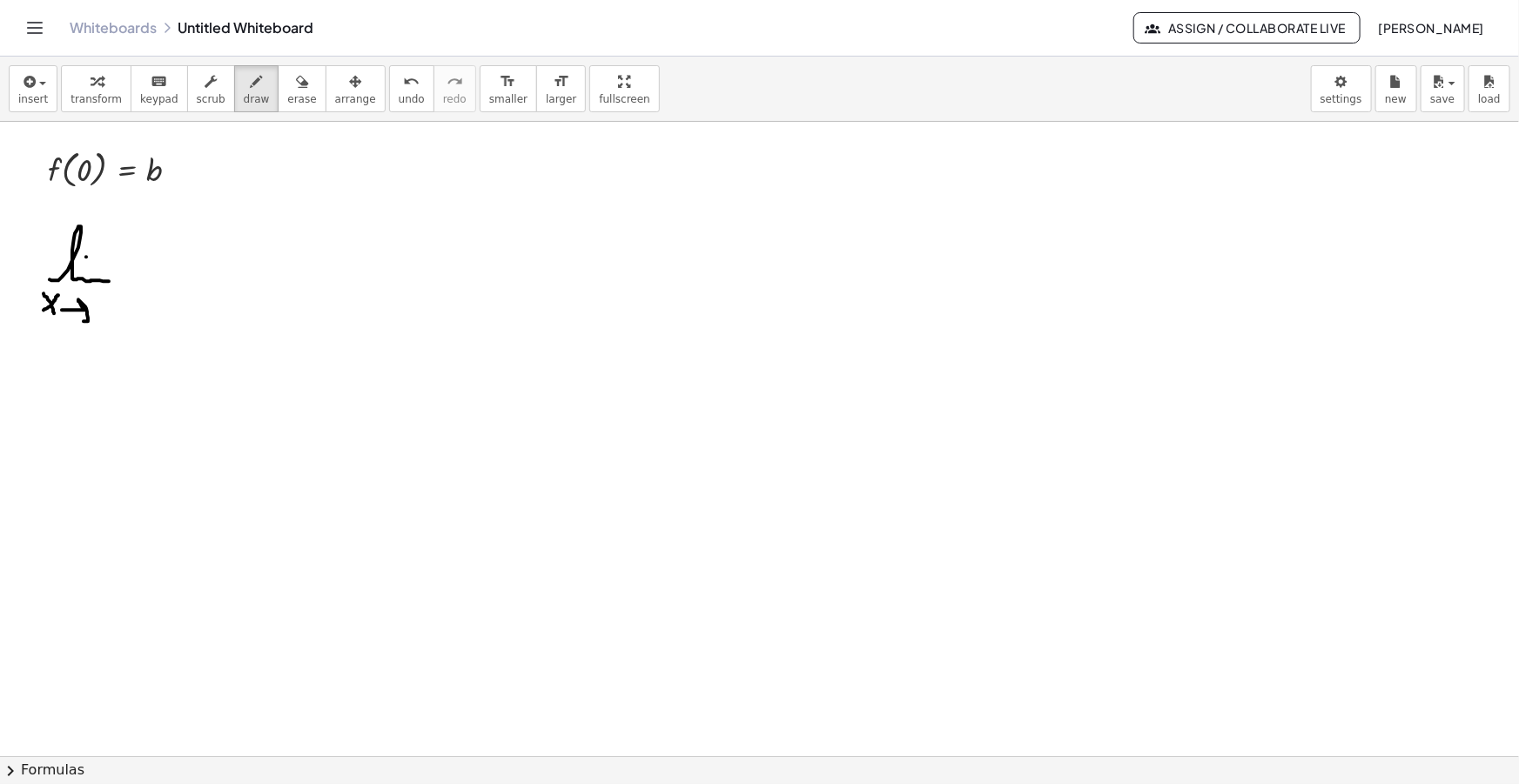
drag, startPoint x: 62, startPoint y: 310, endPoint x: 83, endPoint y: 322, distance: 24.2
click at [39, 95] on span "insert" at bounding box center [33, 99] width 30 height 12
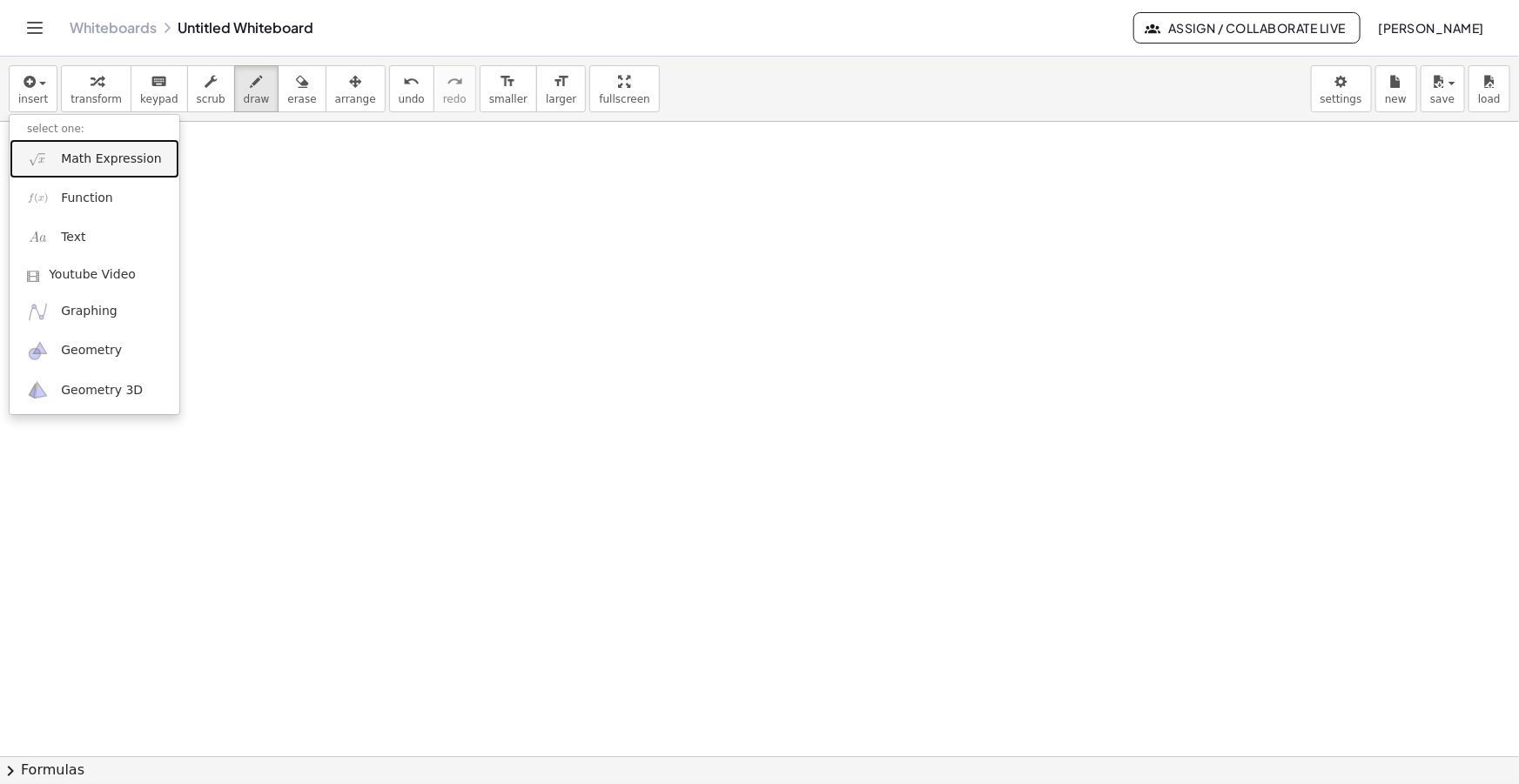
click at [80, 159] on span "Math Expression" at bounding box center [110, 160] width 100 height 18
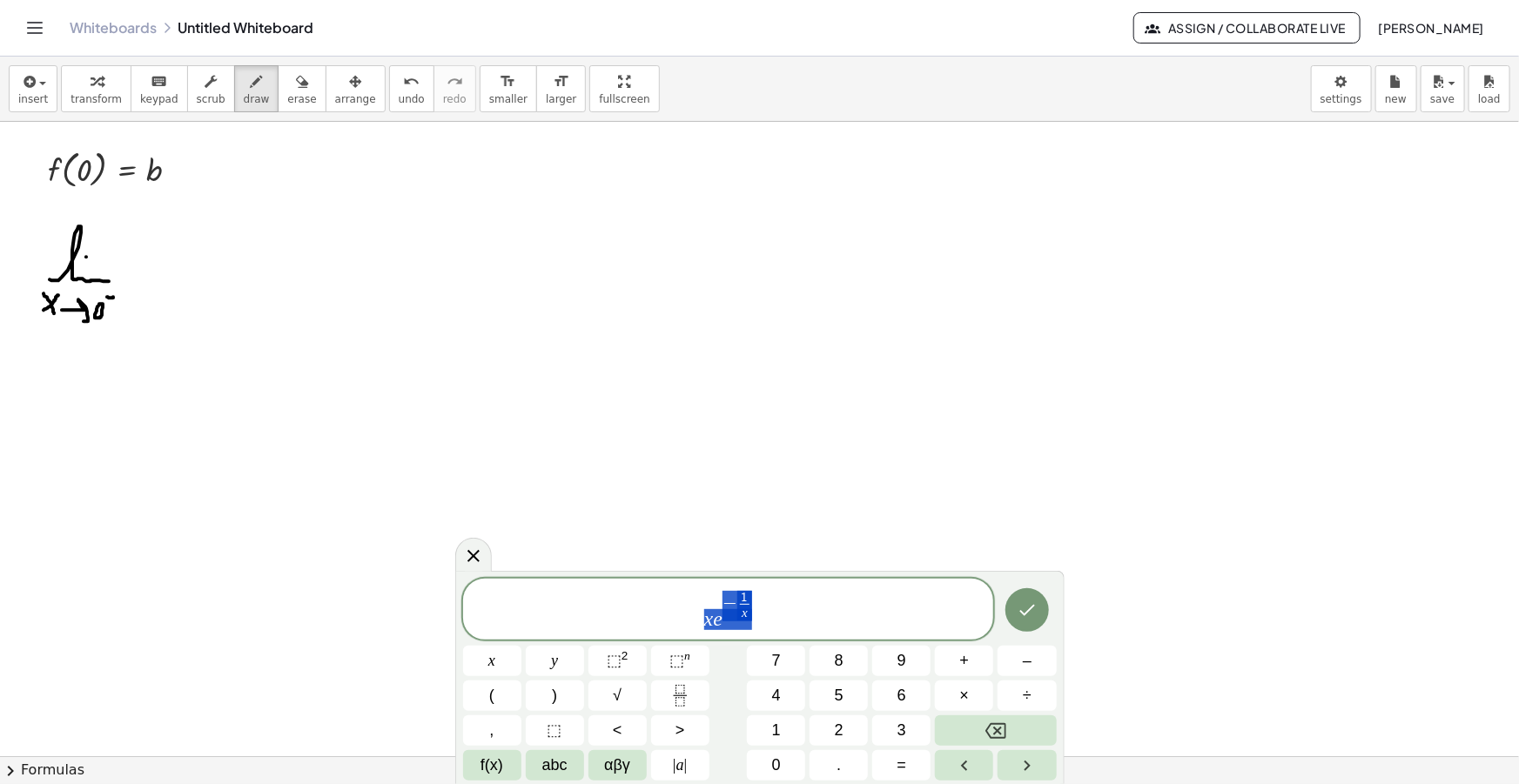
drag, startPoint x: 765, startPoint y: 620, endPoint x: 610, endPoint y: 608, distance: 155.5
click at [611, 608] on span "x e − 1 x ​" at bounding box center [728, 610] width 531 height 43
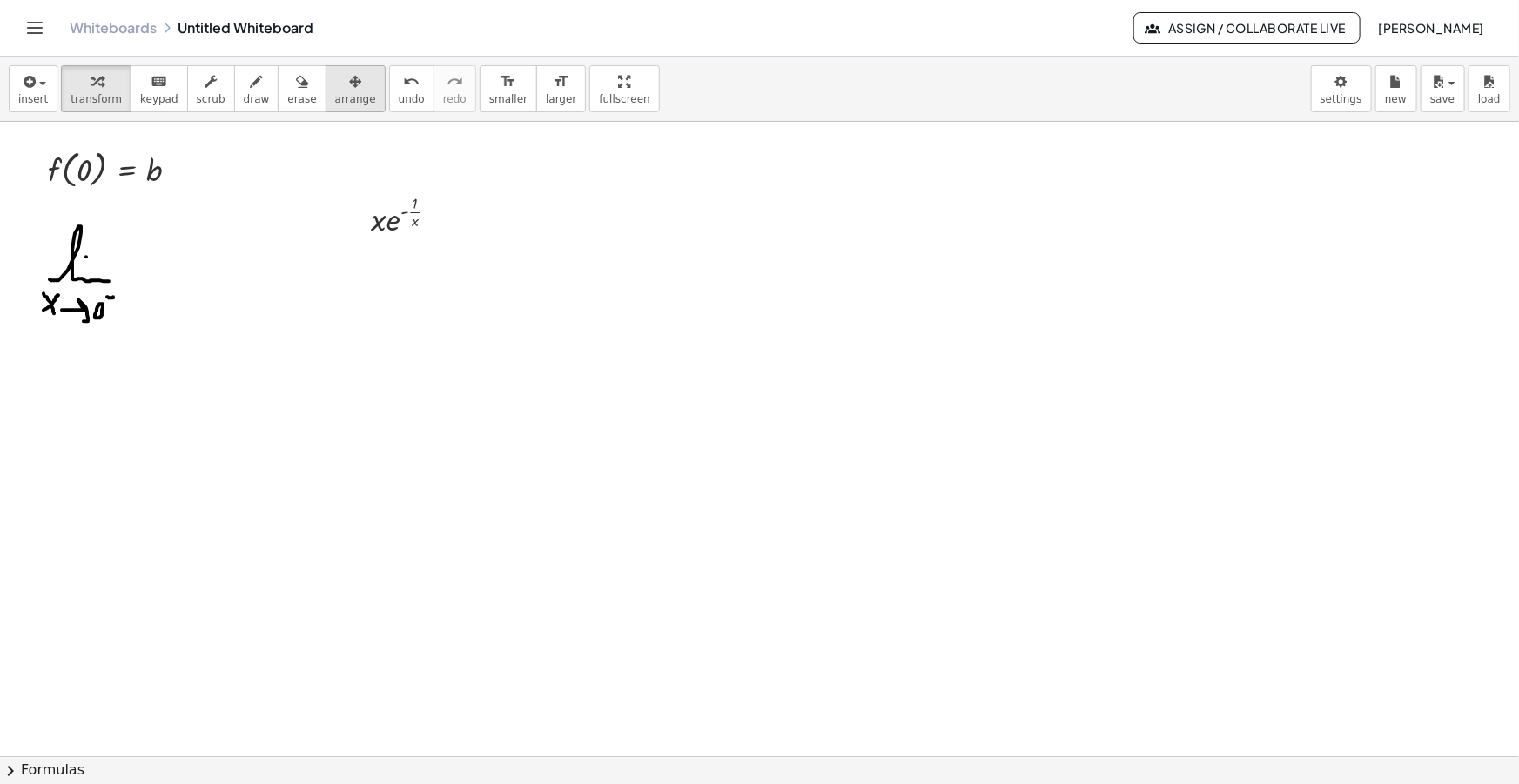
click at [336, 93] on span "arrange" at bounding box center [355, 99] width 41 height 12
drag, startPoint x: 422, startPoint y: 222, endPoint x: 191, endPoint y: 286, distance: 239.7
click at [191, 286] on div at bounding box center [170, 277] width 108 height 59
click at [251, 74] on icon "button" at bounding box center [257, 81] width 12 height 21
drag, startPoint x: 222, startPoint y: 273, endPoint x: 231, endPoint y: 275, distance: 9.2
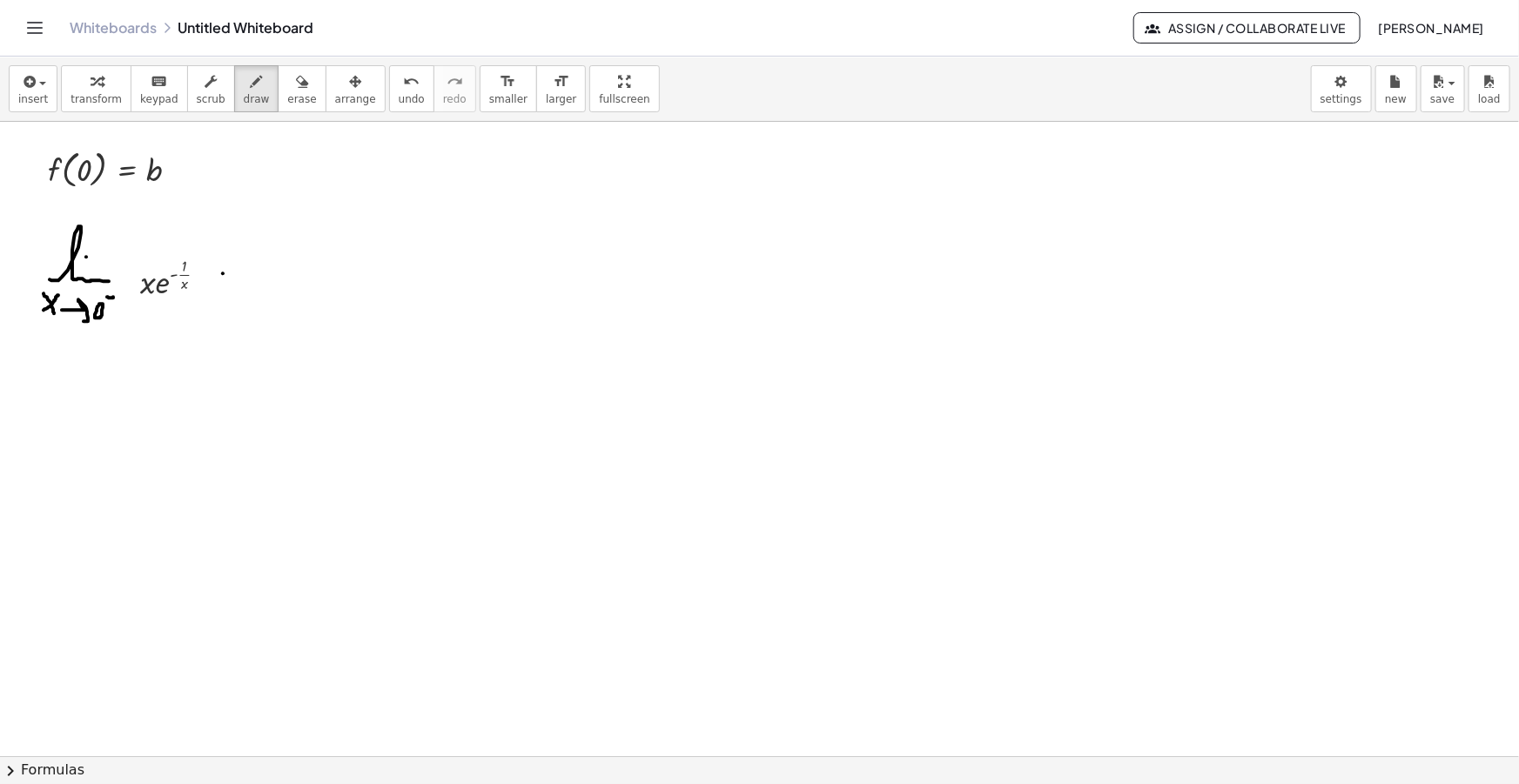
drag, startPoint x: 223, startPoint y: 272, endPoint x: 233, endPoint y: 272, distance: 10.0
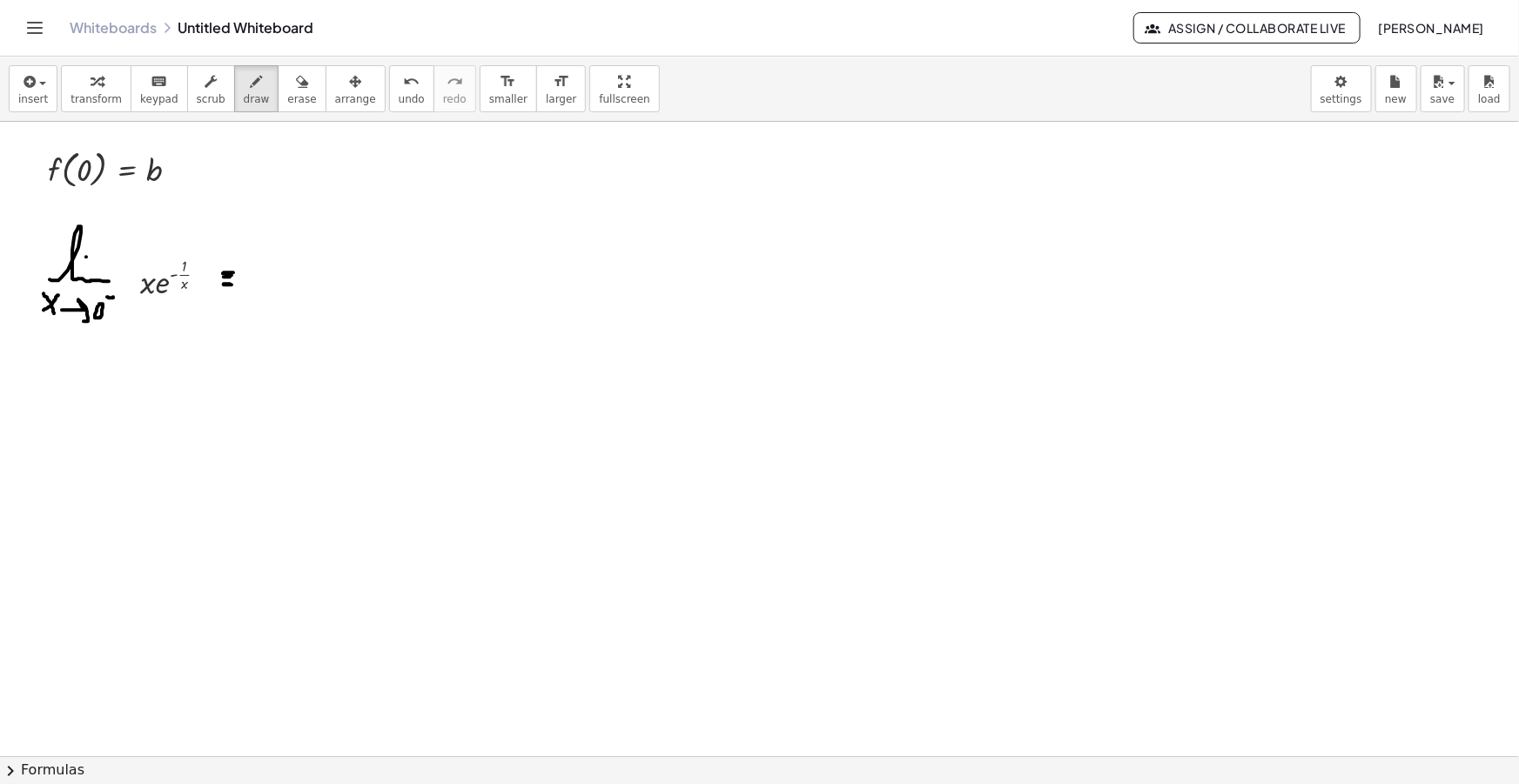
click at [287, 94] on span "erase" at bounding box center [301, 99] width 29 height 12
drag, startPoint x: 223, startPoint y: 309, endPoint x: 237, endPoint y: 281, distance: 31.3
click at [244, 94] on span "draw" at bounding box center [257, 99] width 26 height 12
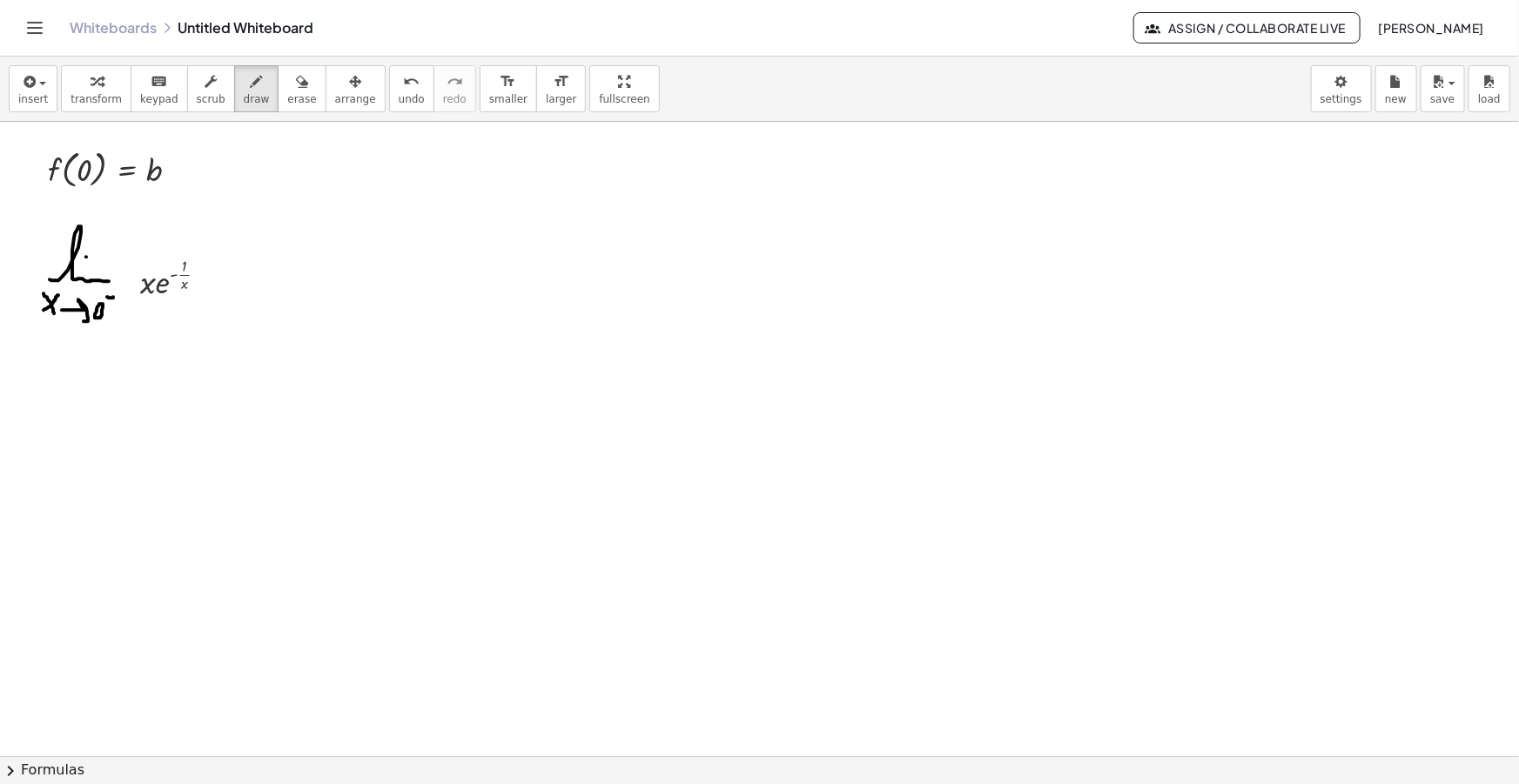
drag, startPoint x: 218, startPoint y: 289, endPoint x: 237, endPoint y: 288, distance: 19.0
drag, startPoint x: 220, startPoint y: 281, endPoint x: 233, endPoint y: 281, distance: 13.0
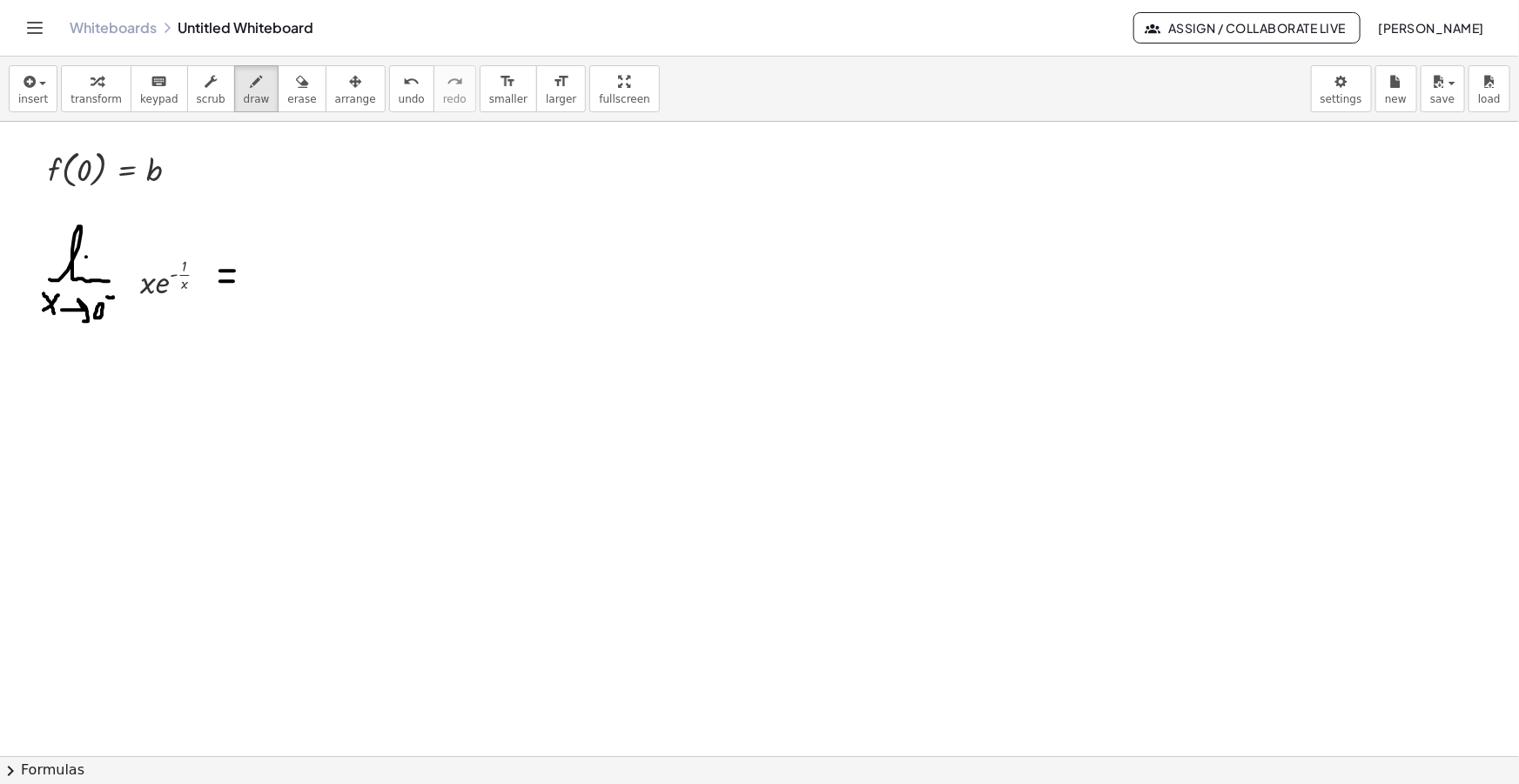
click at [244, 88] on div "button" at bounding box center [257, 80] width 26 height 21
